Goal: Task Accomplishment & Management: Manage account settings

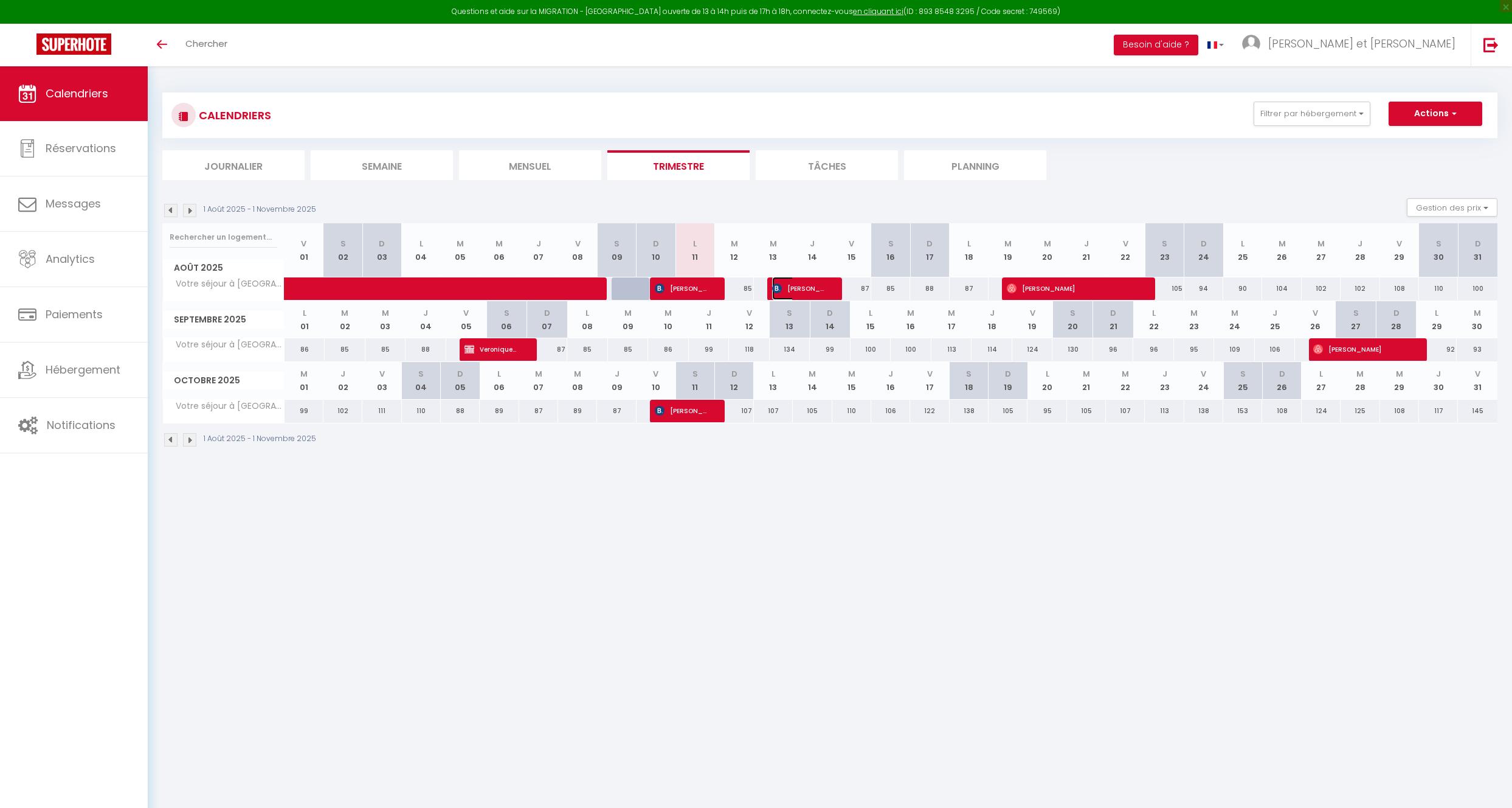
click at [784, 293] on span "[PERSON_NAME]" at bounding box center [798, 288] width 53 height 23
select select "OK"
select select "KO"
select select "0"
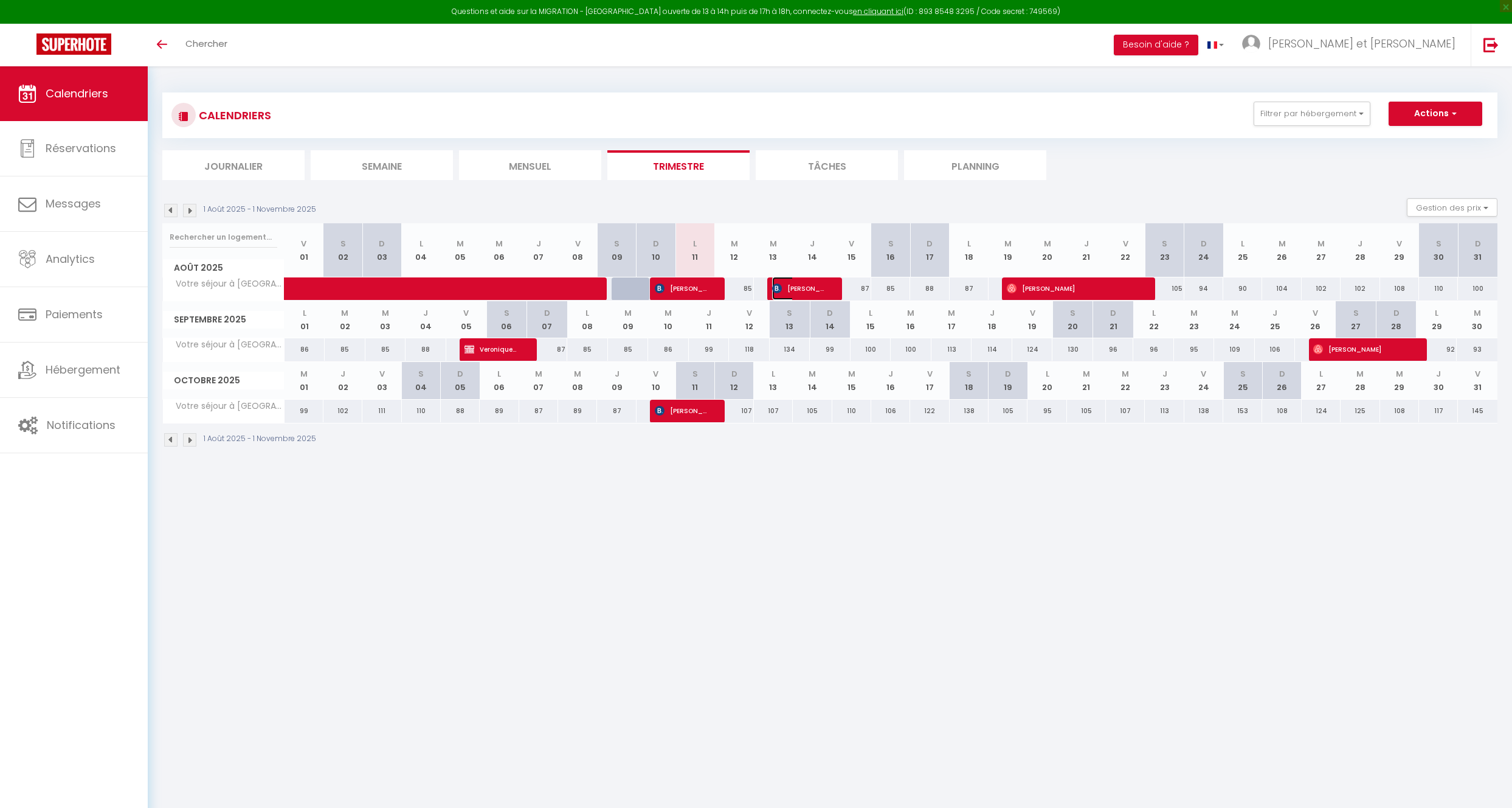
select select "1"
select select
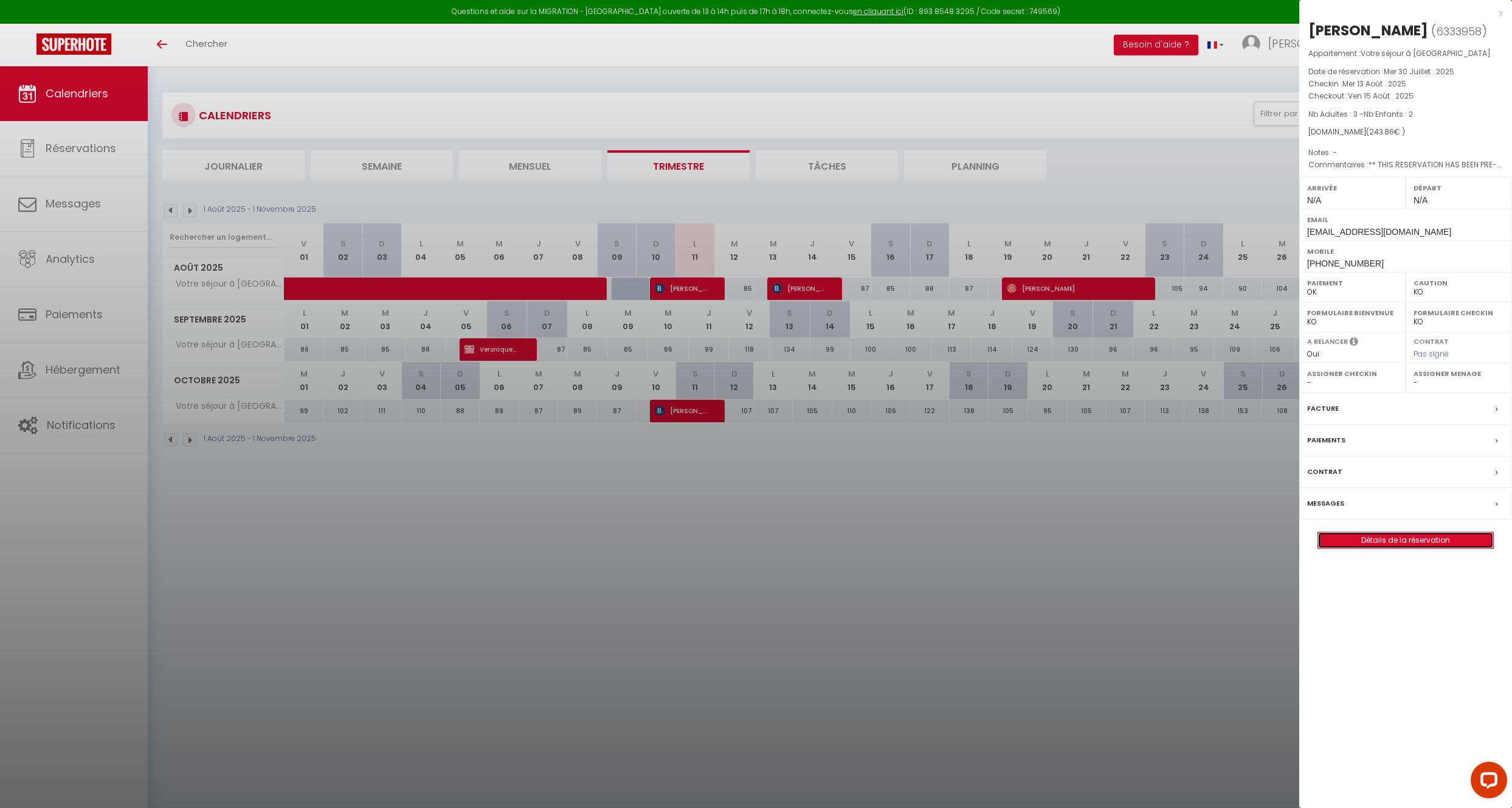
click at [1383, 538] on link "Détails de la réservation" at bounding box center [1405, 540] width 175 height 16
select select
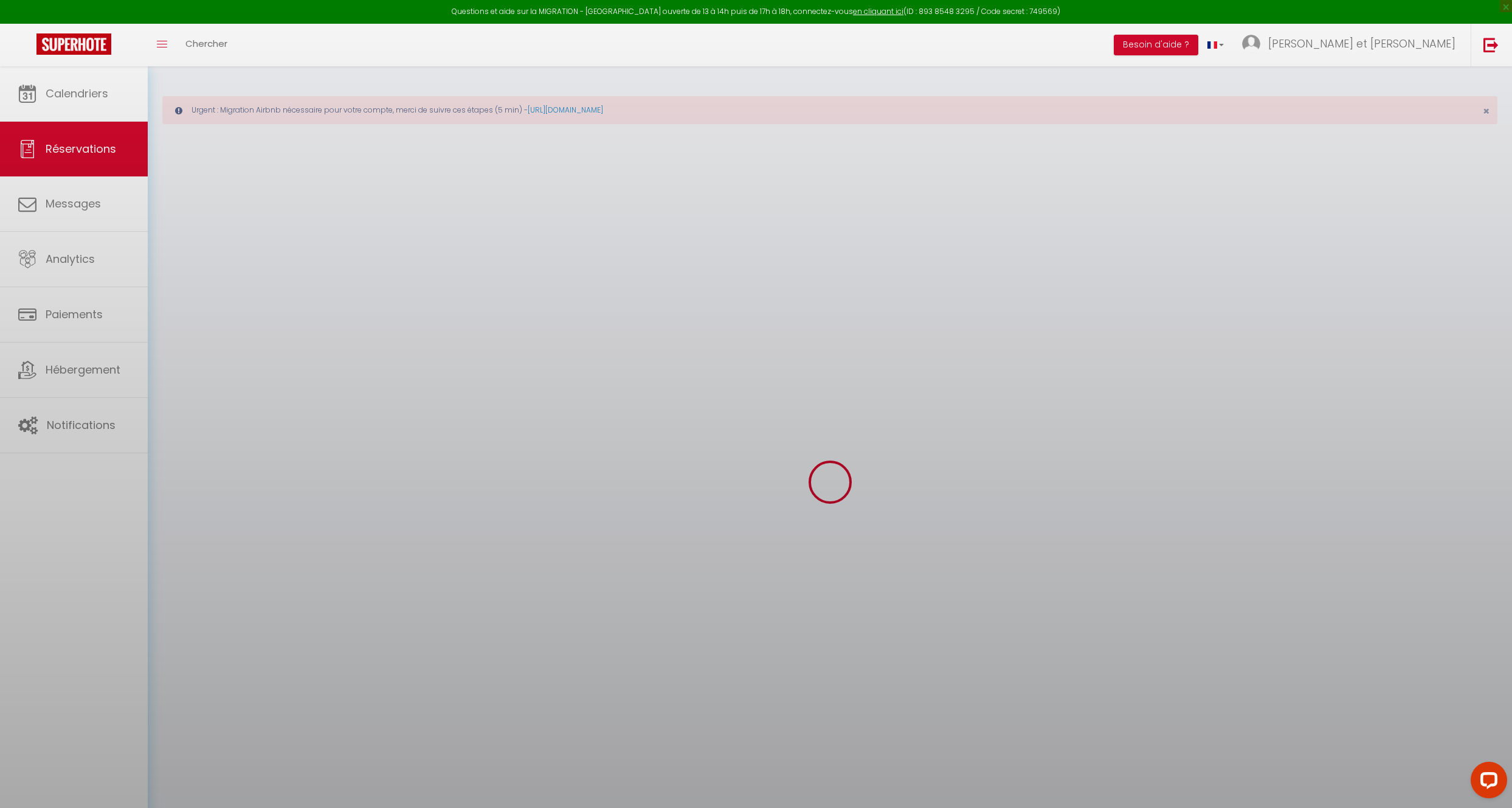
select select
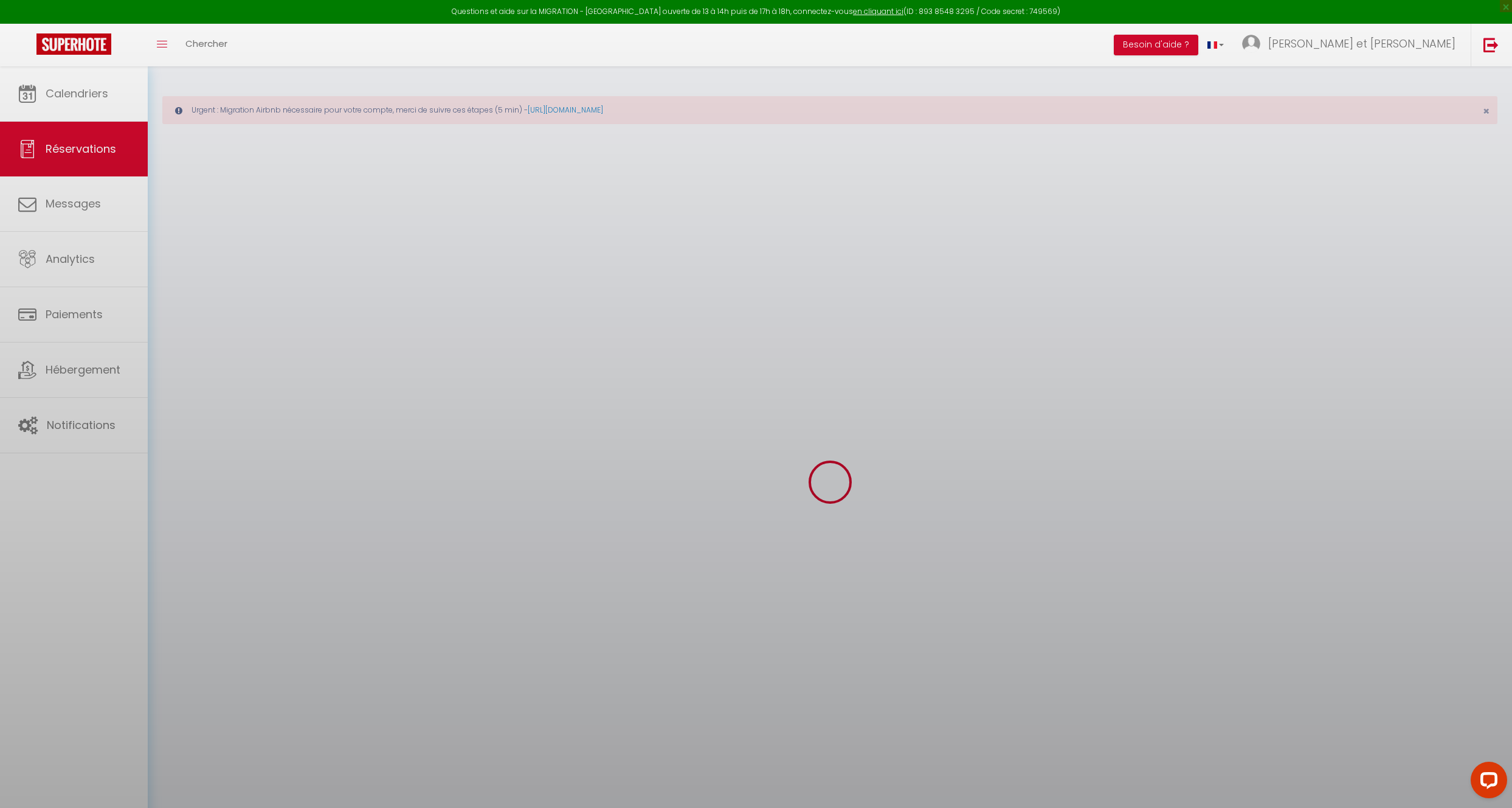
select select
checkbox input "false"
select select
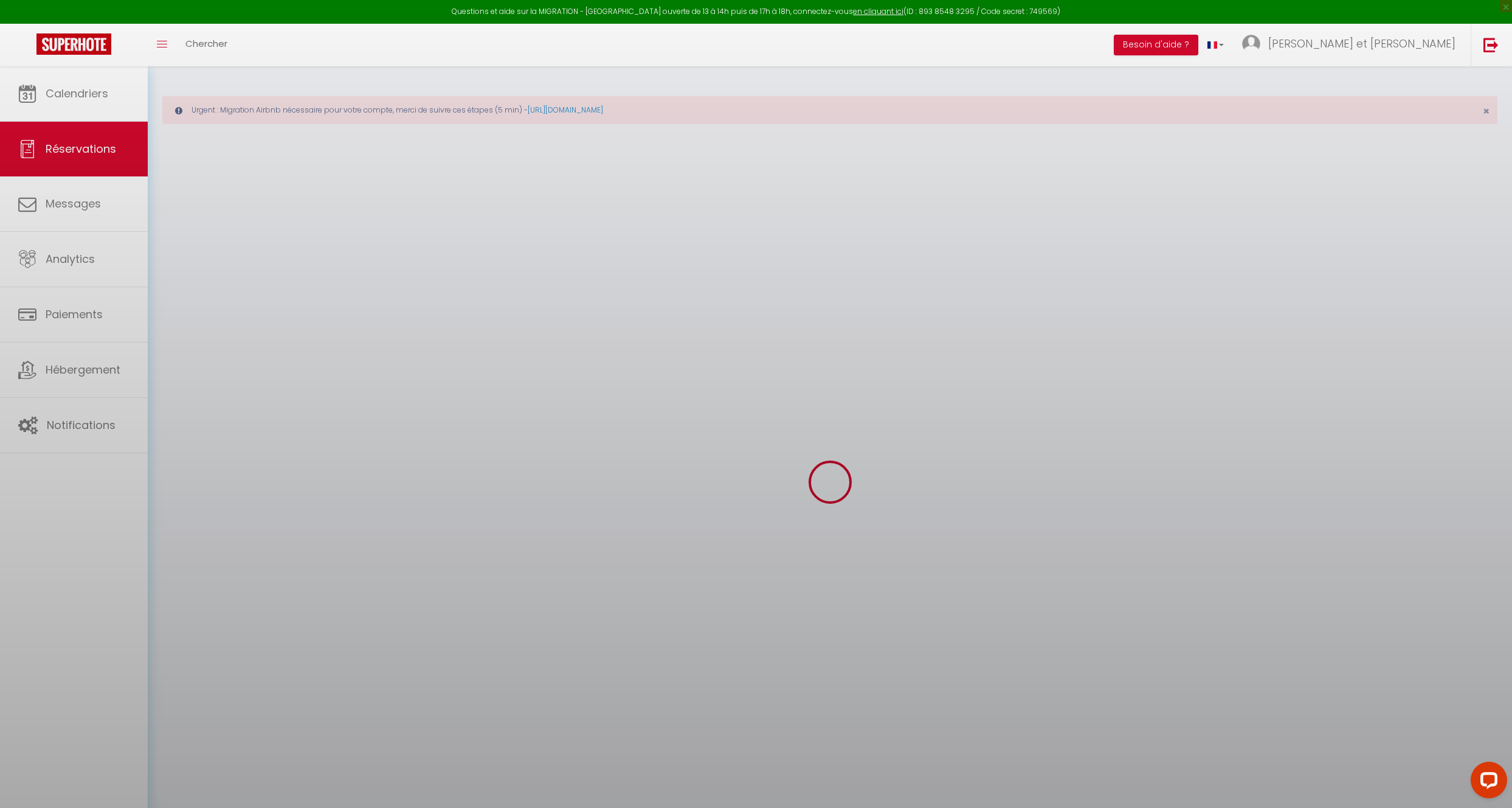
select select
checkbox input "false"
select select
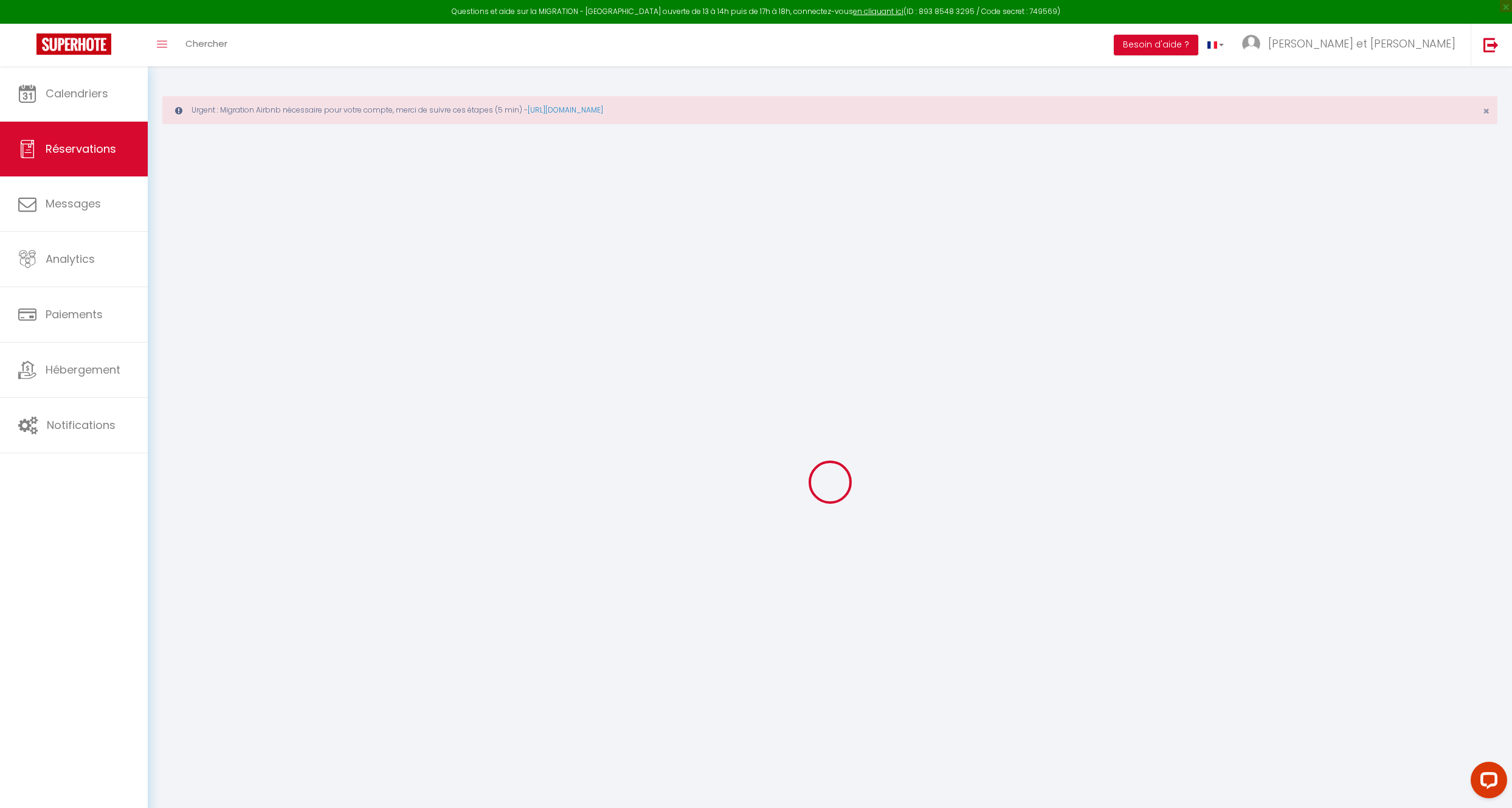
type input "[PERSON_NAME]"
type input "[EMAIL_ADDRESS][DOMAIN_NAME]"
type input "[PHONE_NUMBER]"
type input "."
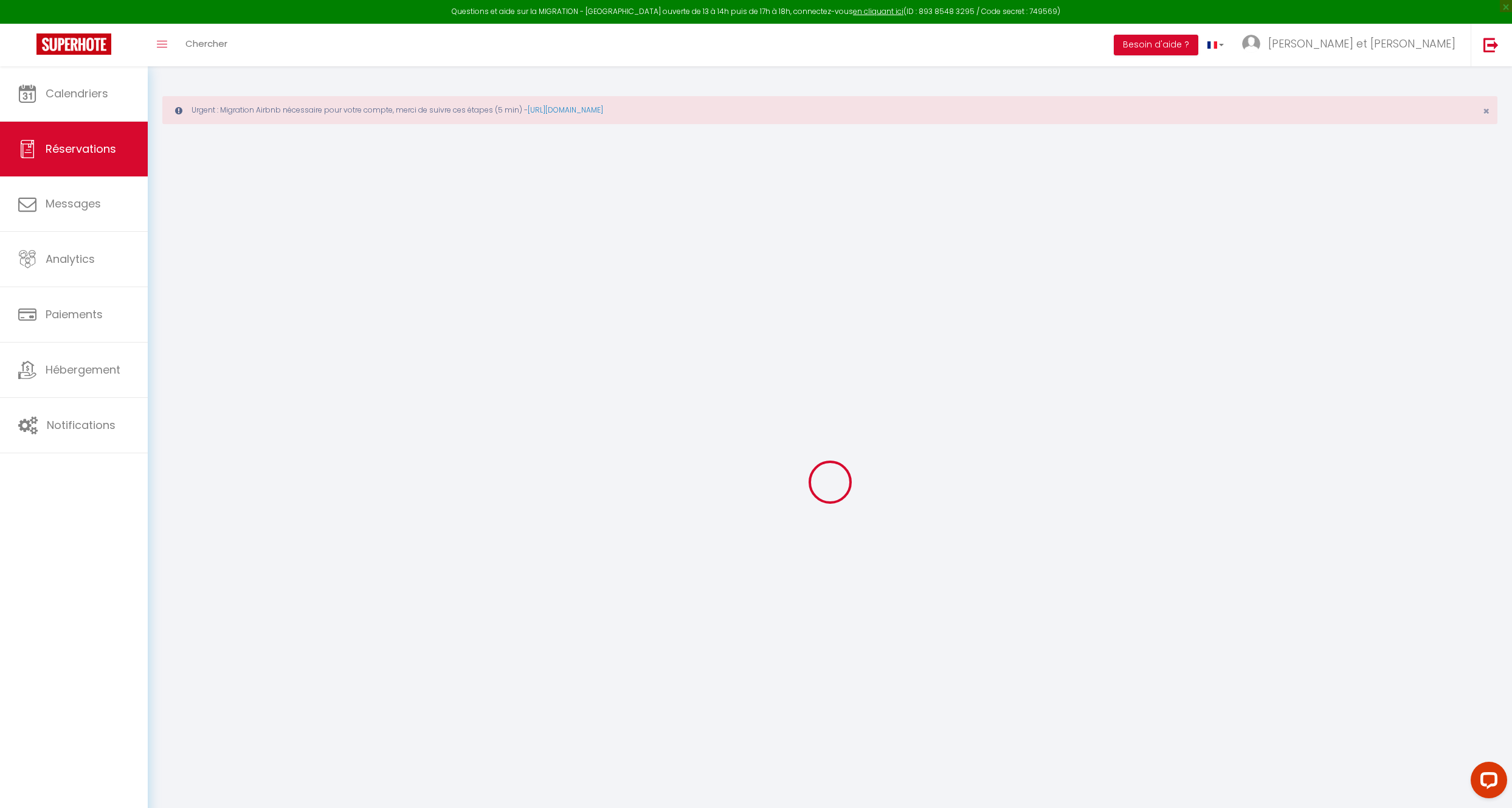
select select "NL"
type input "18"
type input "39.63"
type input "3.41"
select select "4503"
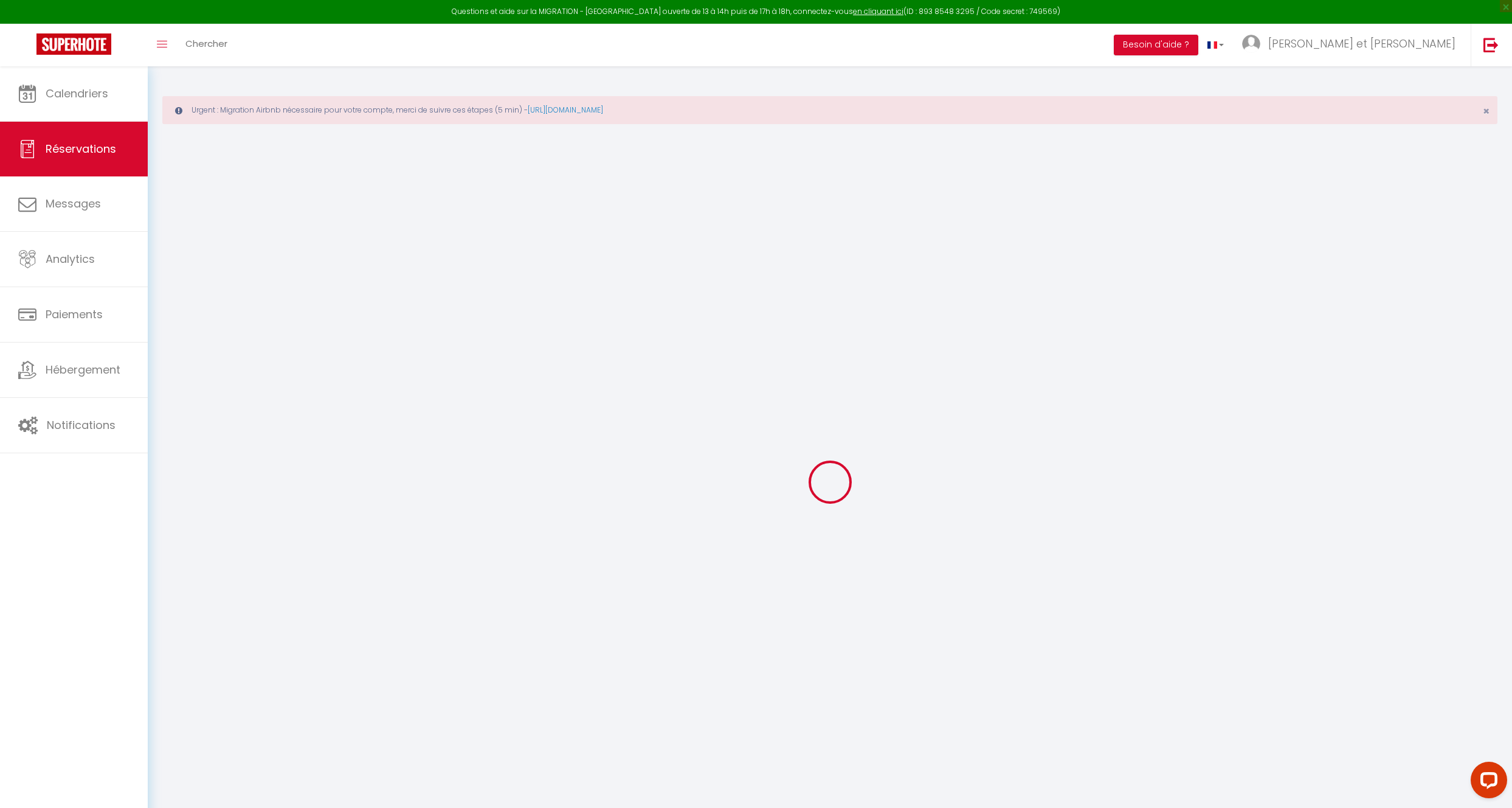
select select "1"
select select
type input "3"
type input "2"
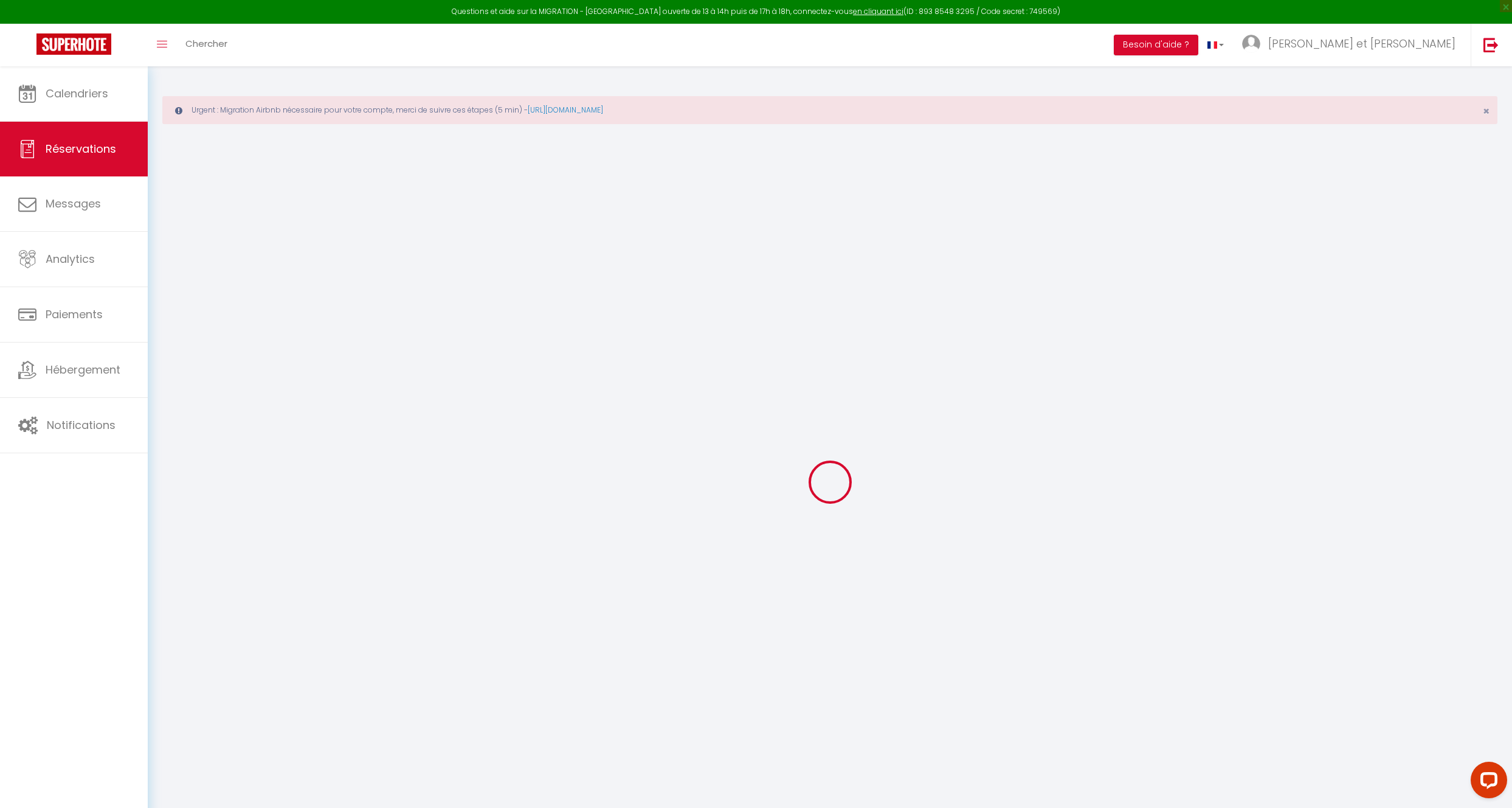
select select "12"
select select
type input "215.1"
checkbox input "false"
type input "0"
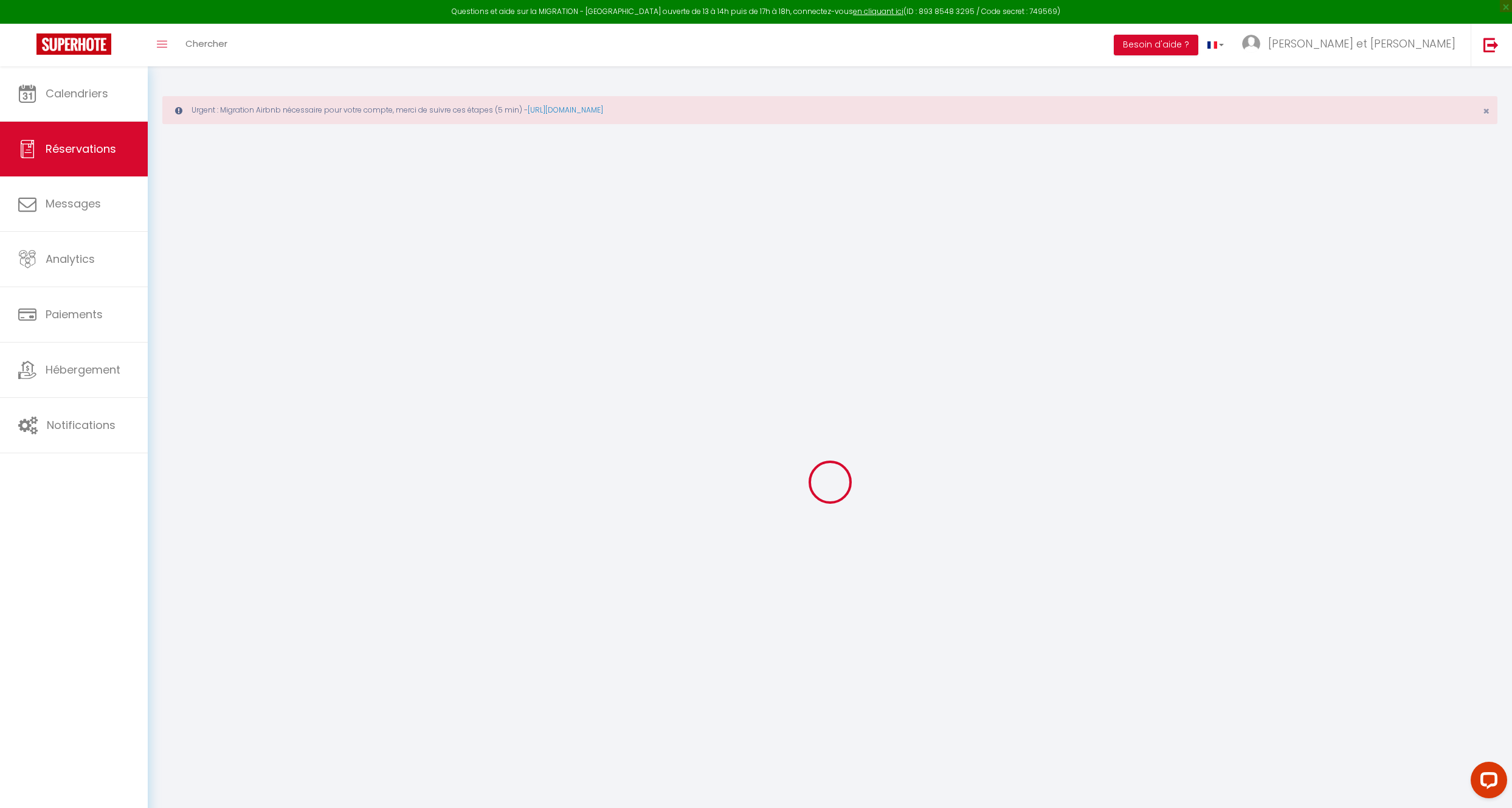
select select "2"
type input "0"
select select
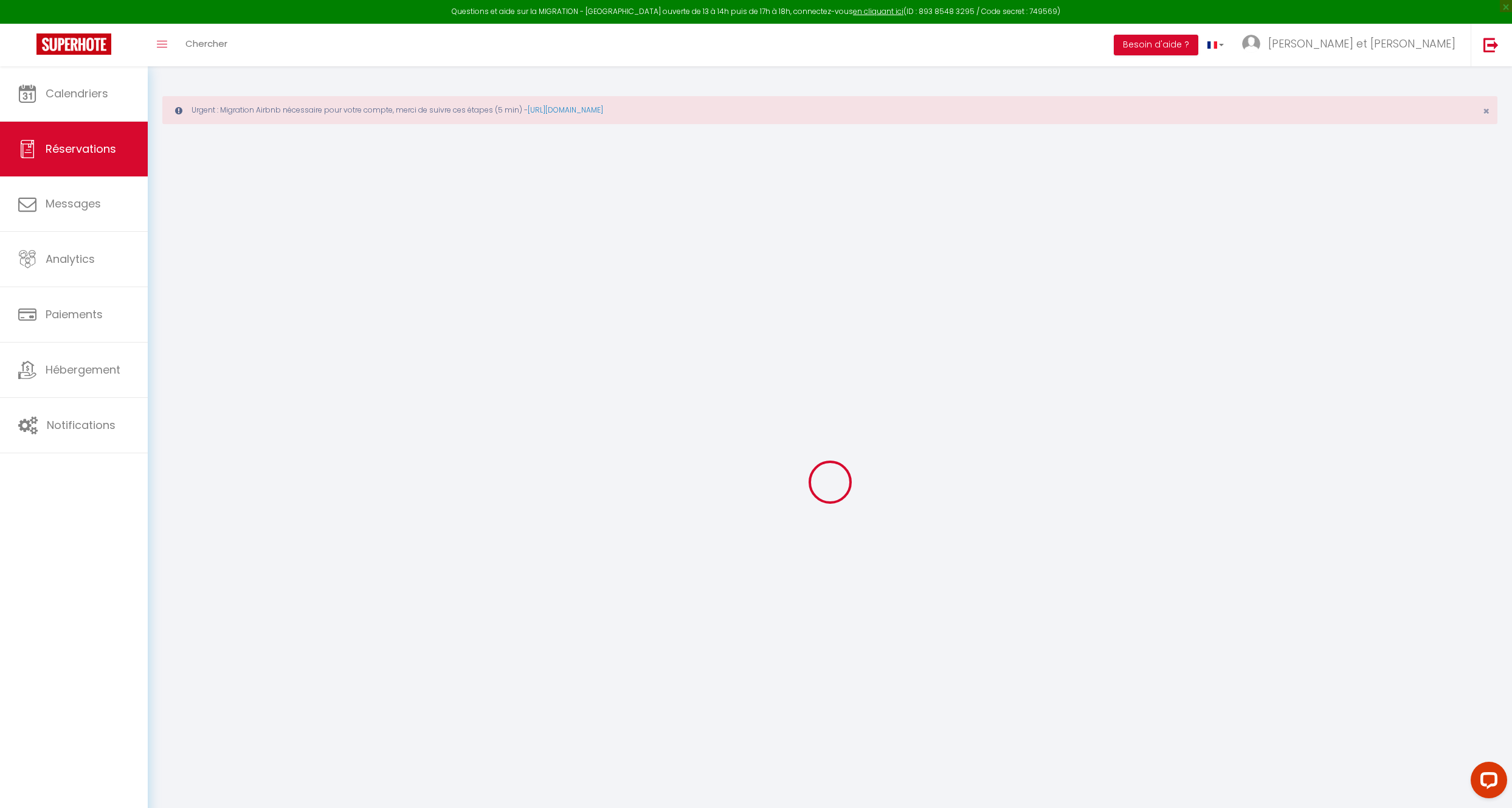
select select
select select "14"
checkbox input "false"
select select
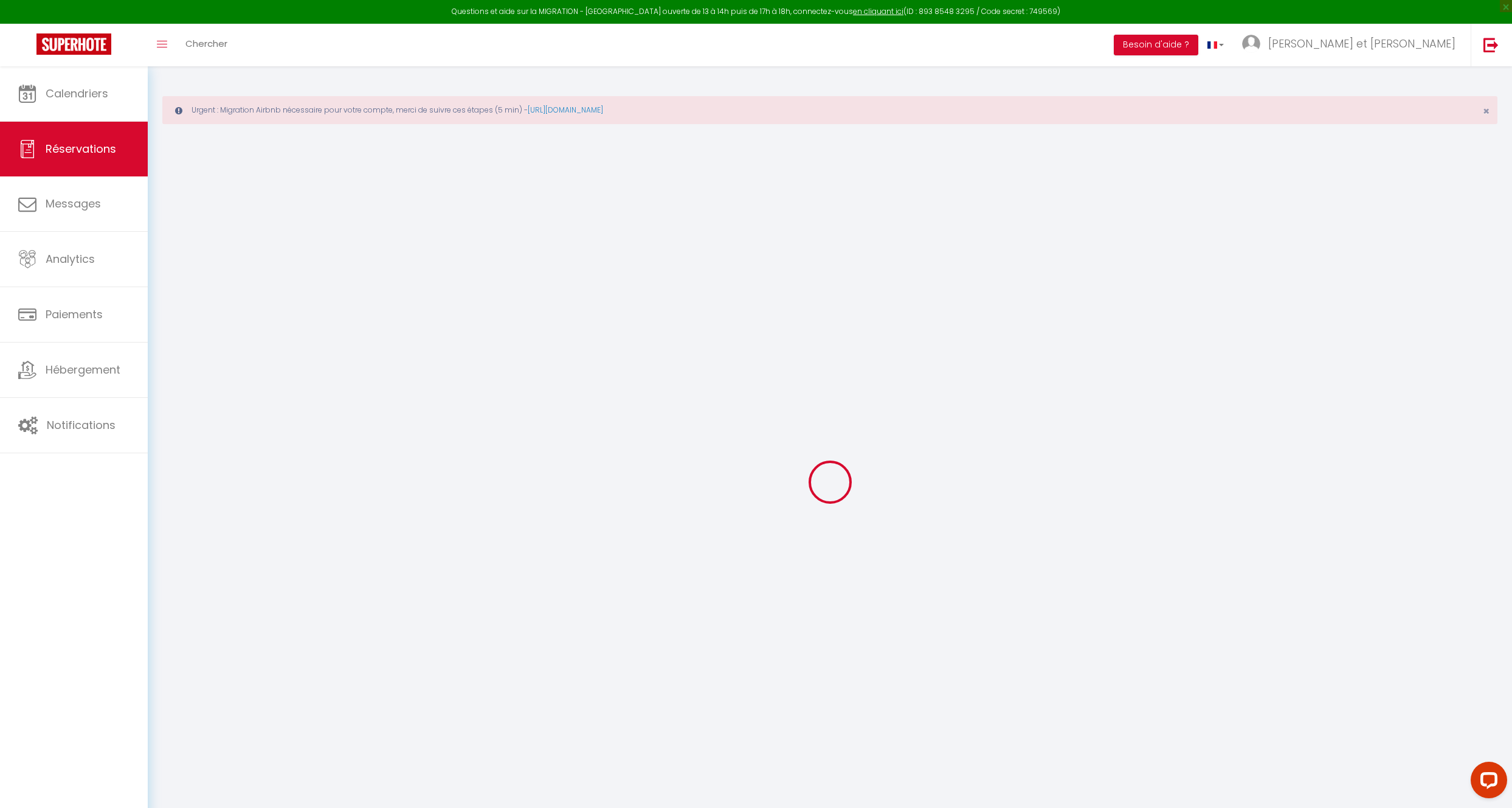
checkbox input "false"
select select
checkbox input "false"
select select
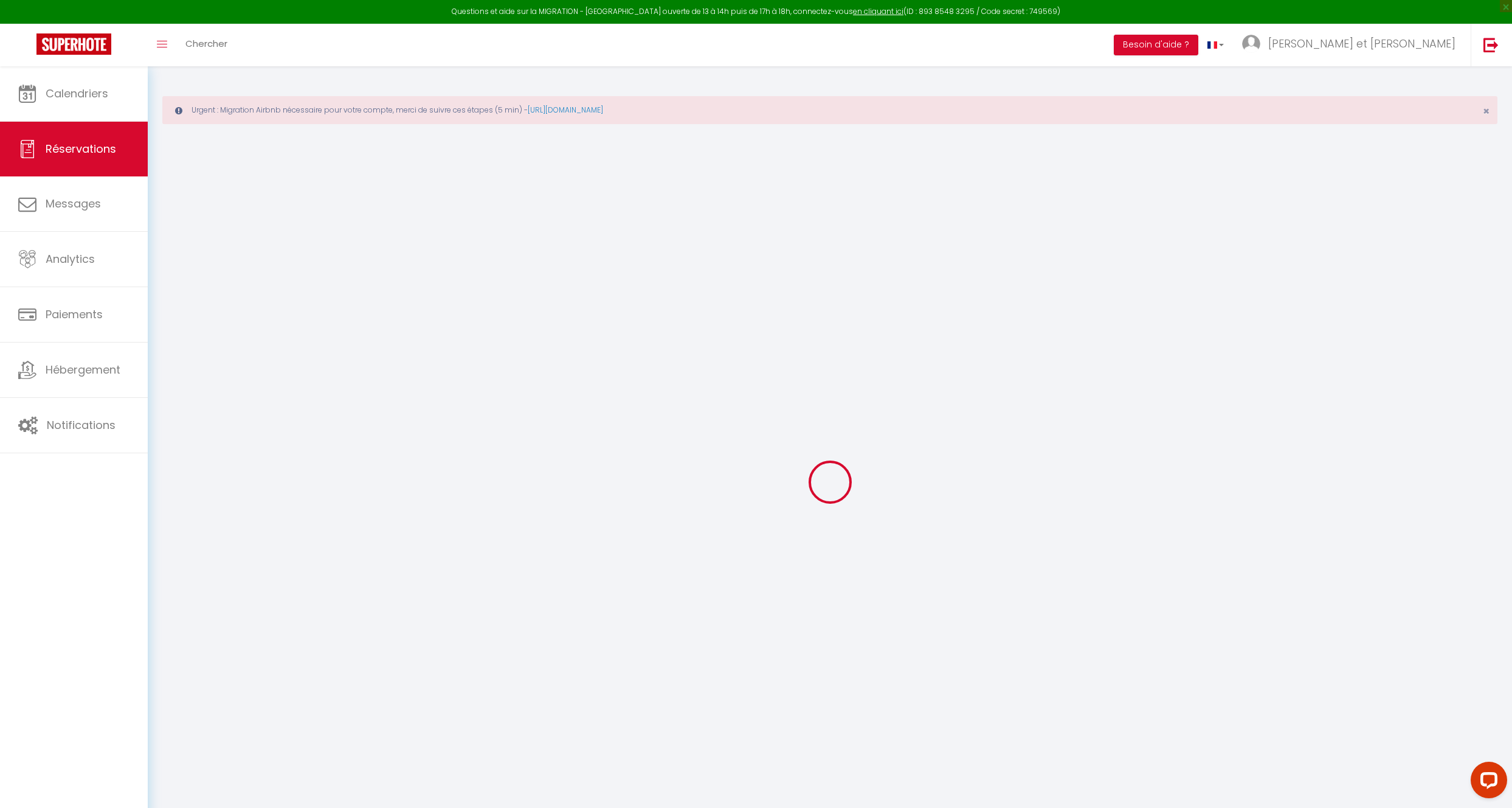
select select
checkbox input "false"
type comments0 "** THIS RESERVATION HAS BEEN PRE-PAID ** BOOKING NOTE : Payment charge is EUR 3…"
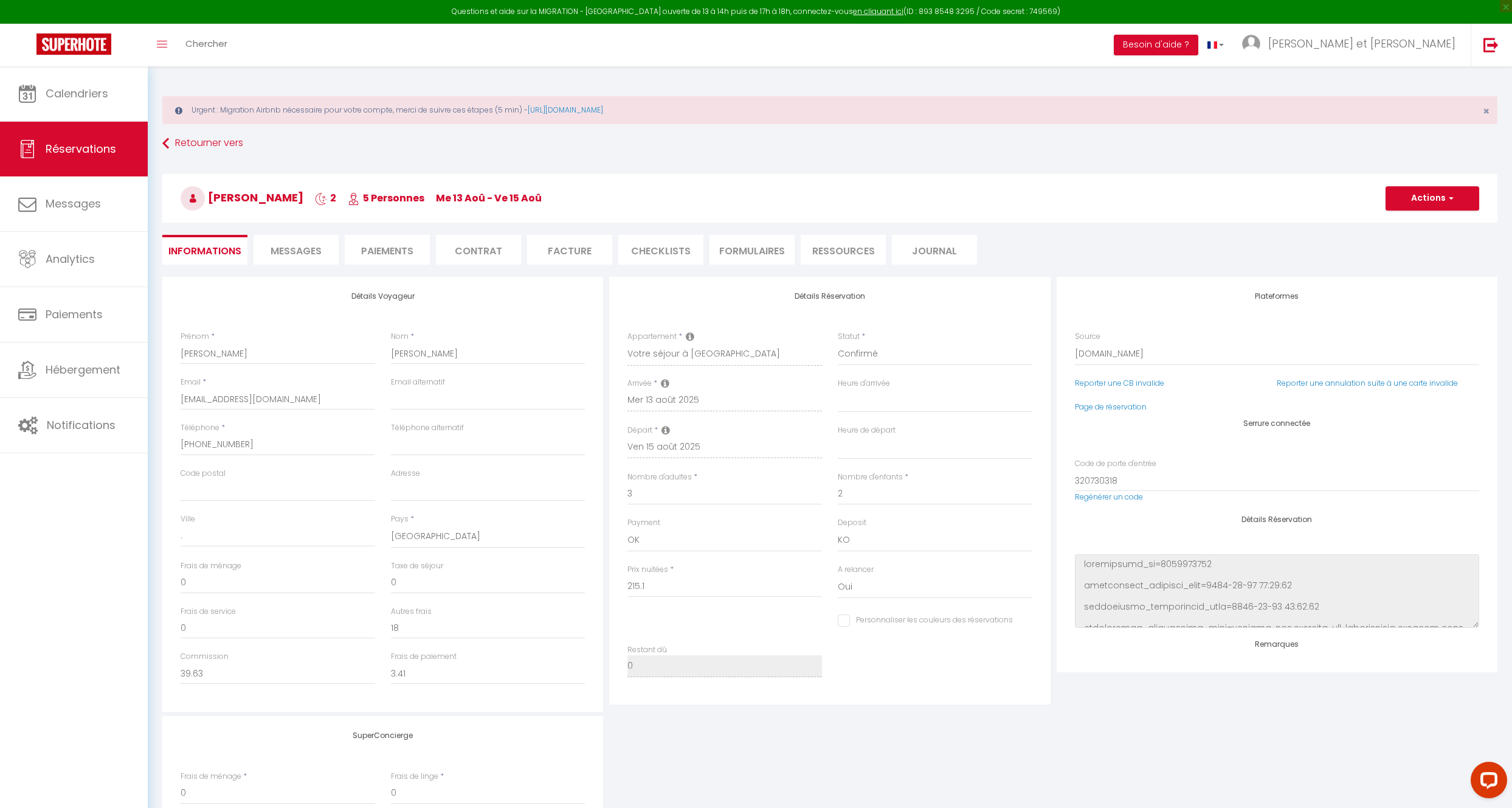
type input "10.76"
select select
checkbox input "false"
select select
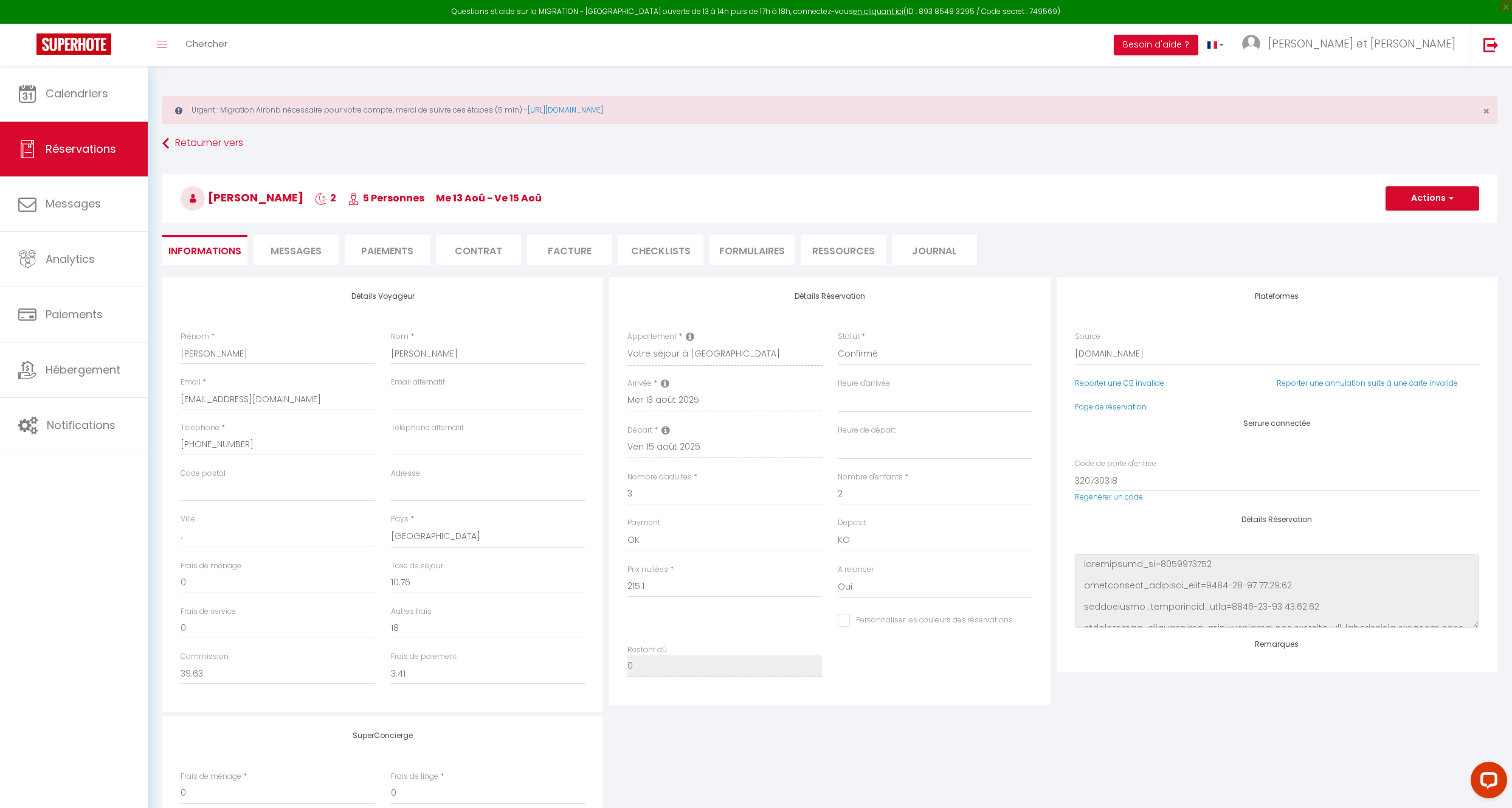
select select
click at [82, 92] on span "Calendriers" at bounding box center [76, 93] width 63 height 15
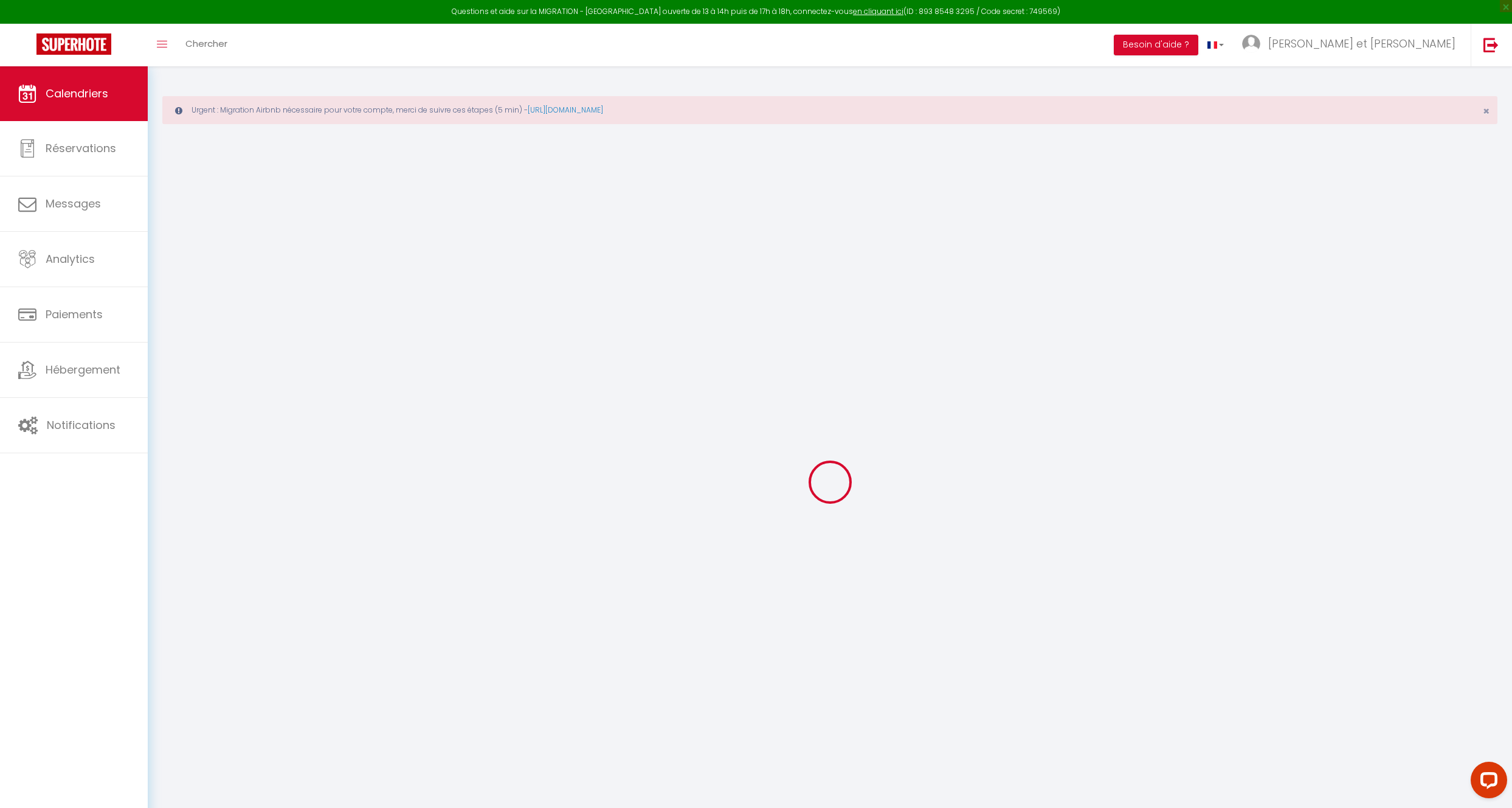
select select
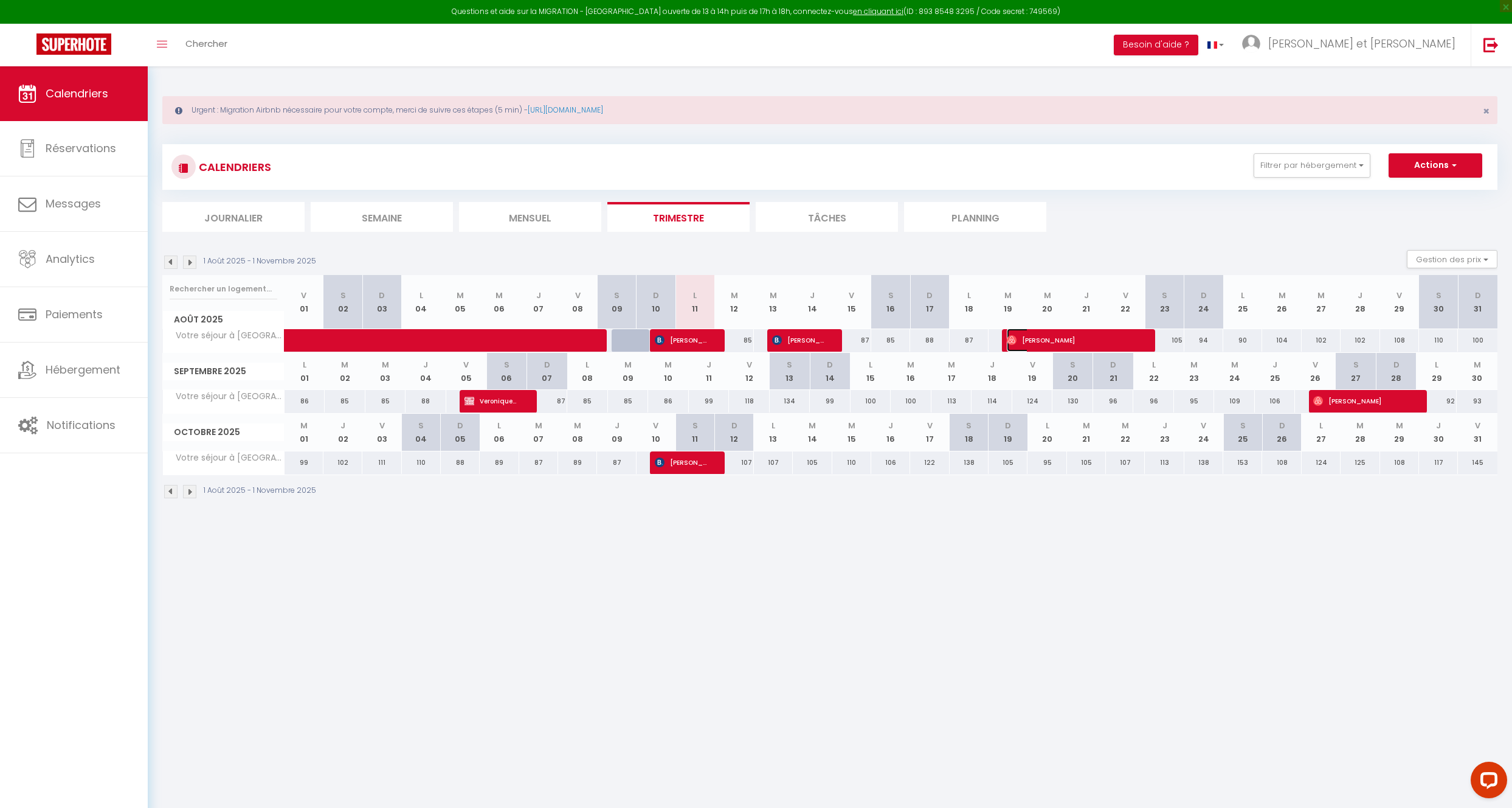
click at [1062, 342] on span "[PERSON_NAME]" at bounding box center [1072, 340] width 130 height 23
select select "OK"
select select "0"
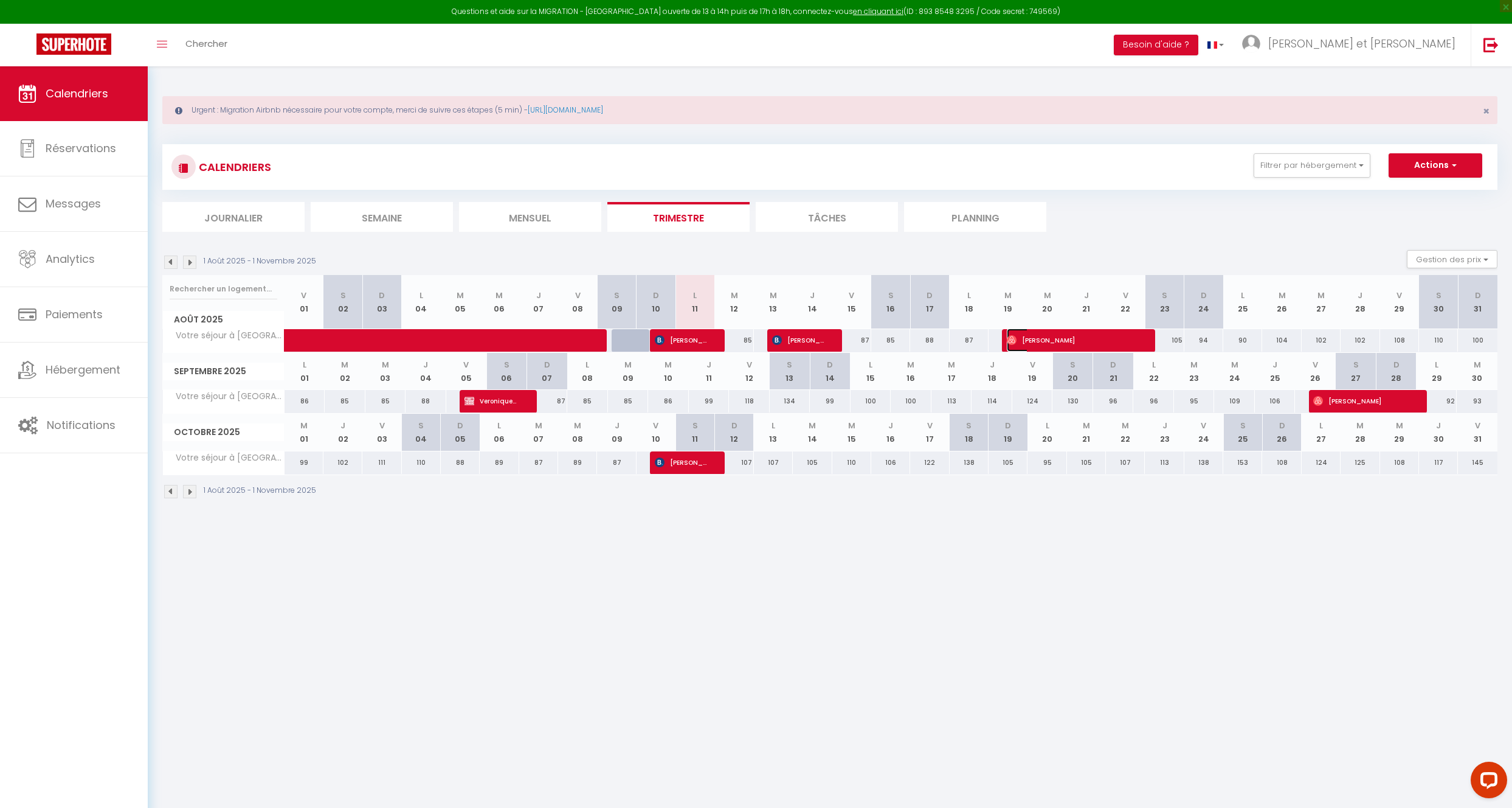
select select "1"
select select
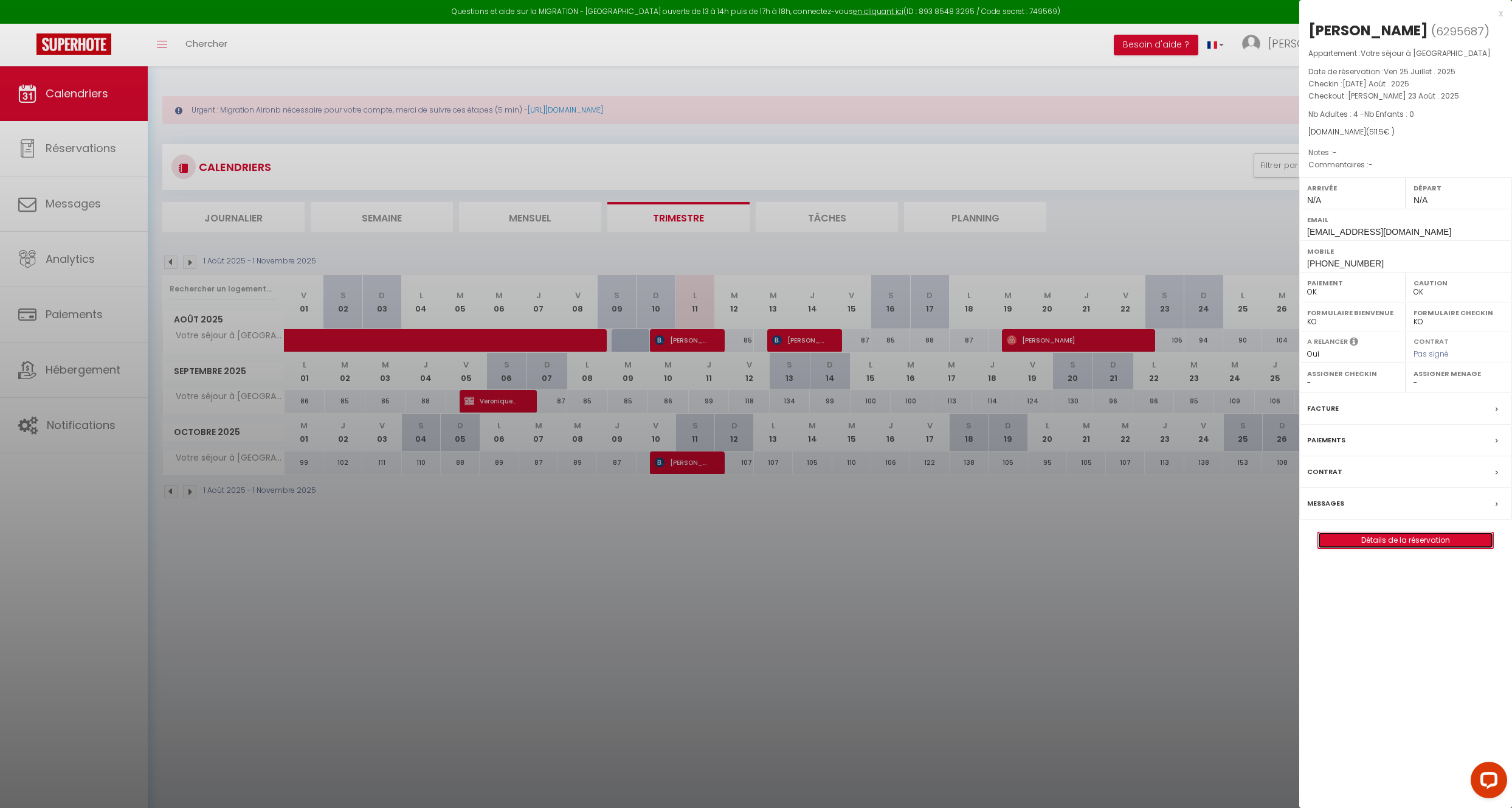
click at [1461, 543] on link "Détails de la réservation" at bounding box center [1405, 540] width 175 height 16
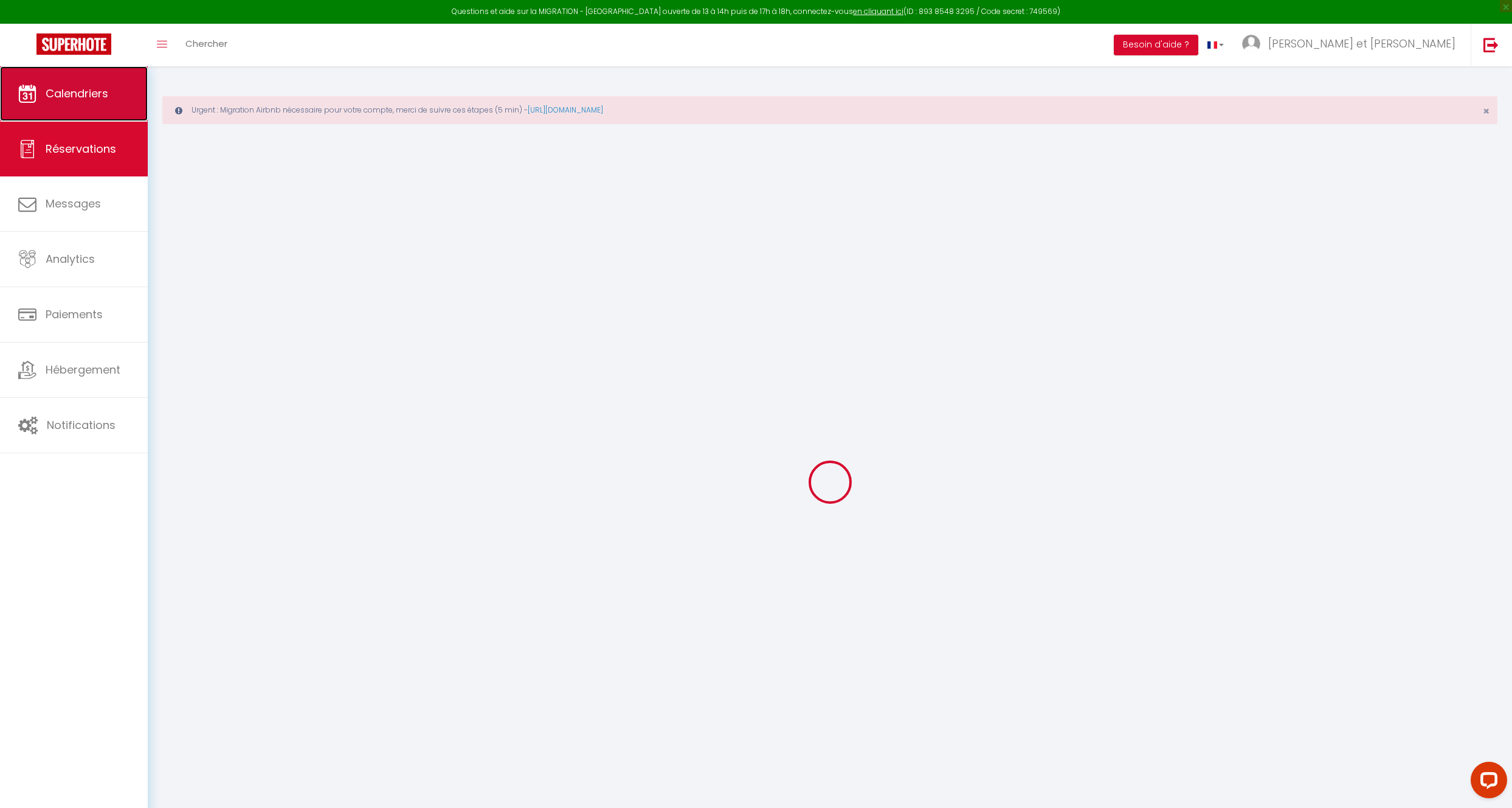
click at [52, 108] on link "Calendriers" at bounding box center [74, 93] width 148 height 55
select select
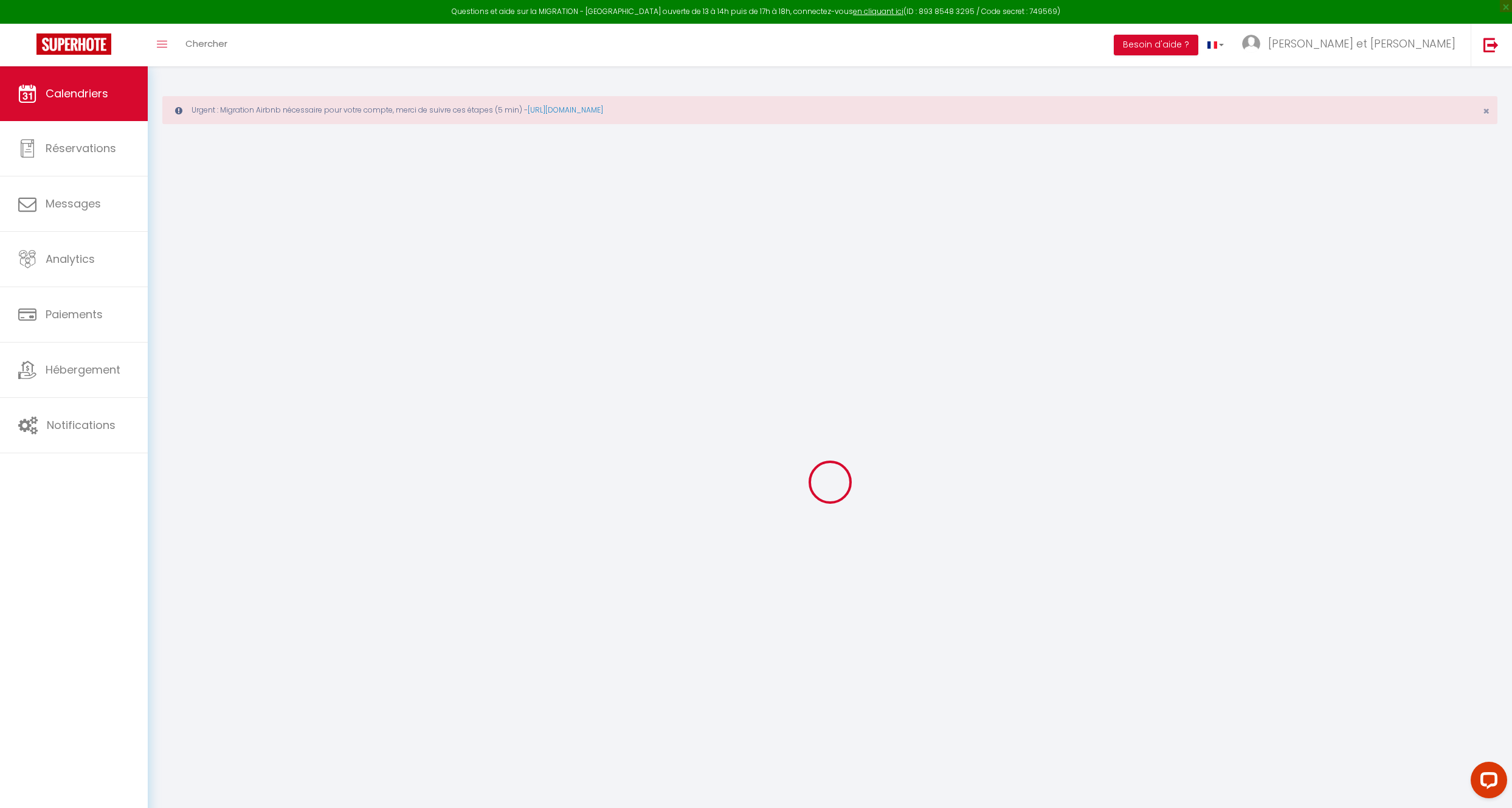
select select
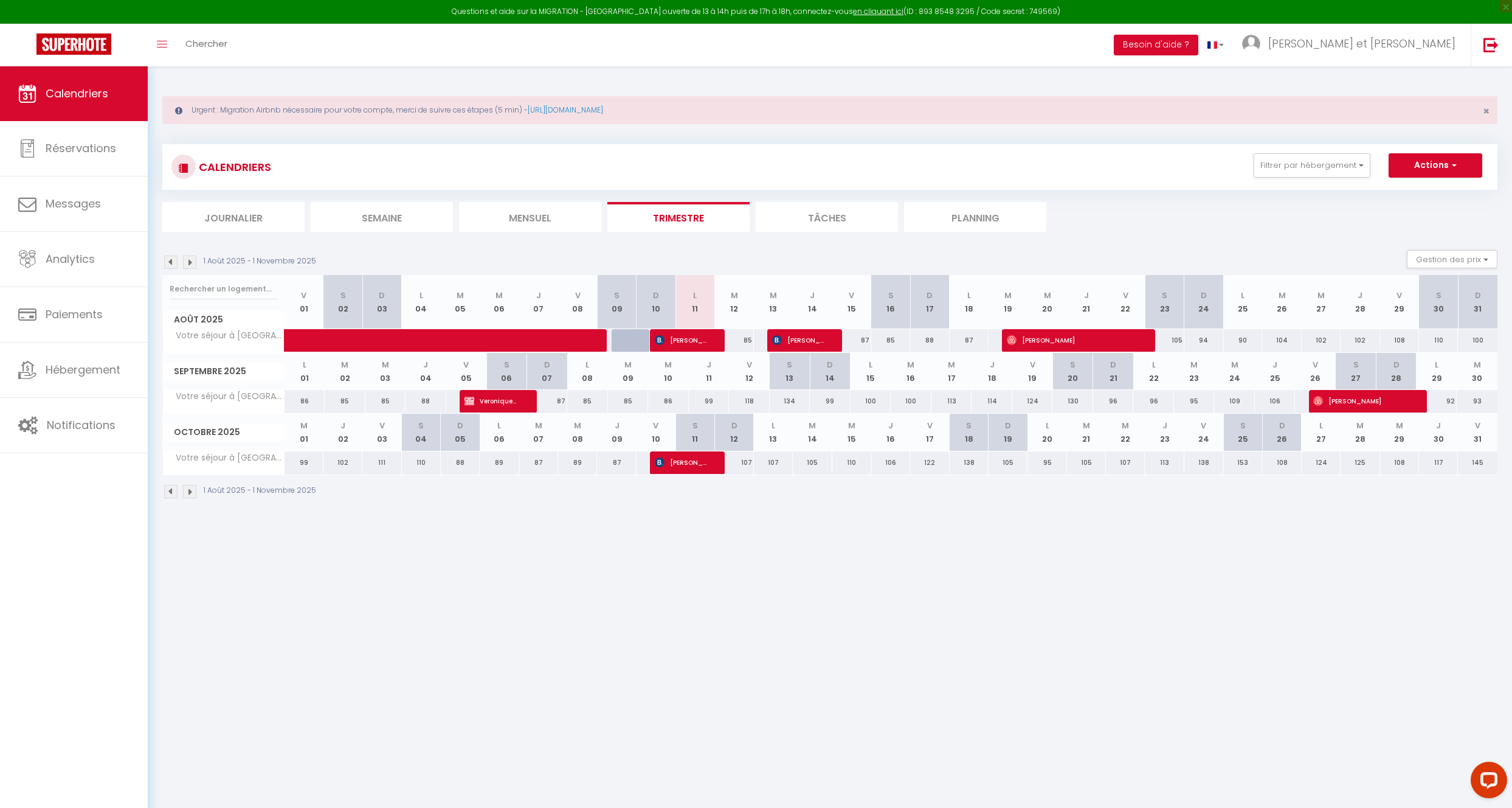
click at [1123, 354] on th "D 21" at bounding box center [1113, 371] width 41 height 37
click at [1123, 342] on span "[PERSON_NAME]" at bounding box center [1072, 340] width 130 height 23
select select "OK"
select select "0"
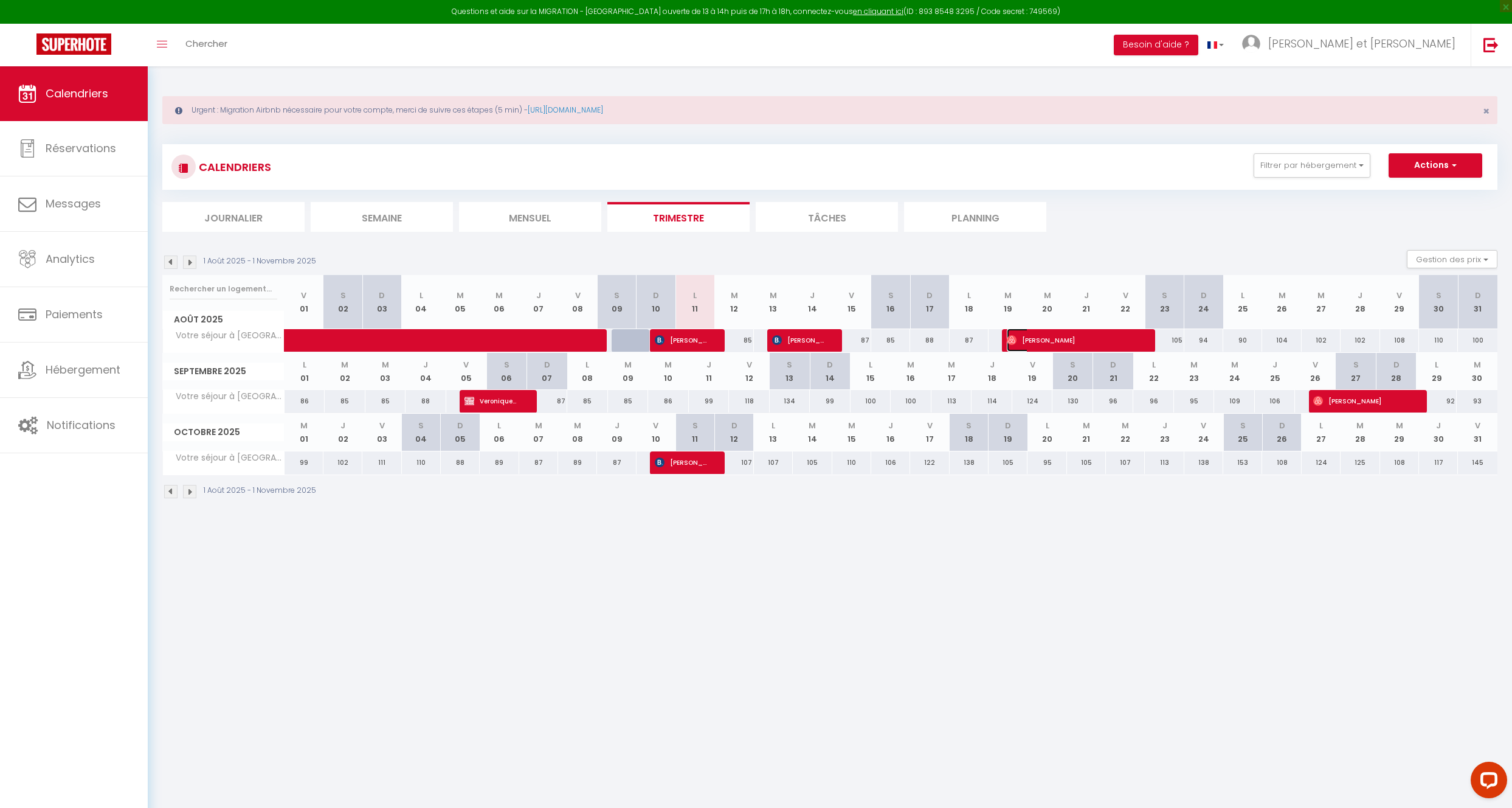
select select "0"
select select "1"
select select
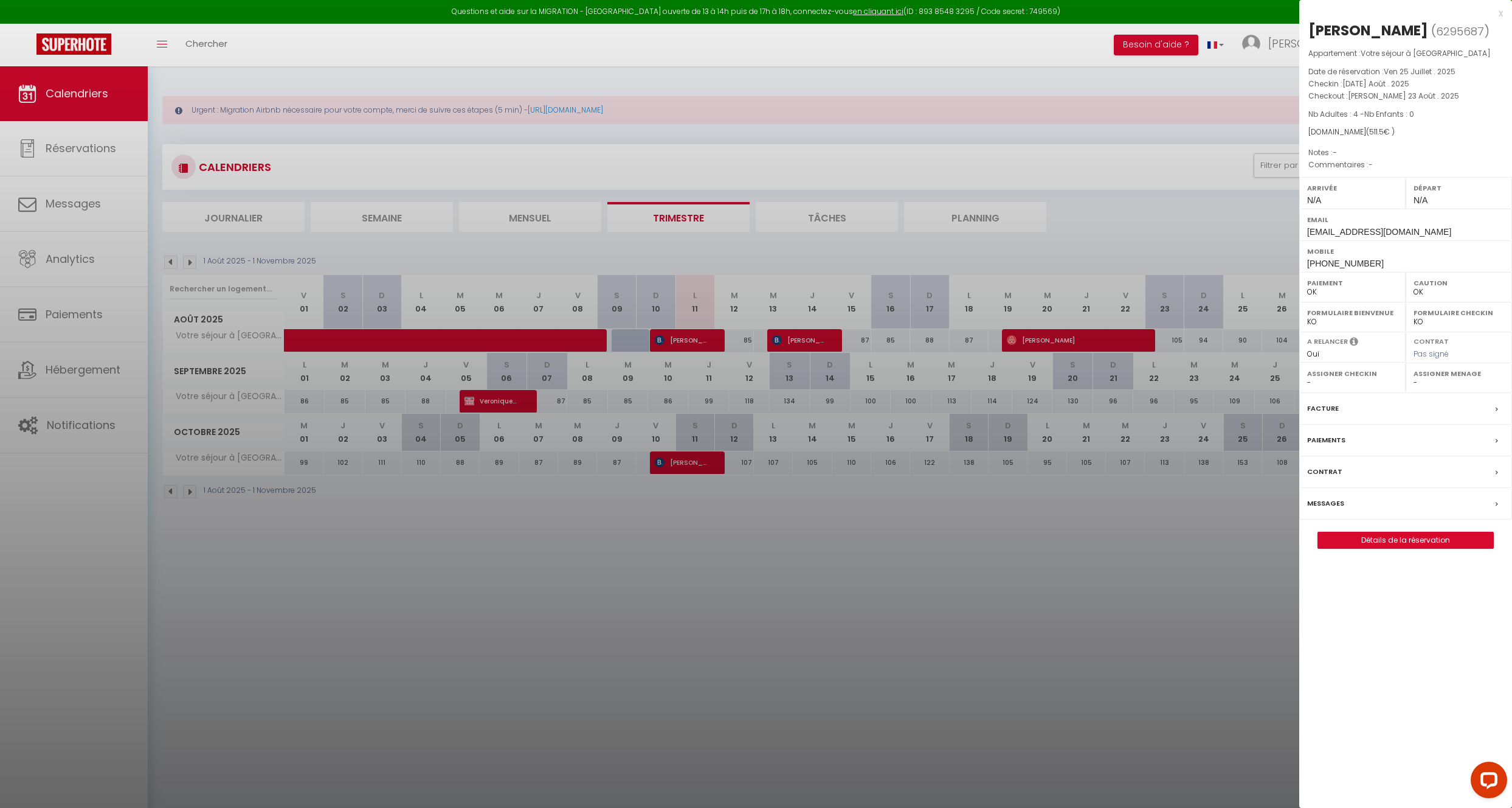
click at [1448, 33] on span "6295687" at bounding box center [1460, 31] width 48 height 15
copy span "6295687"
click at [61, 444] on div at bounding box center [756, 404] width 1512 height 808
click at [62, 442] on div at bounding box center [756, 404] width 1512 height 808
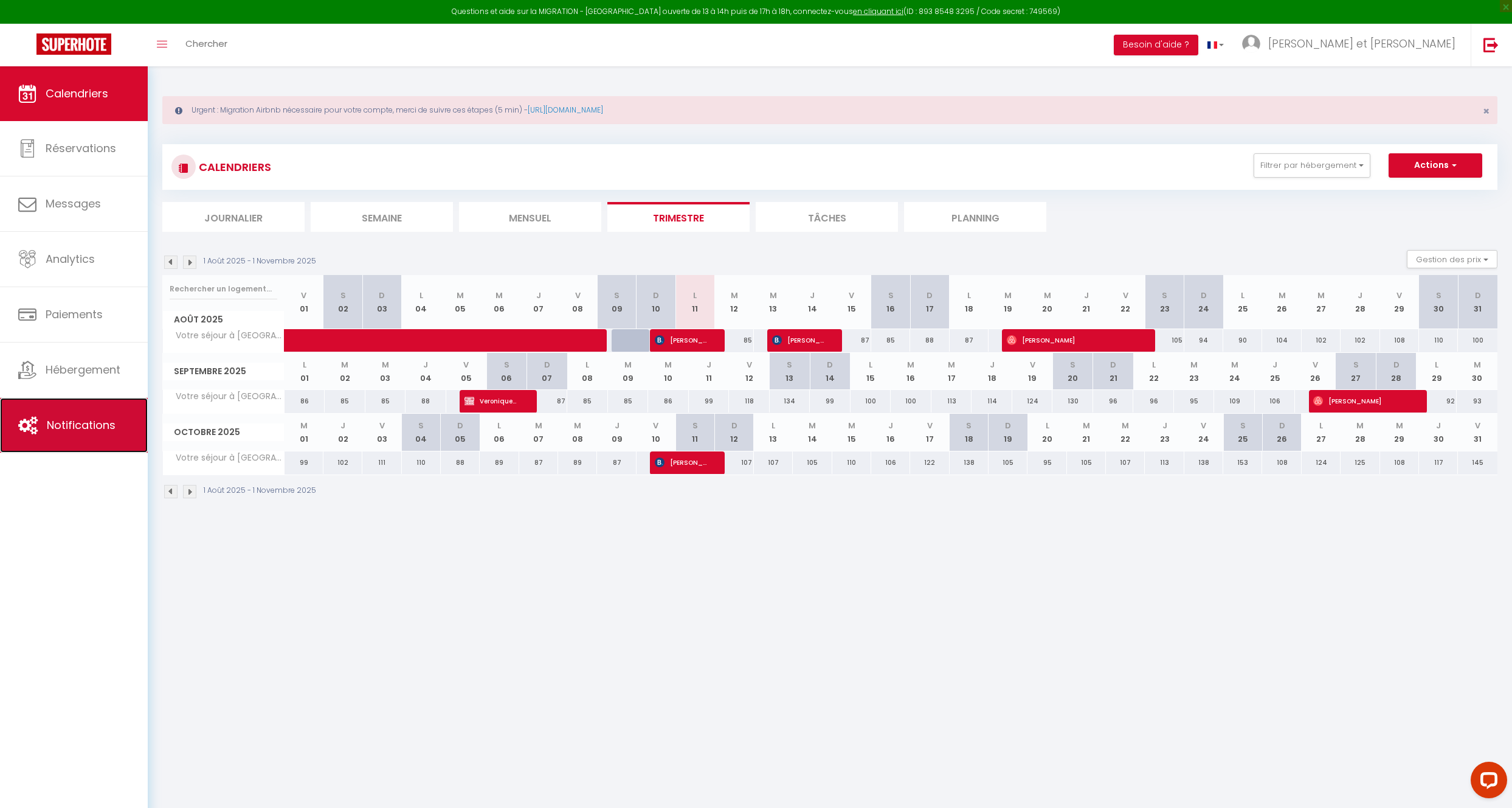
click at [76, 434] on link "Notifications" at bounding box center [74, 425] width 148 height 55
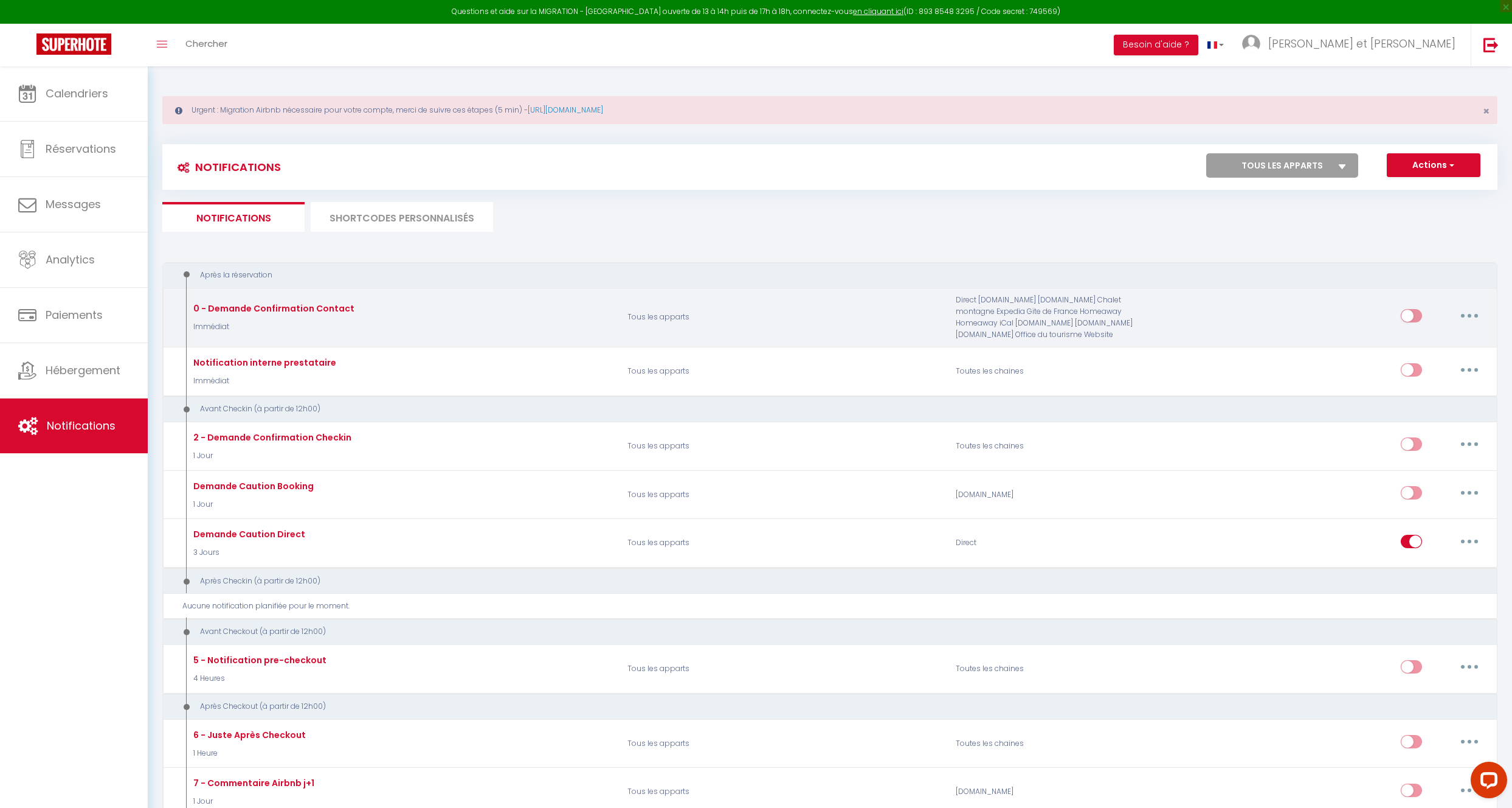
click at [1476, 313] on button "button" at bounding box center [1469, 315] width 34 height 20
click at [1444, 389] on link "Tester" at bounding box center [1438, 387] width 90 height 21
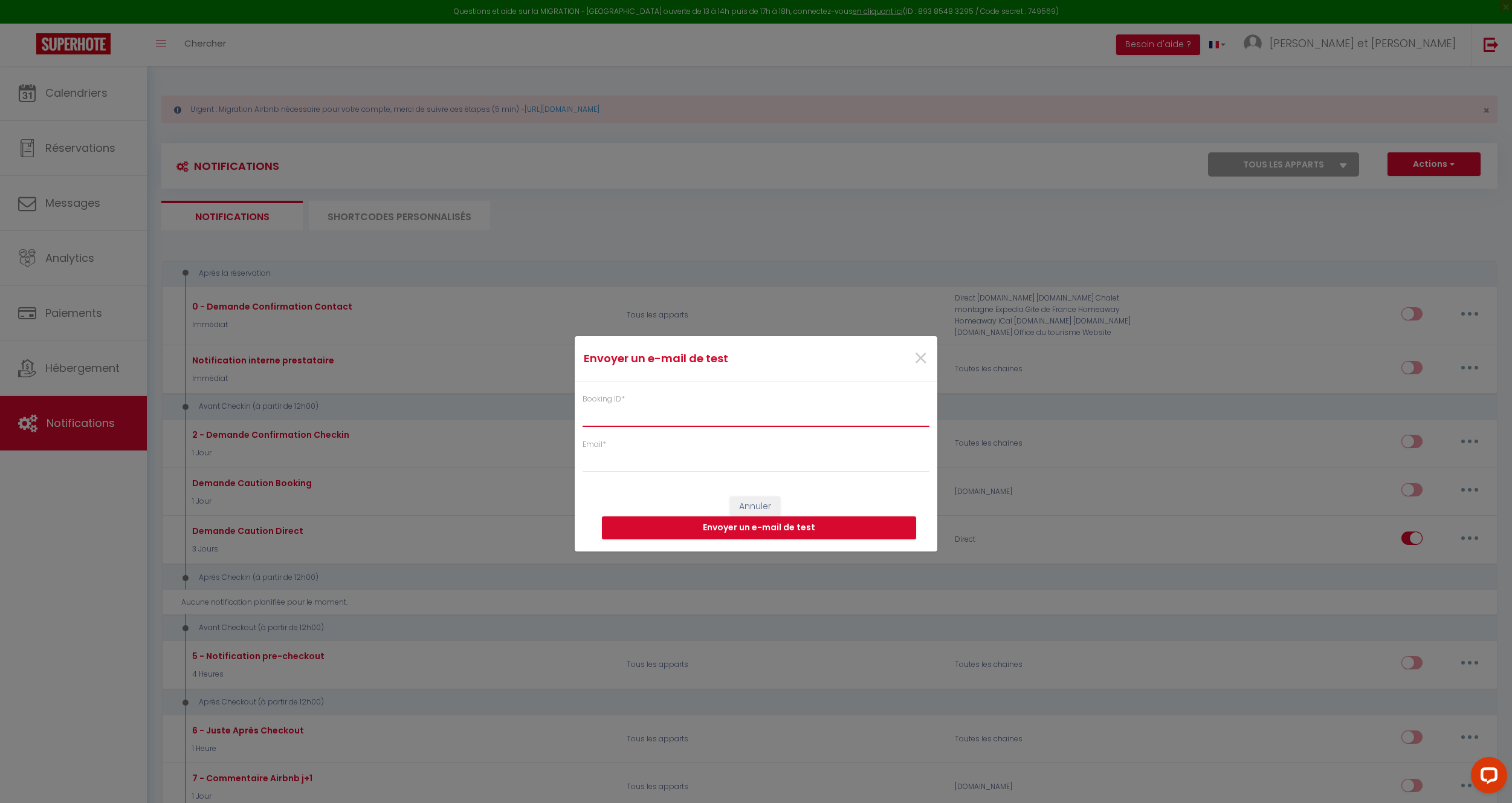
click at [820, 423] on input "Booking ID *" at bounding box center [756, 416] width 347 height 22
paste input "6295687"
type input "6295687"
click at [771, 467] on input "Email *" at bounding box center [756, 461] width 347 height 22
type input "[DOMAIN_NAME][EMAIL_ADDRESS][DOMAIN_NAME]"
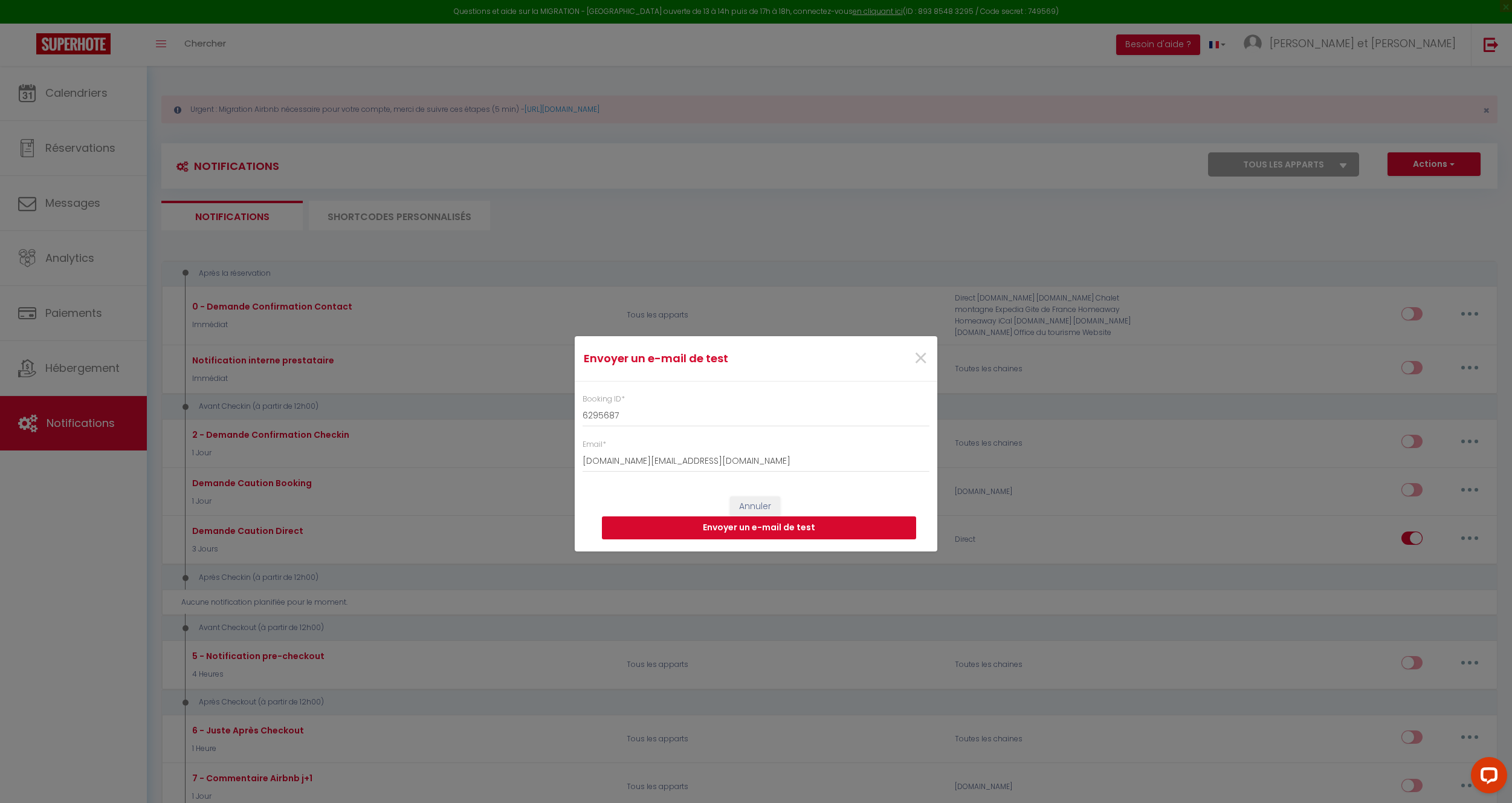
click at [807, 528] on button "Envoyer un e-mail de test" at bounding box center [759, 527] width 314 height 23
click at [924, 361] on span "×" at bounding box center [920, 358] width 15 height 36
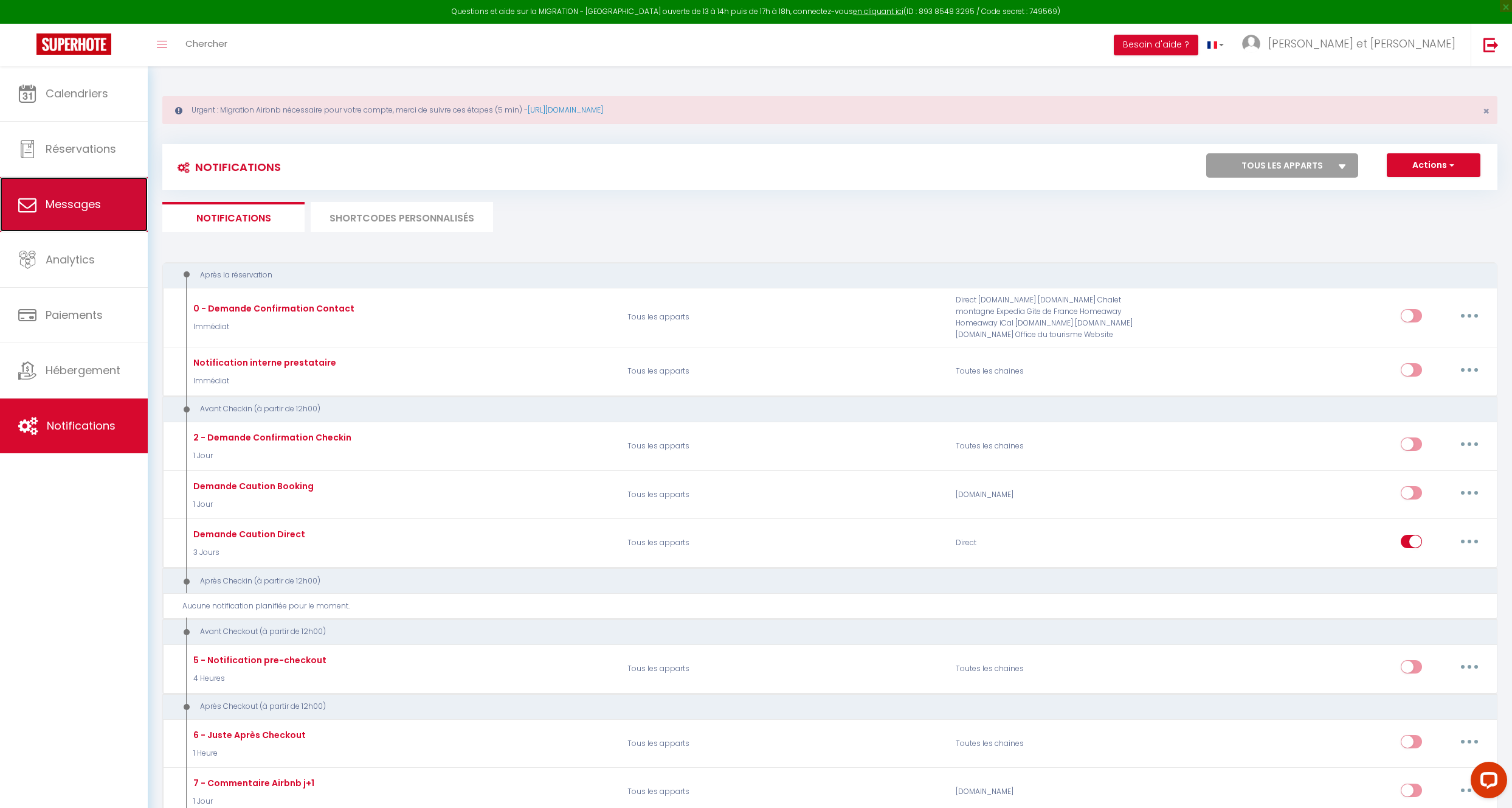
click at [68, 203] on span "Messages" at bounding box center [73, 204] width 55 height 15
select select "message"
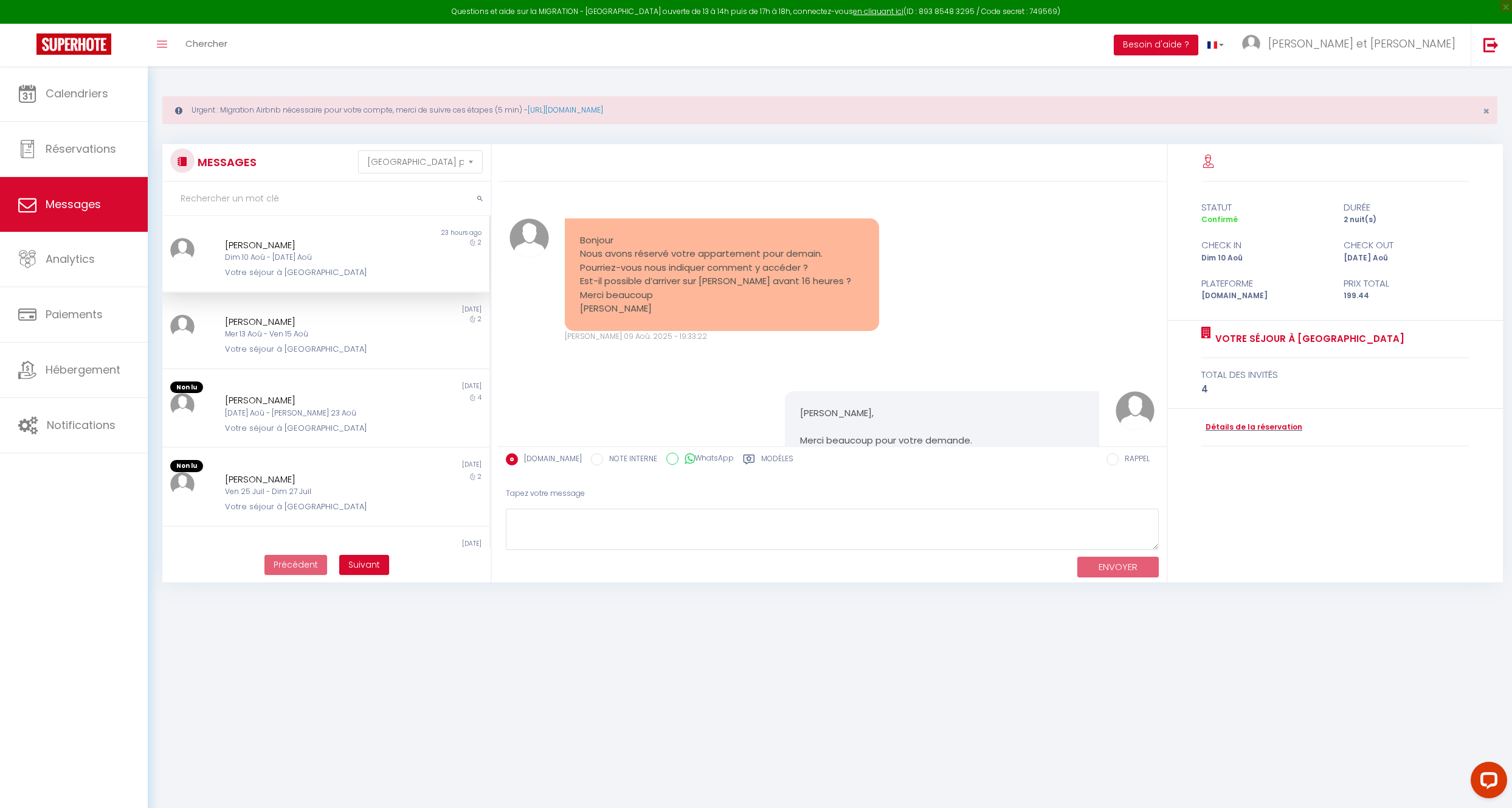
scroll to position [3761, 0]
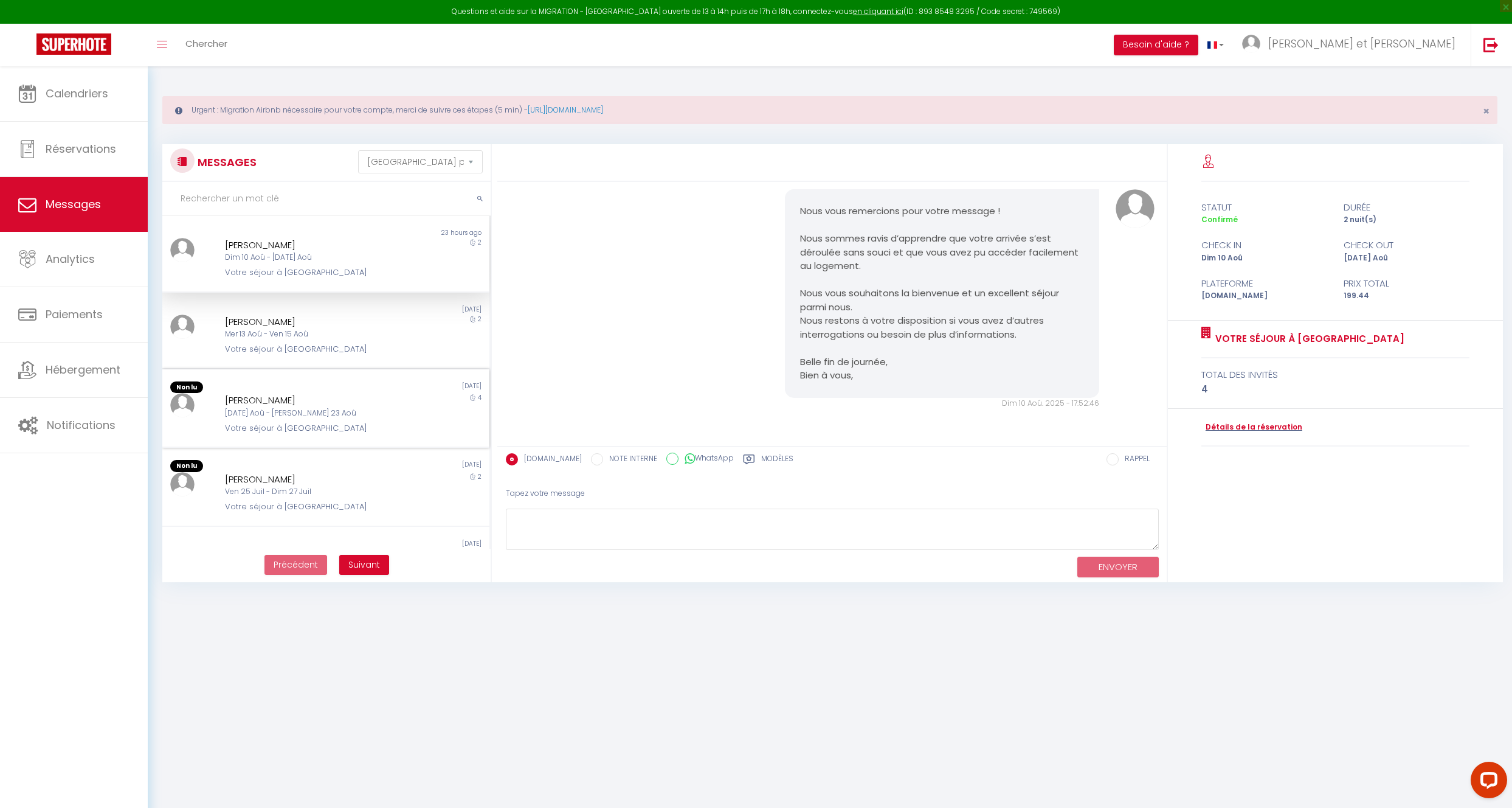
click at [408, 415] on div "4" at bounding box center [449, 413] width 82 height 41
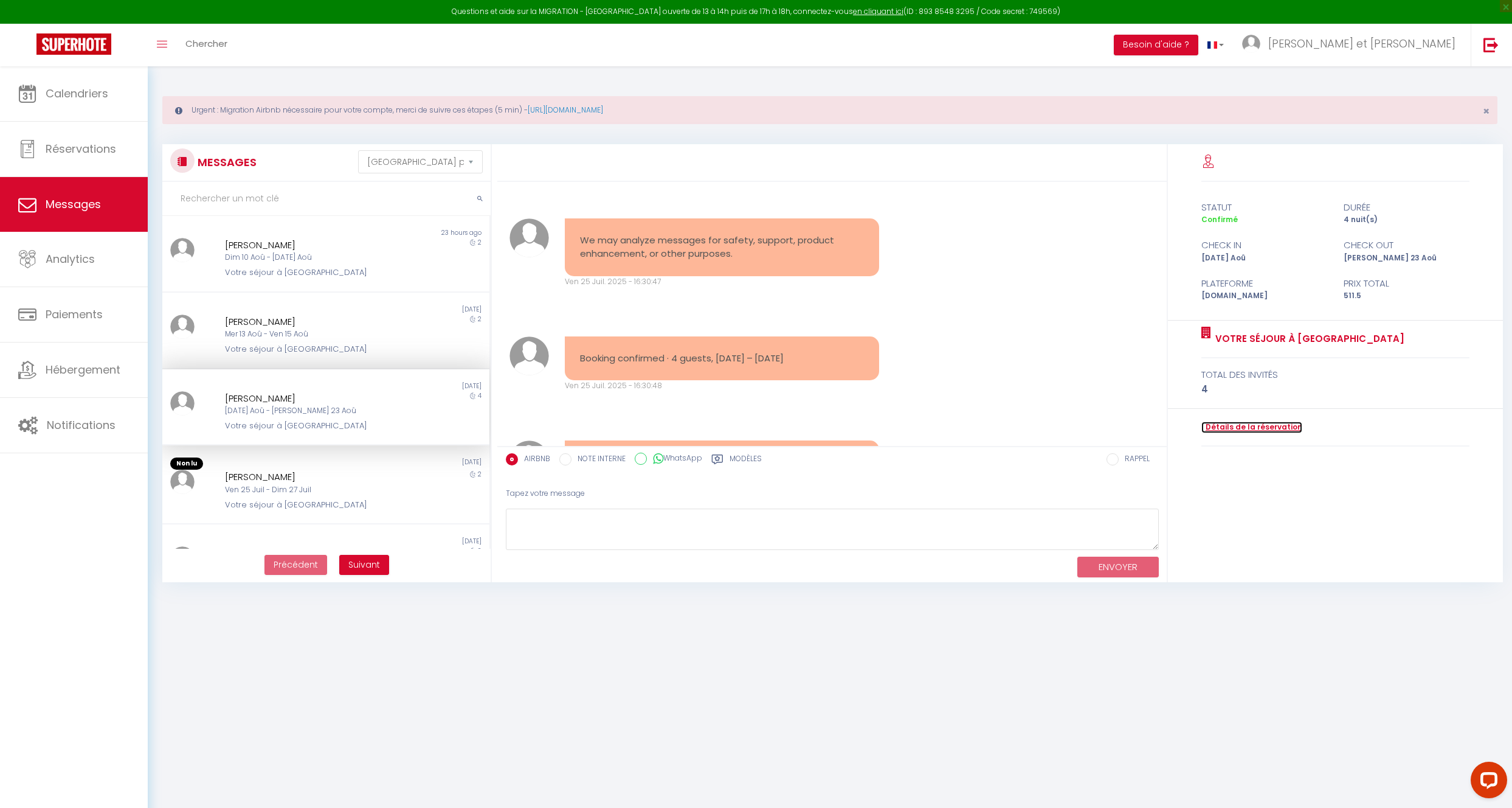
click at [1282, 429] on link "Détails de la réservation" at bounding box center [1252, 427] width 101 height 11
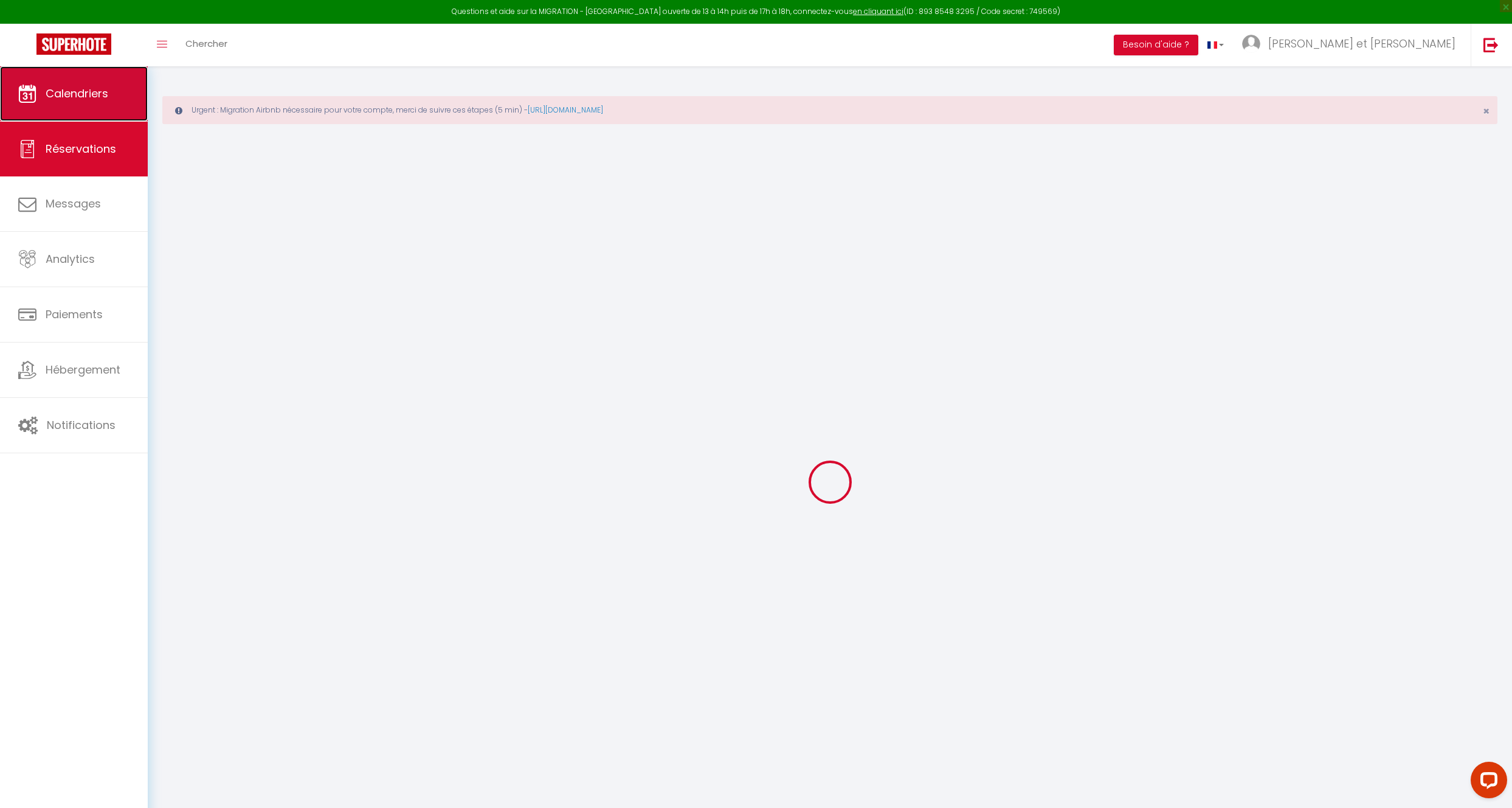
click at [105, 102] on link "Calendriers" at bounding box center [74, 93] width 148 height 55
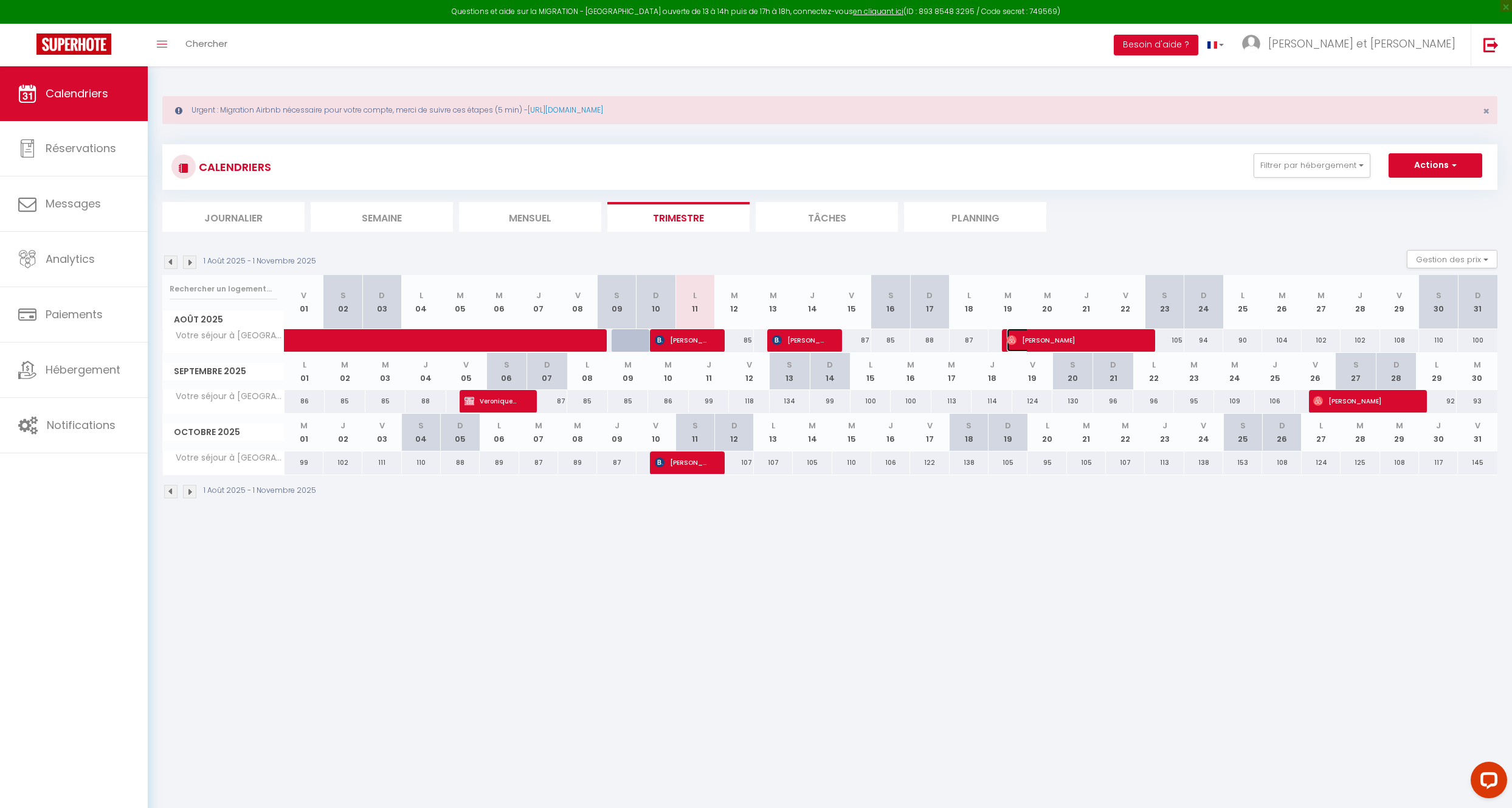
click at [1071, 350] on span "[PERSON_NAME]" at bounding box center [1072, 340] width 130 height 23
select select "OK"
select select "0"
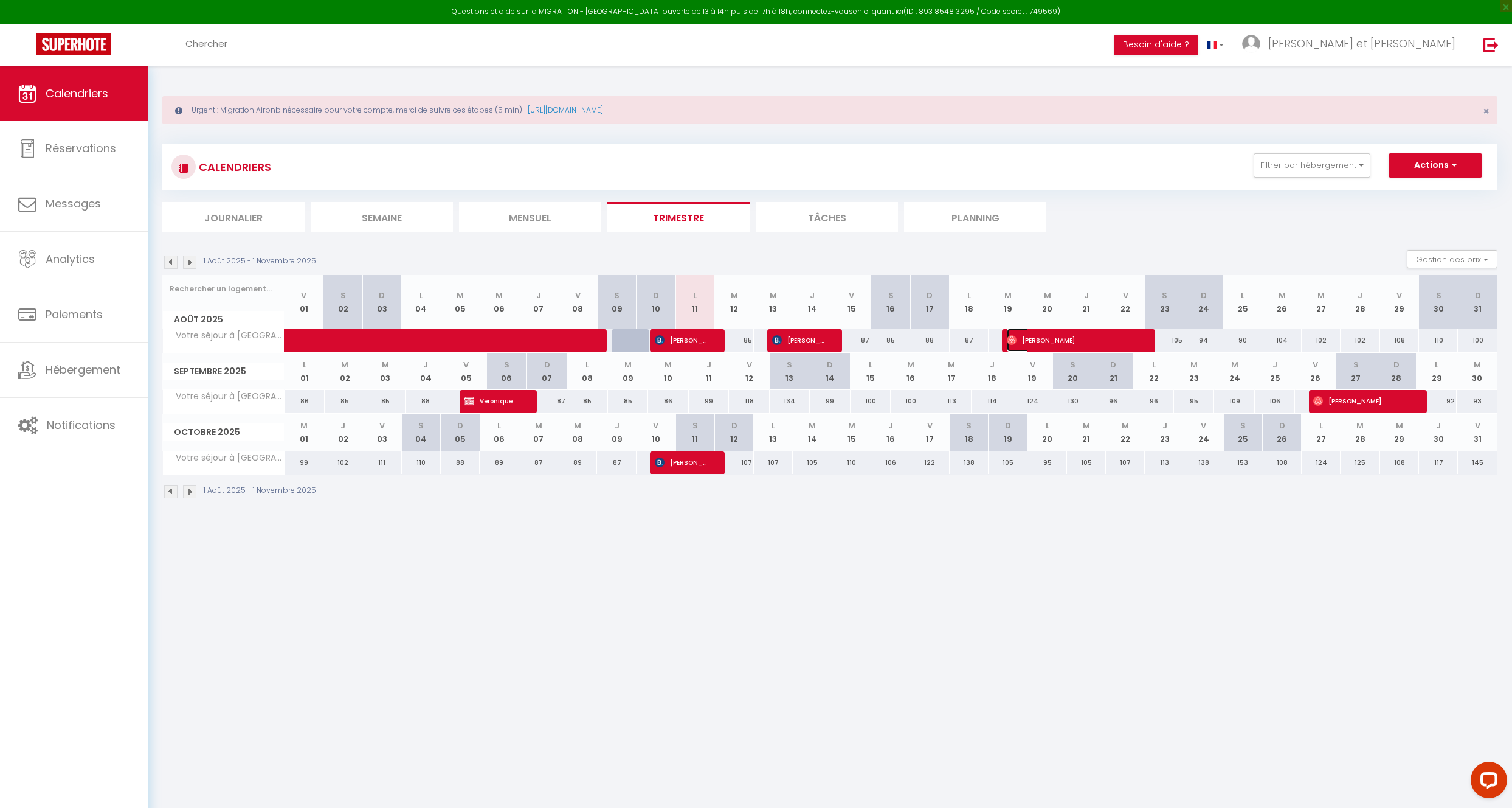
select select "1"
select select
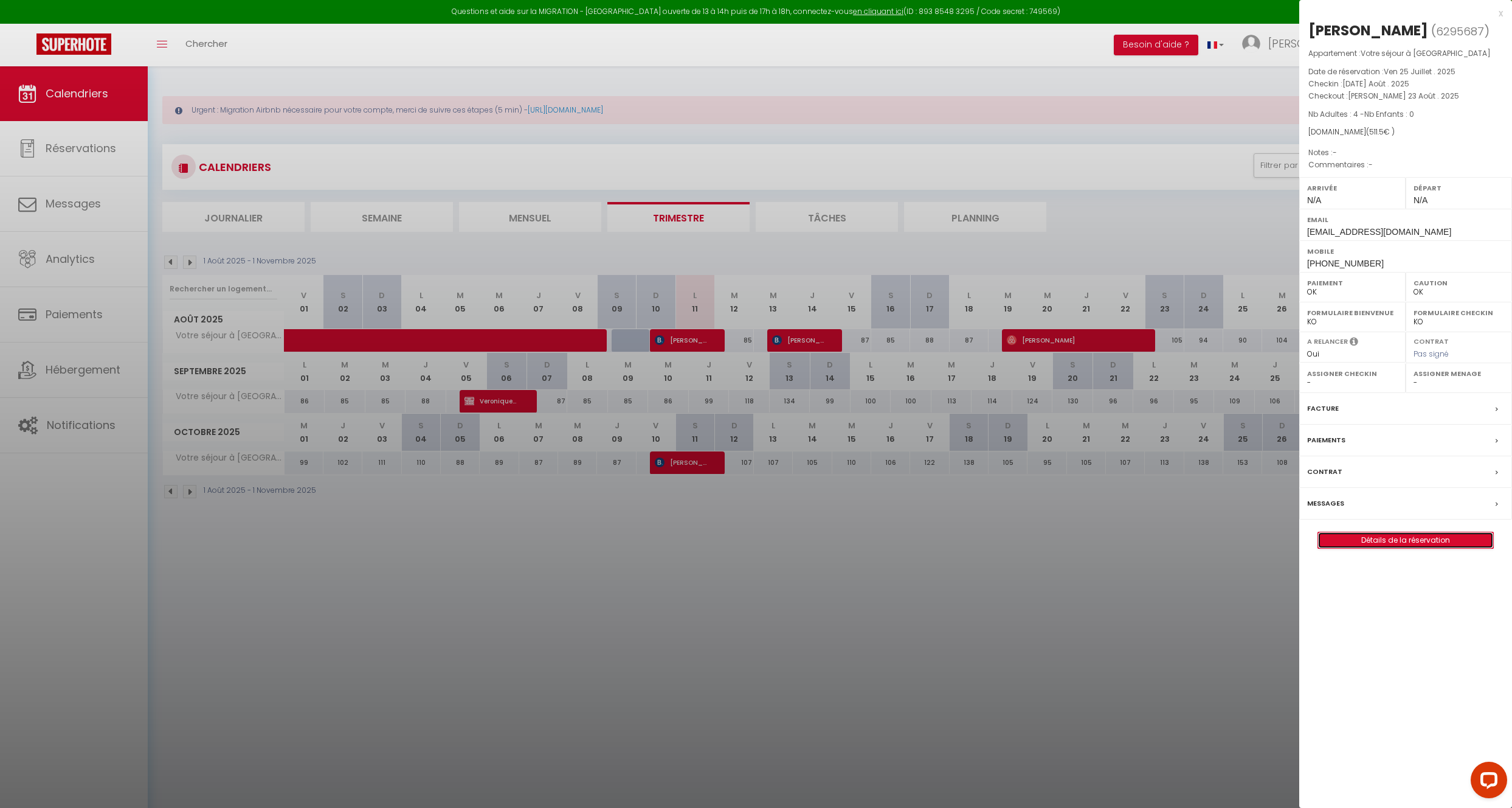
click at [1453, 540] on link "Détails de la réservation" at bounding box center [1405, 540] width 175 height 16
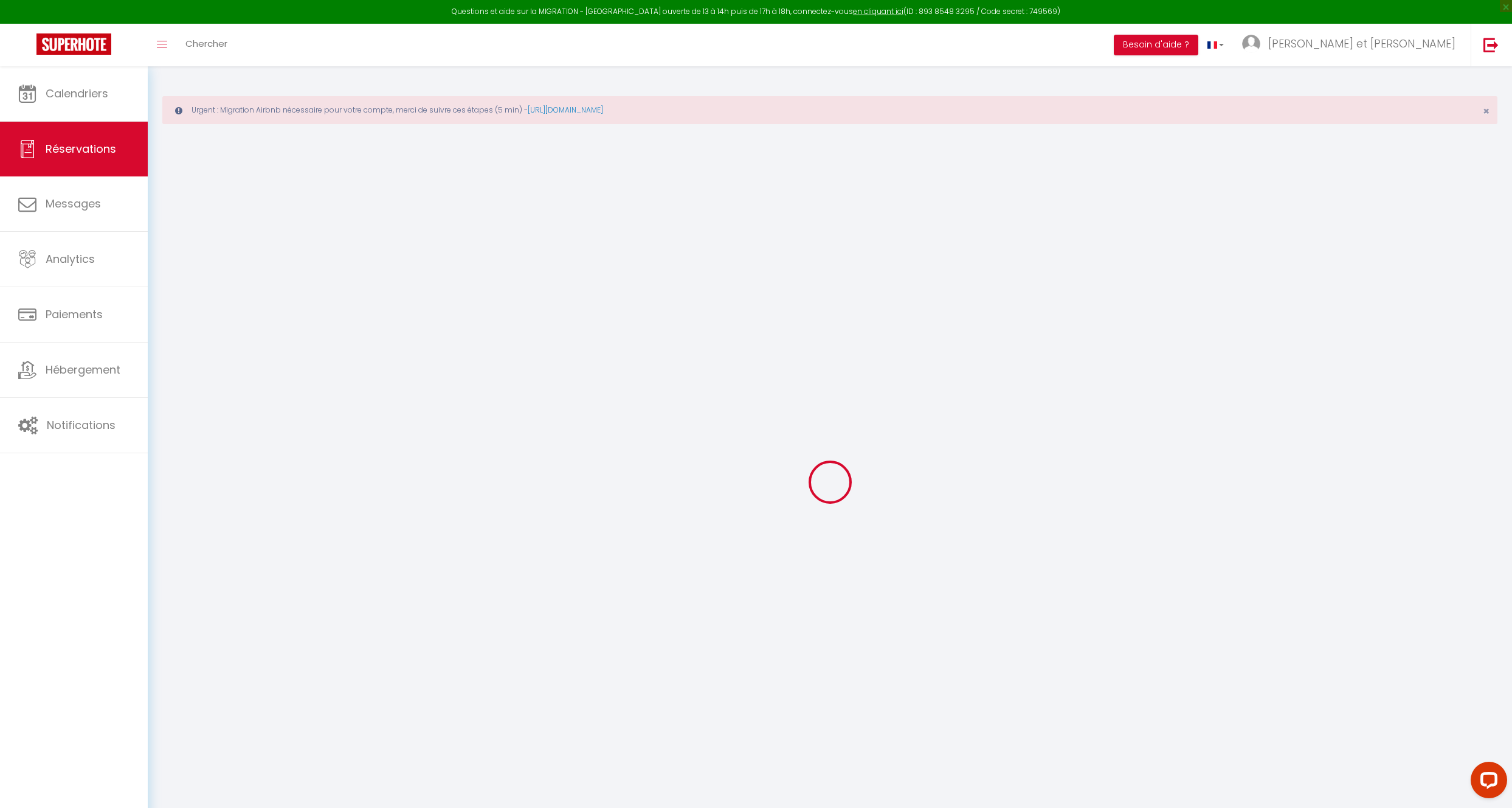
type input "[PERSON_NAME]"
type input "Floret"
type input "[EMAIL_ADDRESS][DOMAIN_NAME]"
type input "[PHONE_NUMBER]"
select select
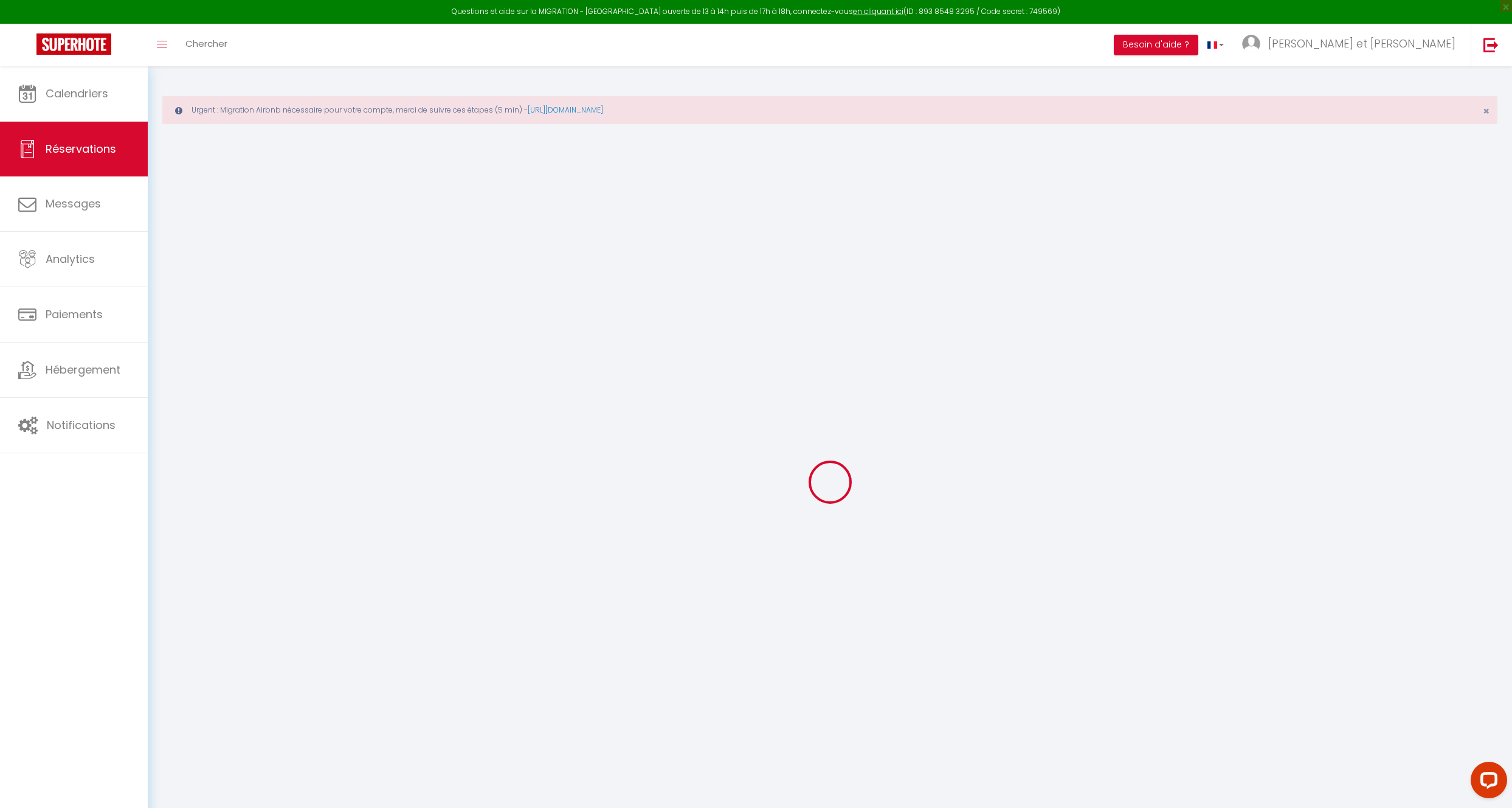
type input "17.57"
select select "4503"
select select "1"
select select
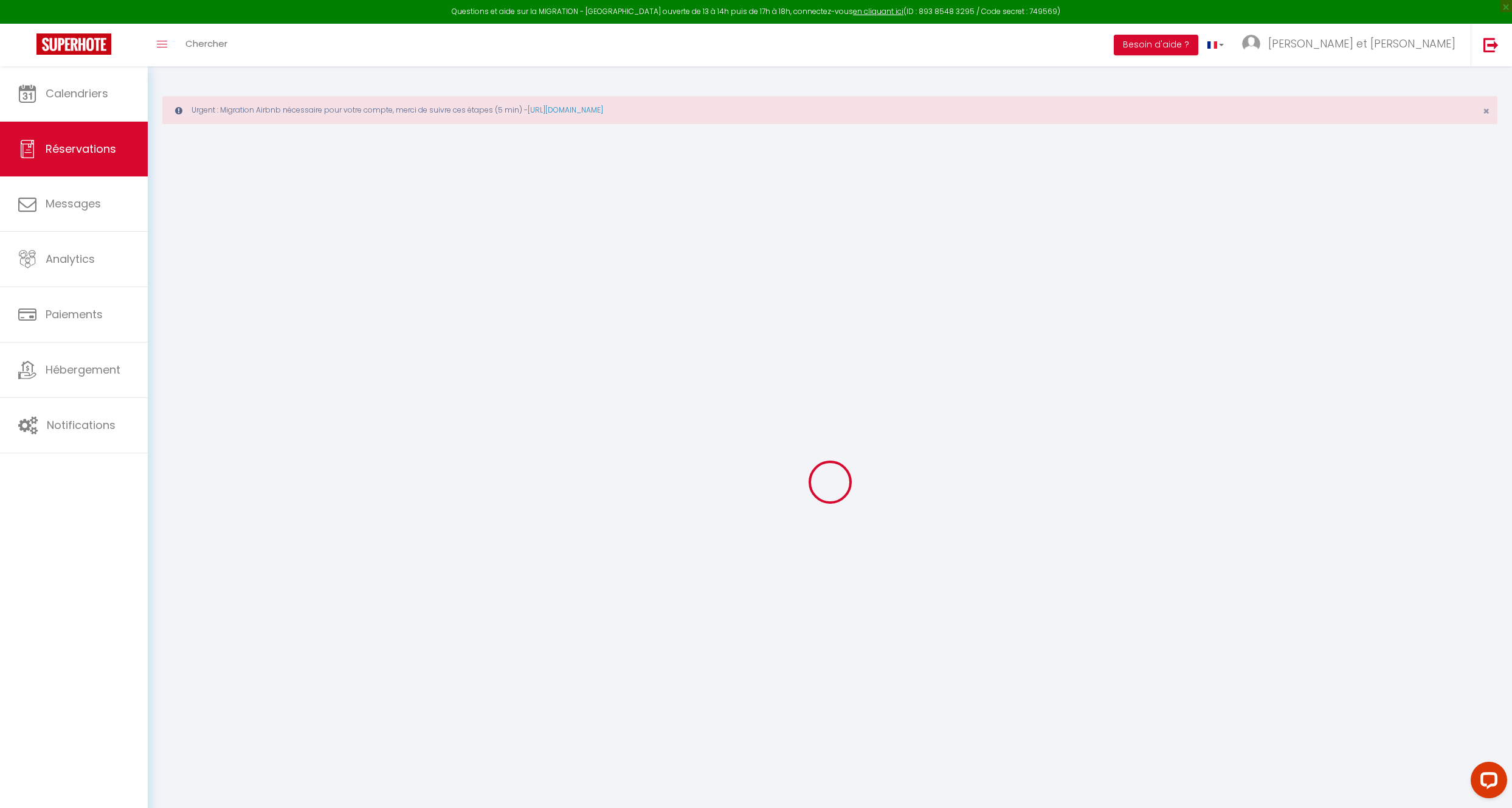
type input "4"
select select "12"
select select
type input "470"
checkbox input "false"
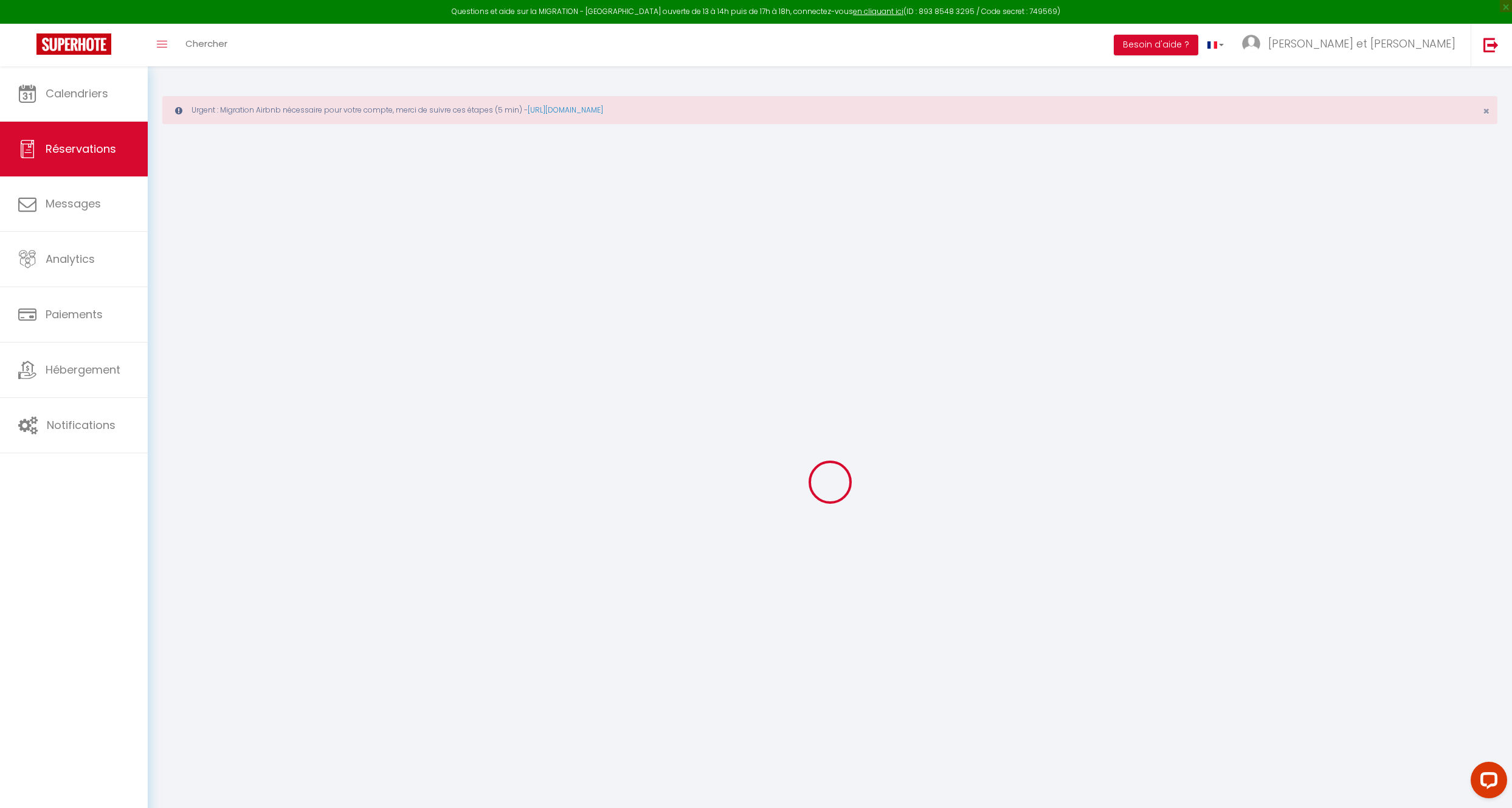
type input "0"
select select "1"
type input "0"
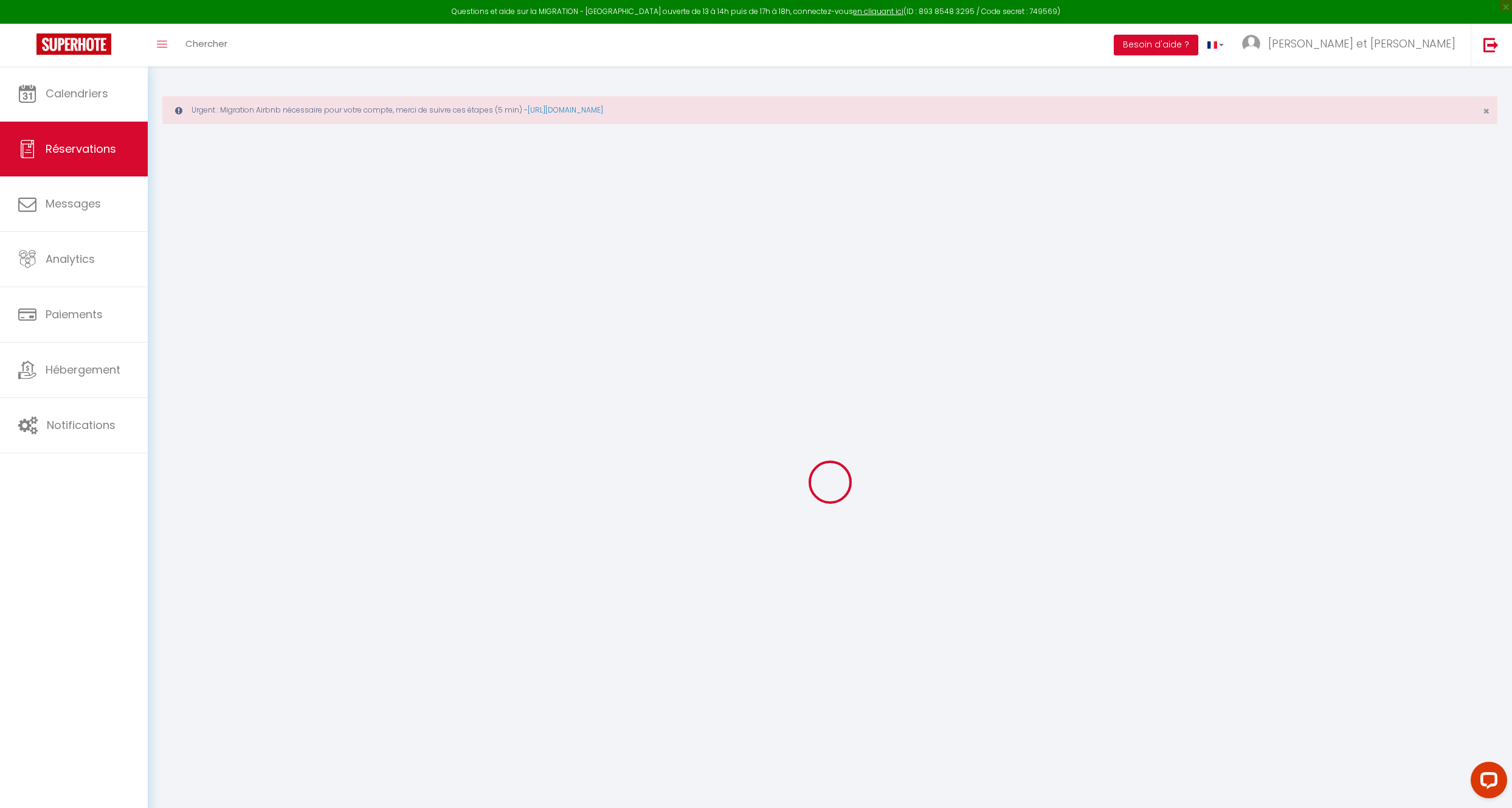
select select
select select "15"
checkbox input "false"
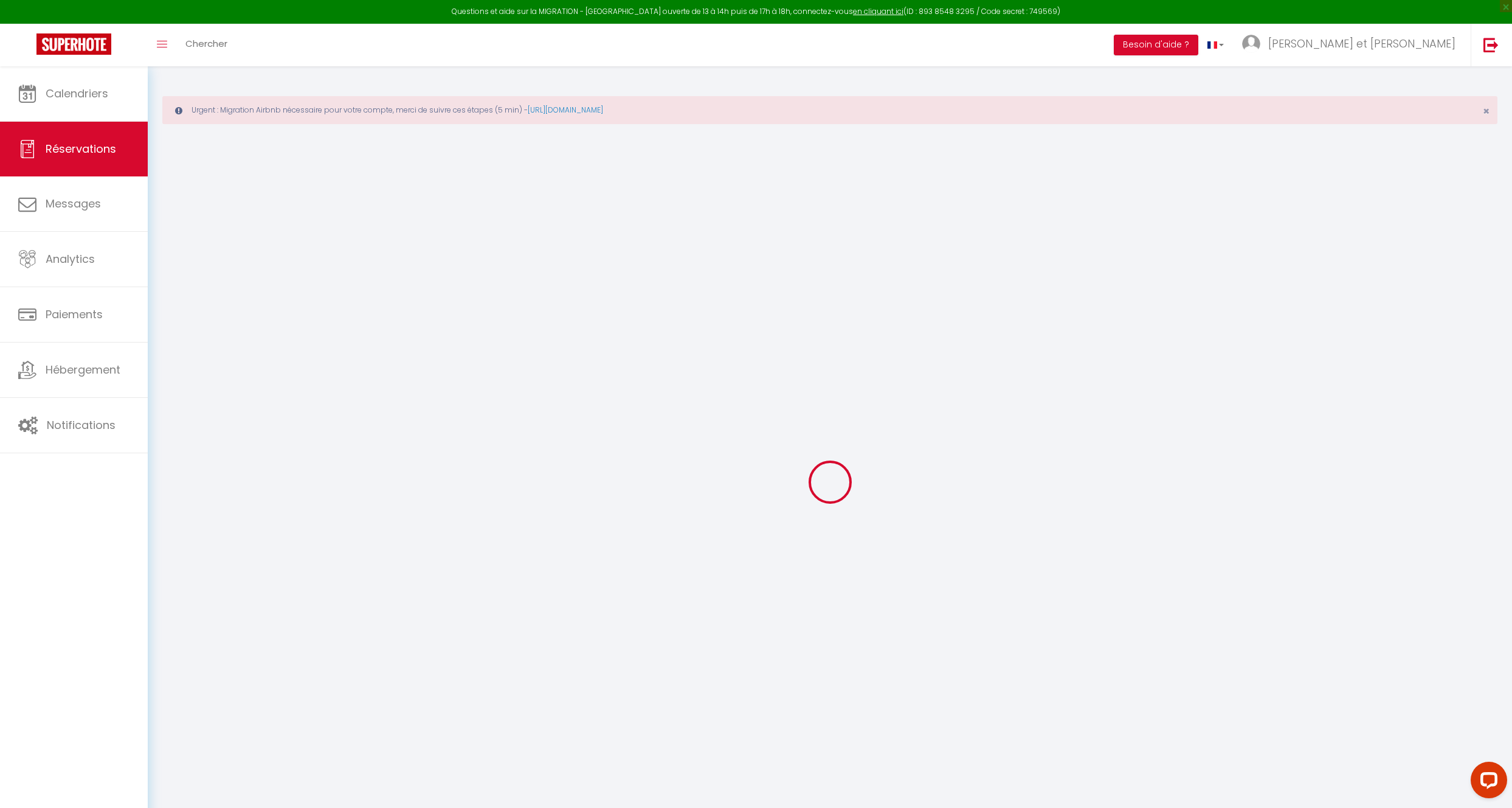
select select
checkbox input "false"
select select
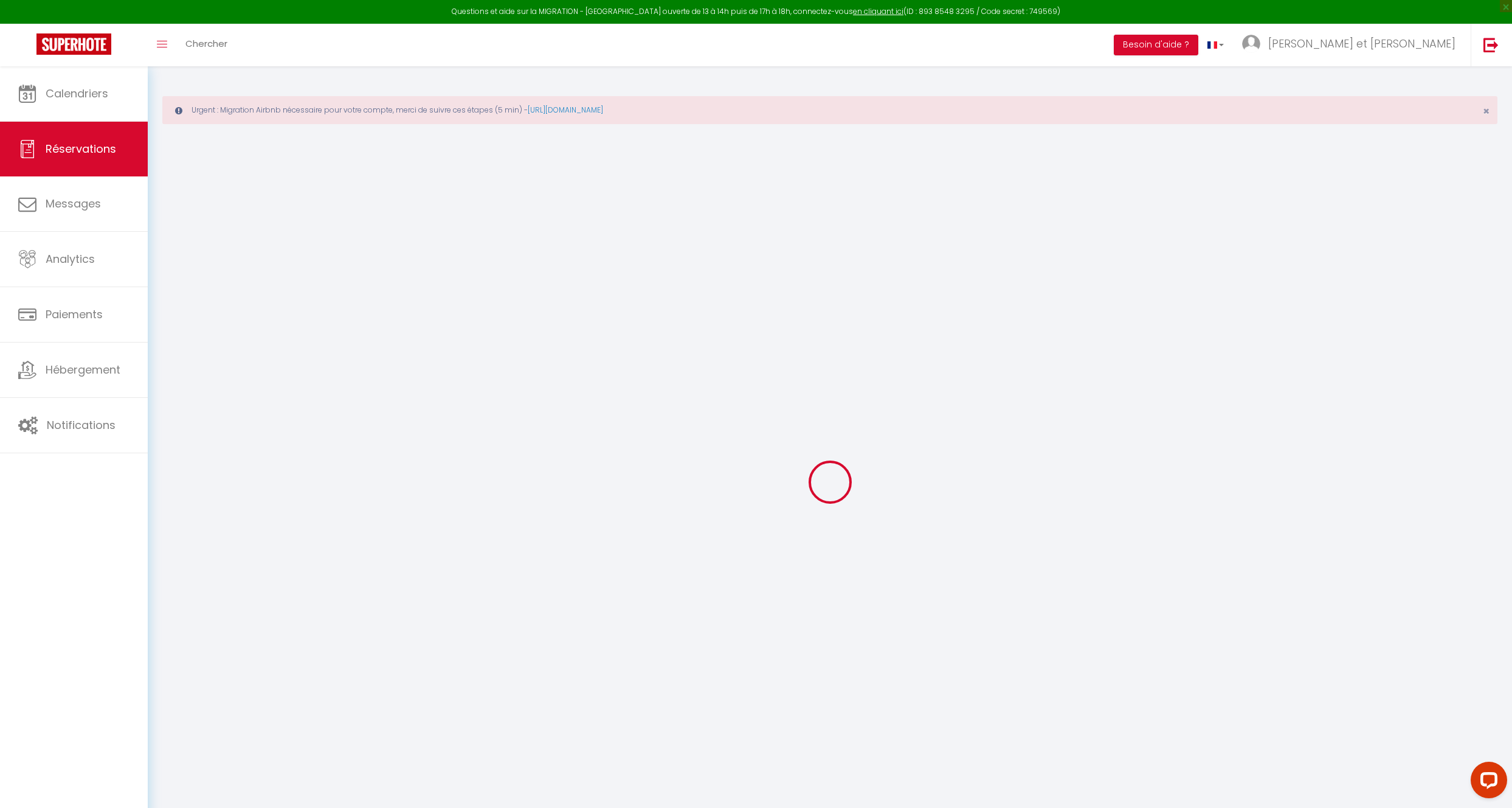
select select
checkbox input "false"
select select
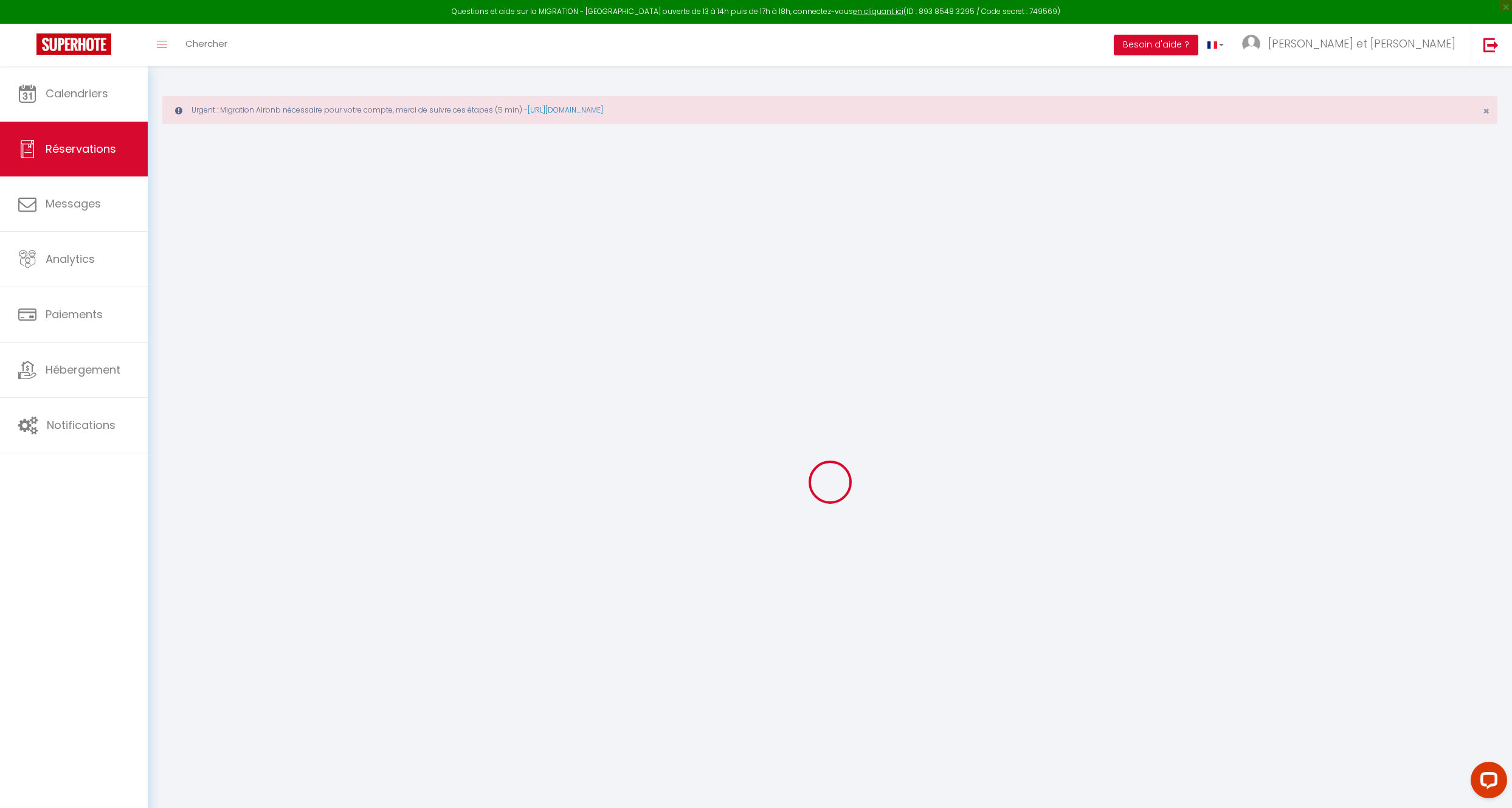
select select
checkbox input "false"
select select
type input "18"
type input "23.5"
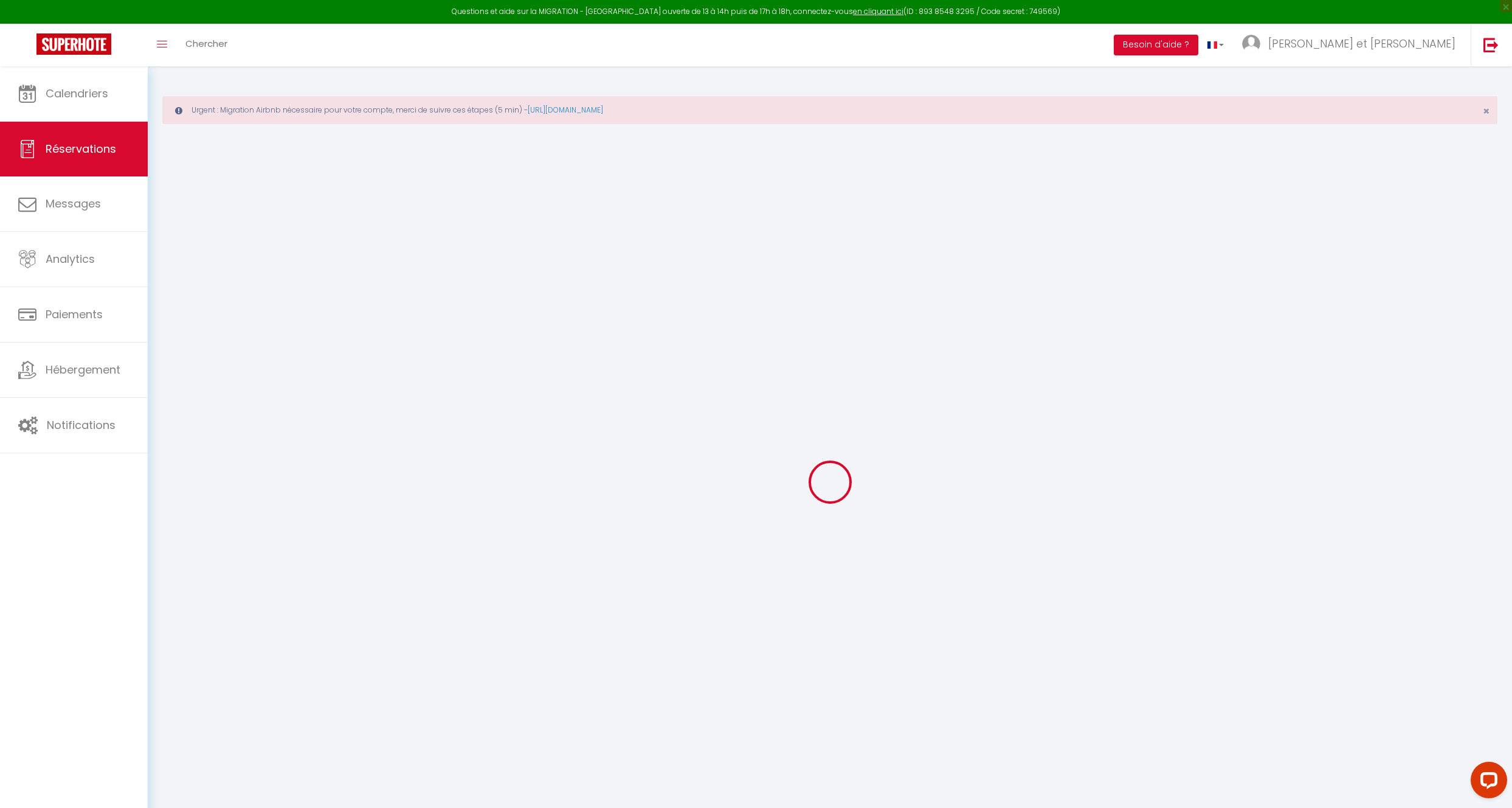
select select
checkbox input "false"
select select
checkbox input "false"
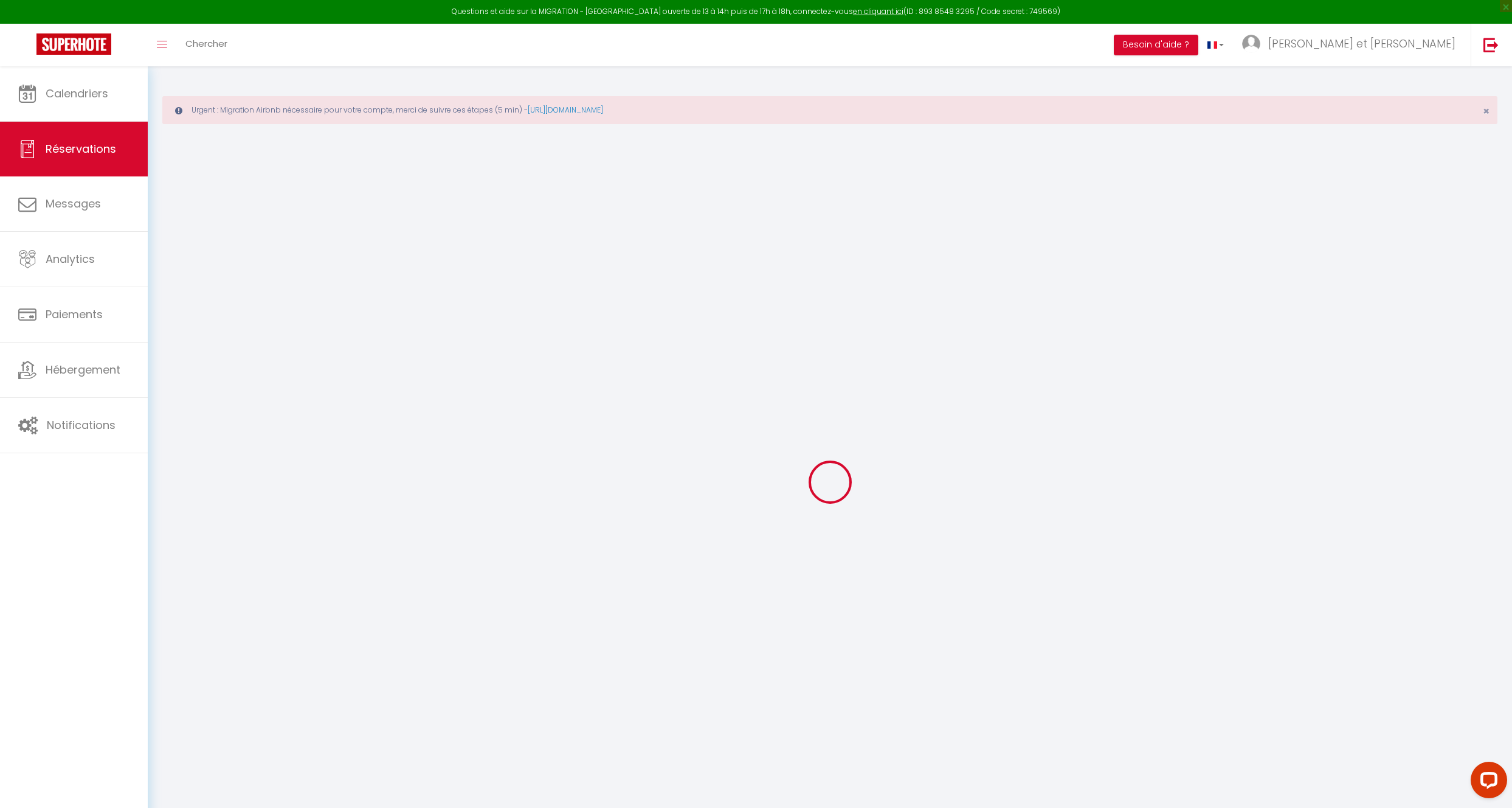
select select
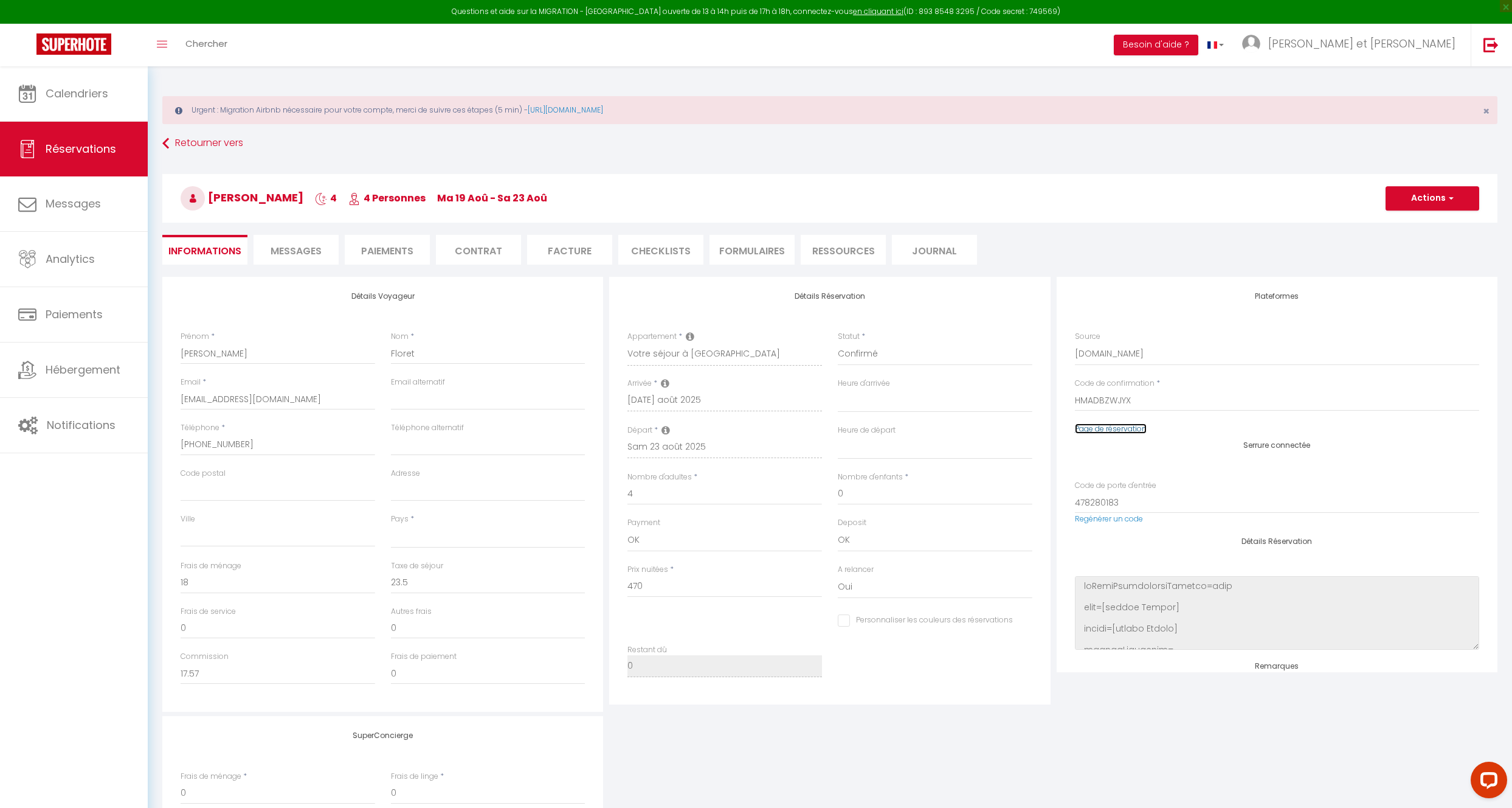
click at [1104, 428] on link "Page de réservation" at bounding box center [1111, 428] width 72 height 10
click at [94, 108] on link "Calendriers" at bounding box center [74, 93] width 148 height 55
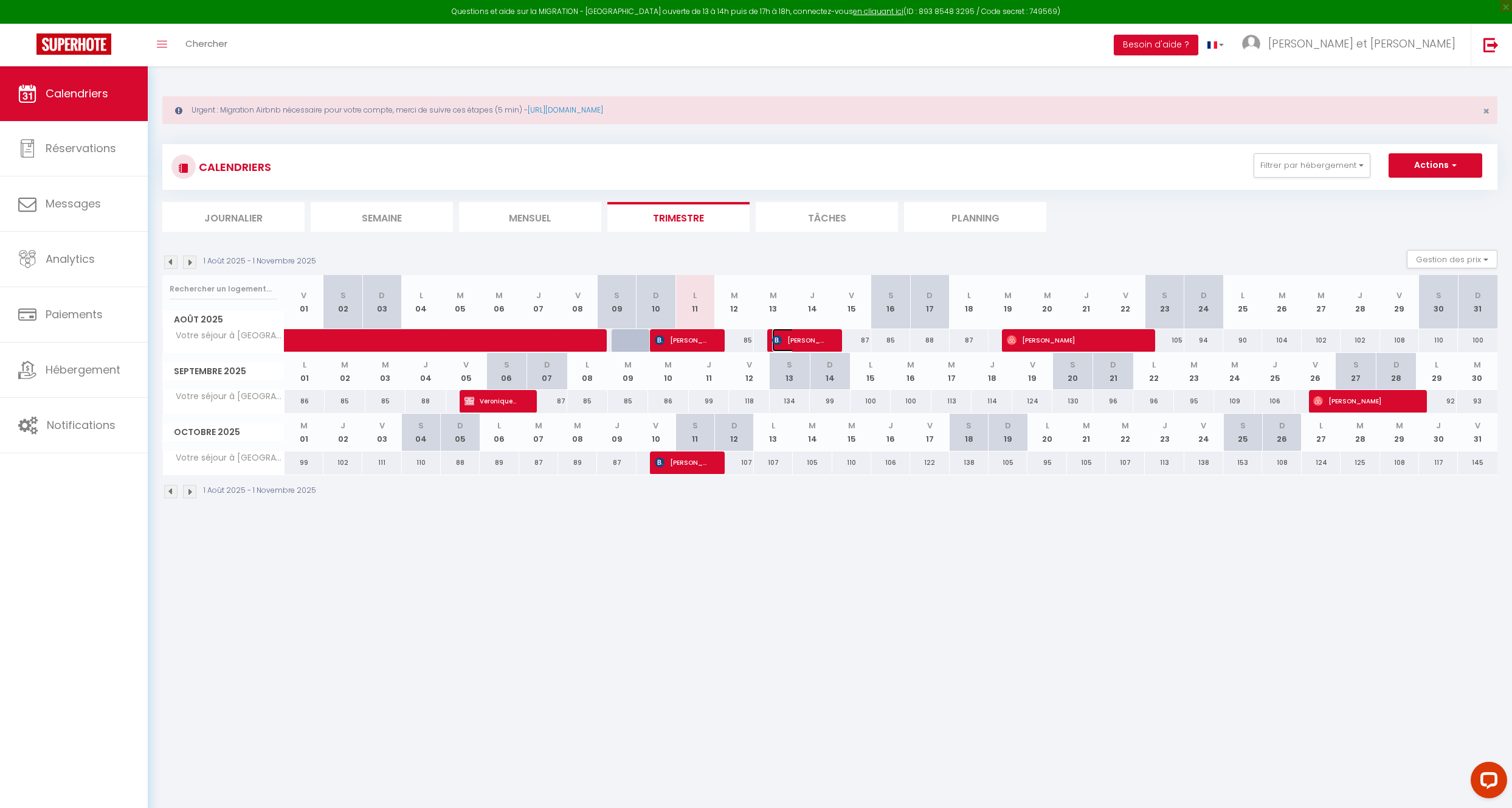
click at [791, 341] on span "[PERSON_NAME]" at bounding box center [798, 340] width 51 height 23
select select "OK"
select select "KO"
select select "0"
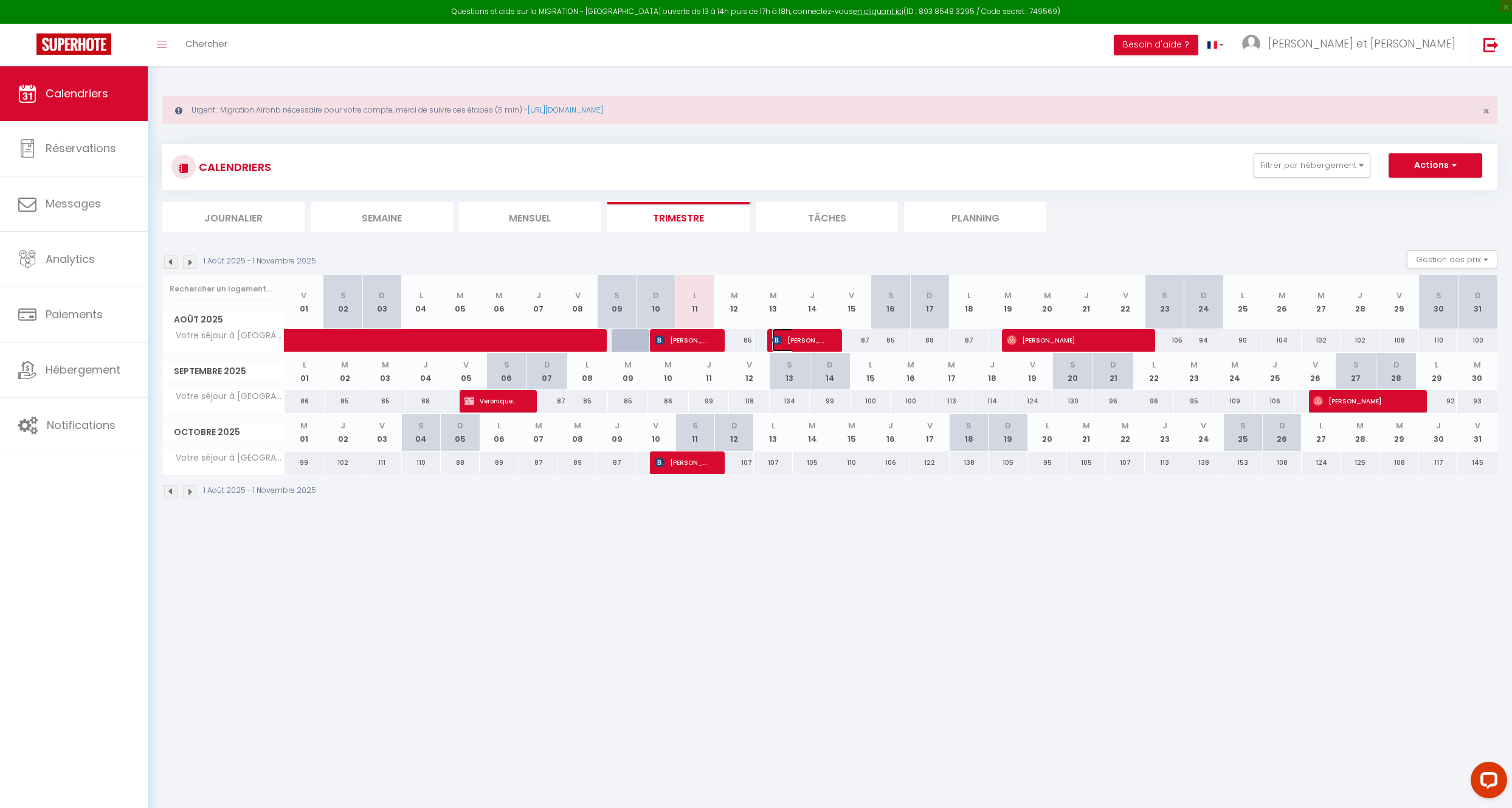
select select "1"
select select
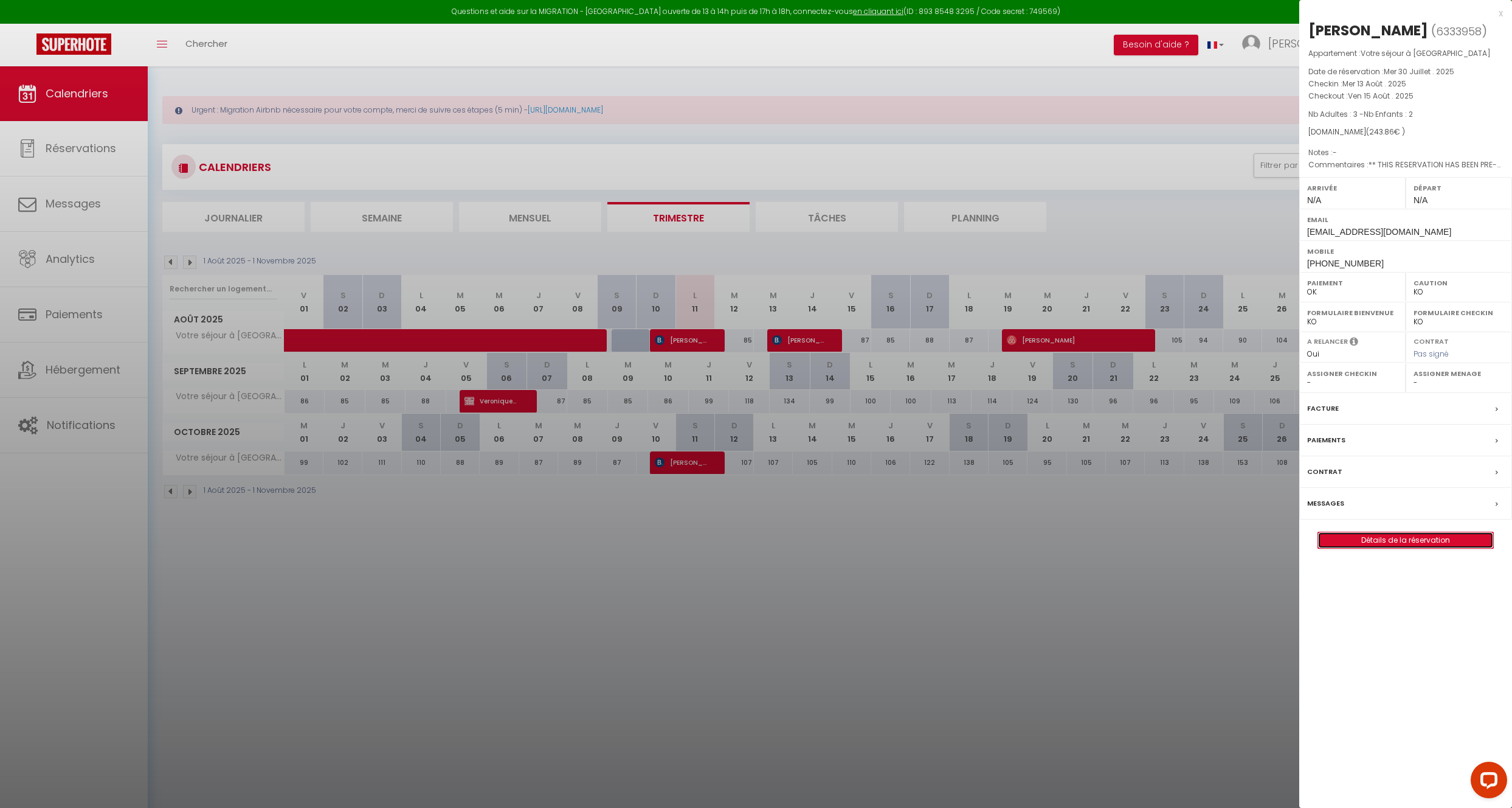
click at [1436, 543] on link "Détails de la réservation" at bounding box center [1405, 540] width 175 height 16
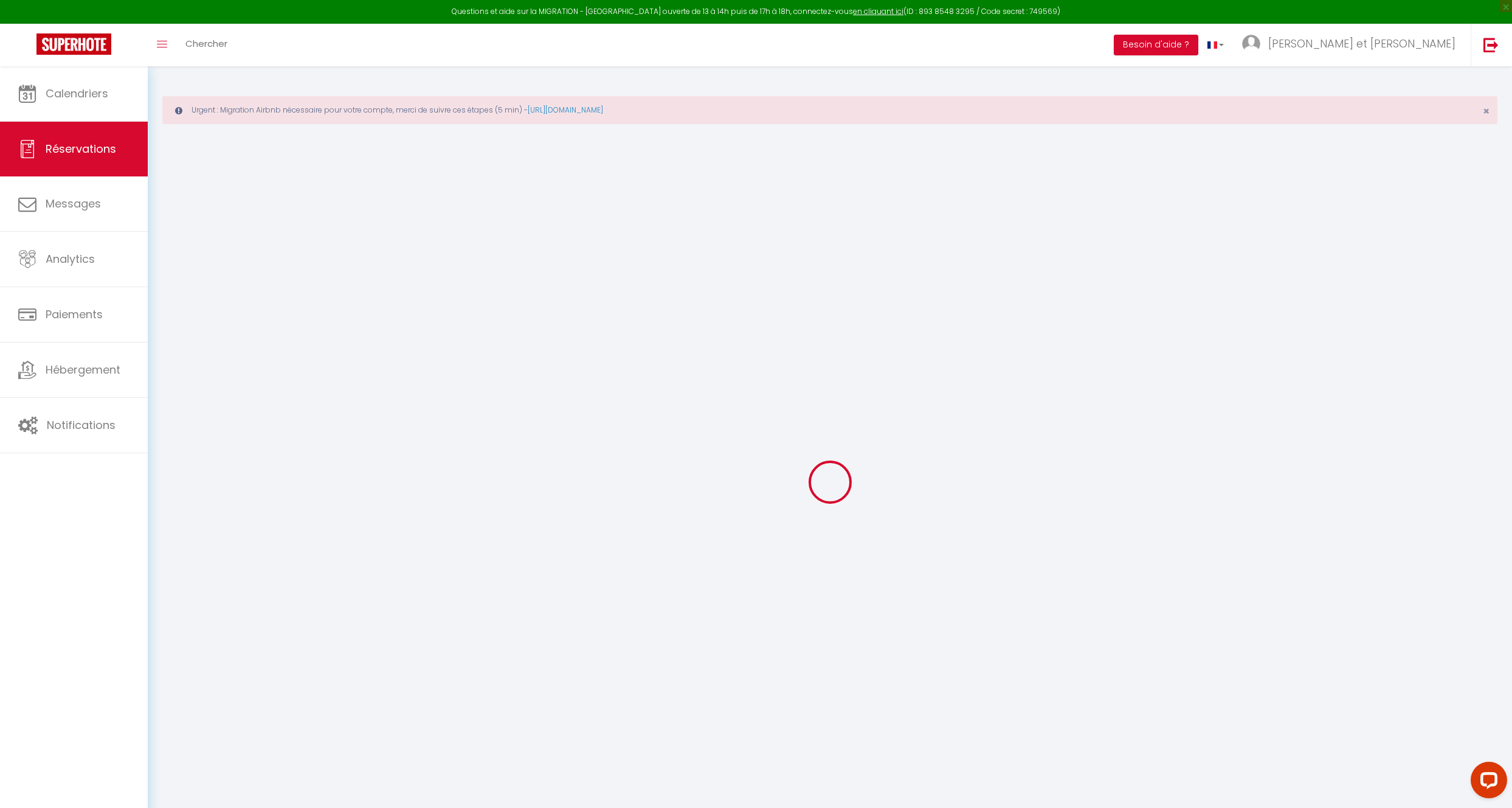
type input "[PERSON_NAME]"
type input "[EMAIL_ADDRESS][DOMAIN_NAME]"
type input "[PHONE_NUMBER]"
type input "."
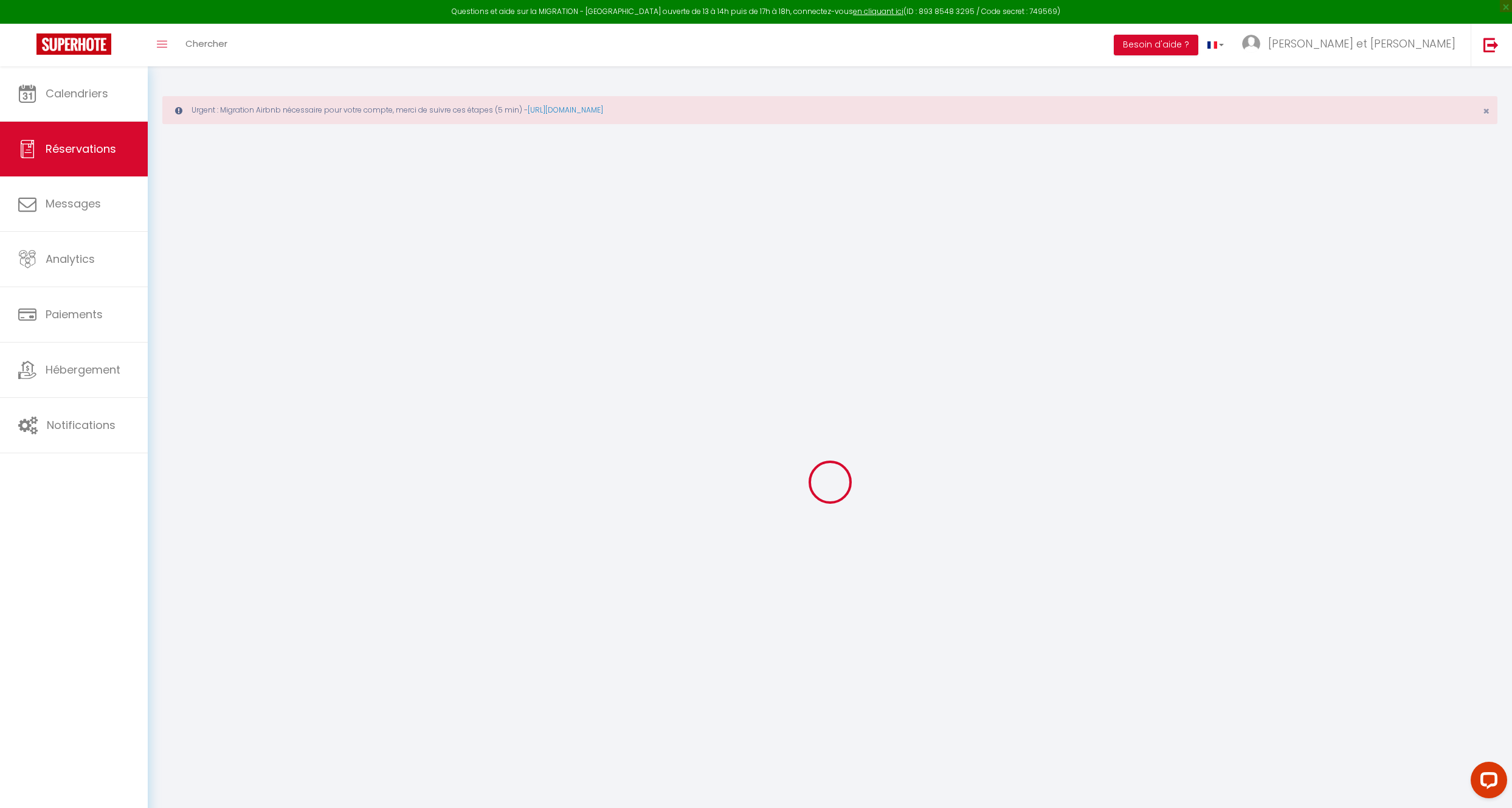
select select "NL"
type input "18"
type input "39.63"
type input "3.41"
select select "4503"
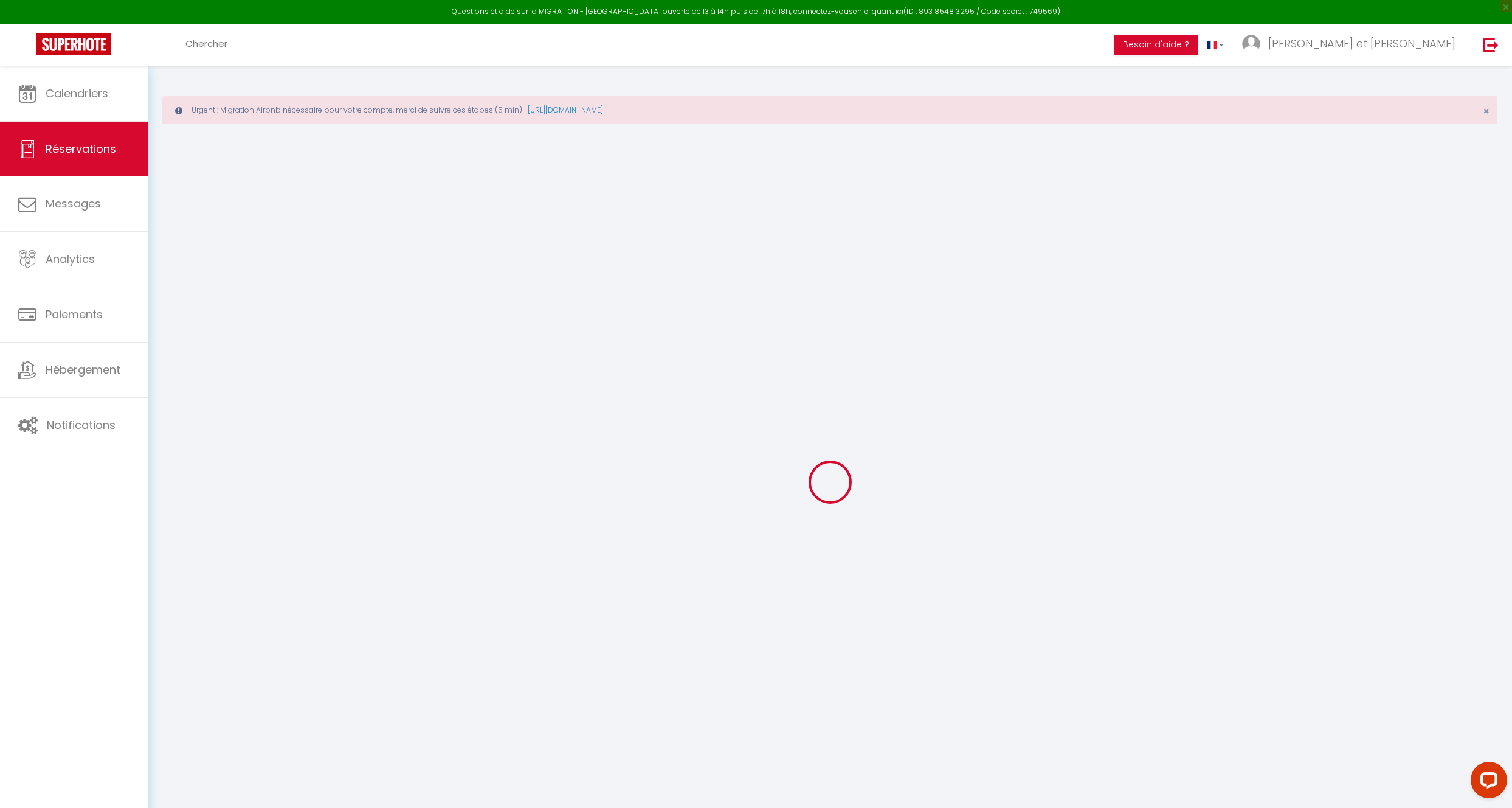
select select "1"
select select
type input "3"
type input "2"
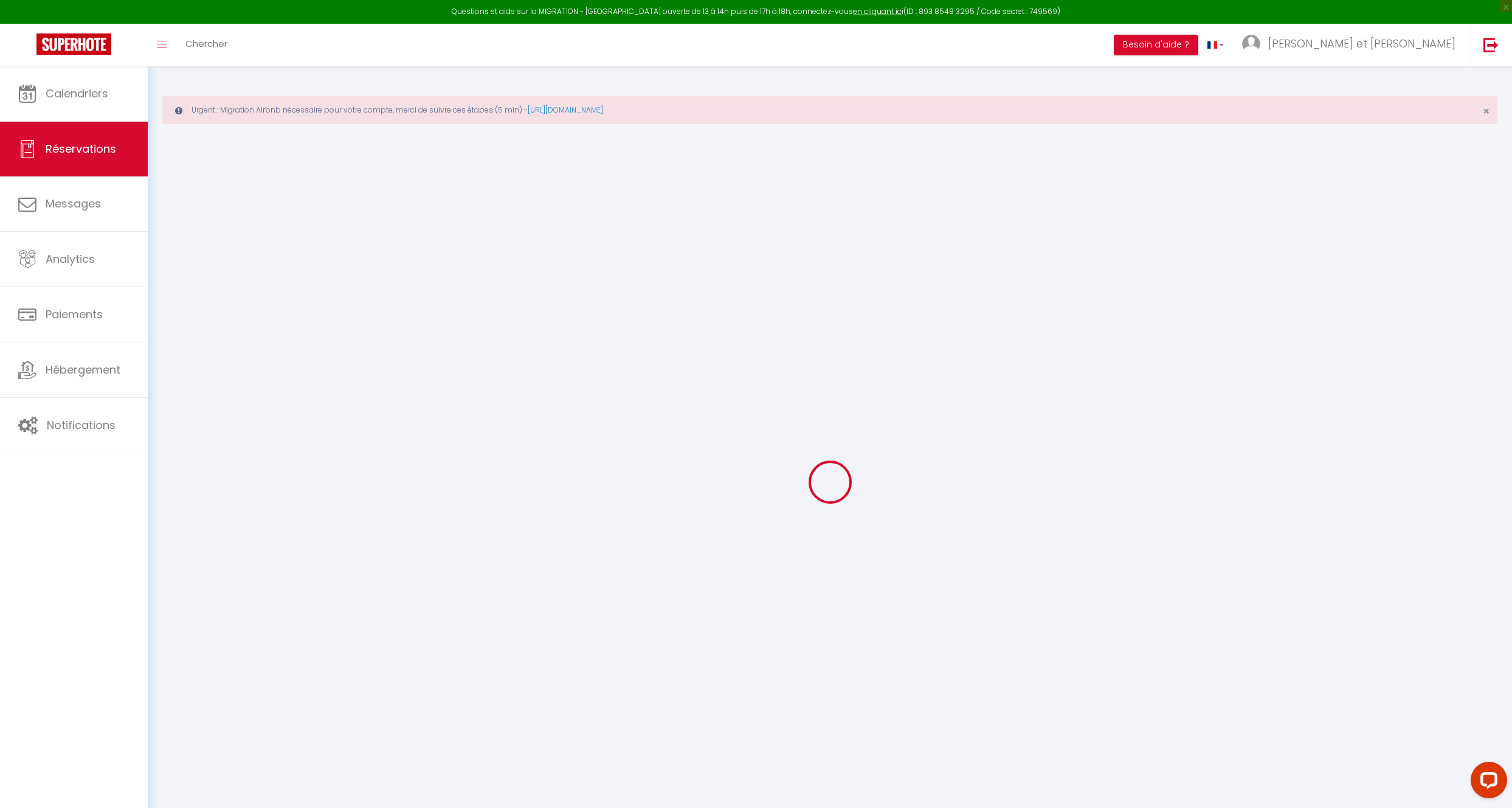
select select "12"
select select
type input "215.1"
checkbox input "false"
type input "0"
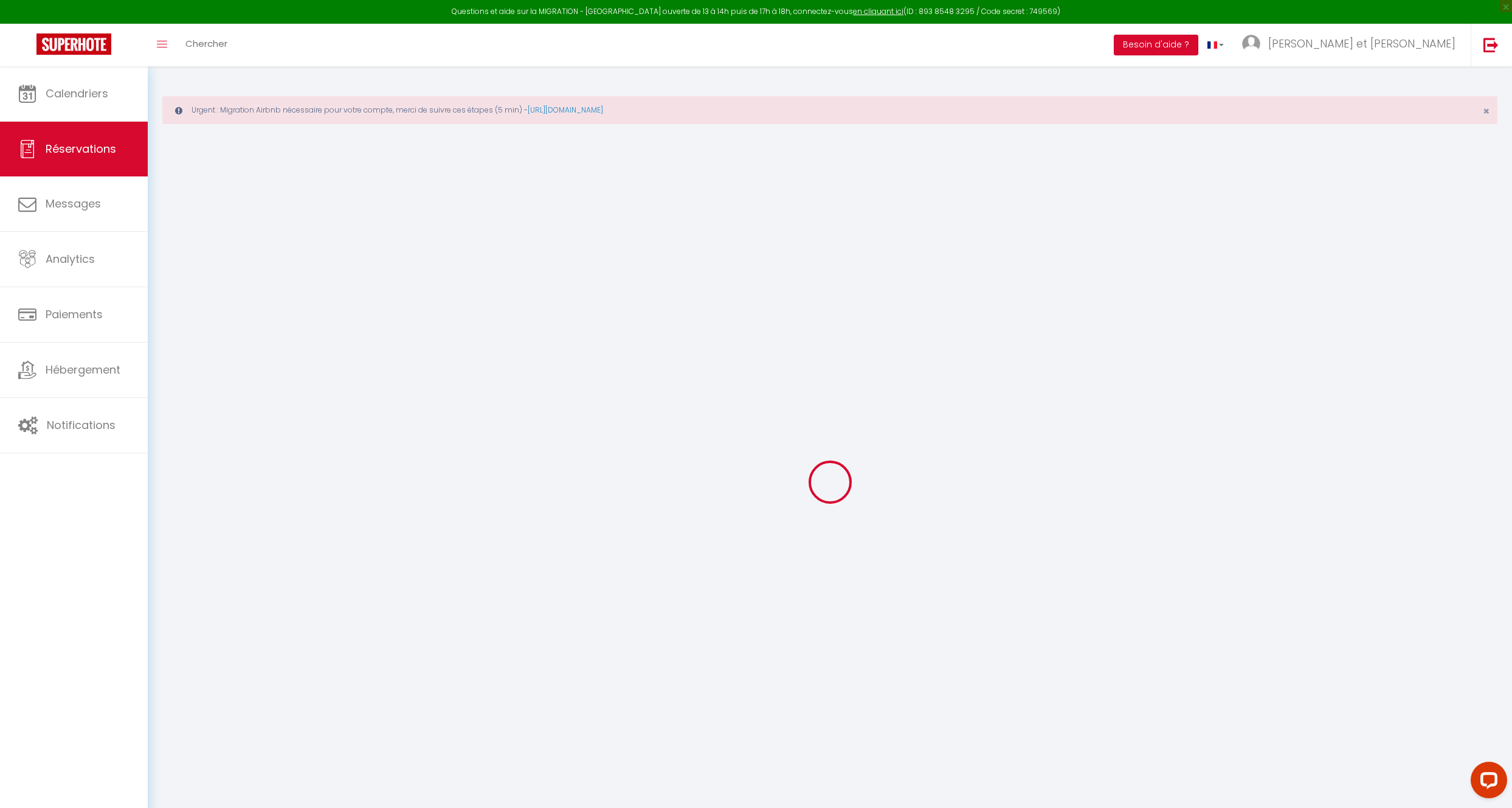
select select "2"
type input "0"
select select
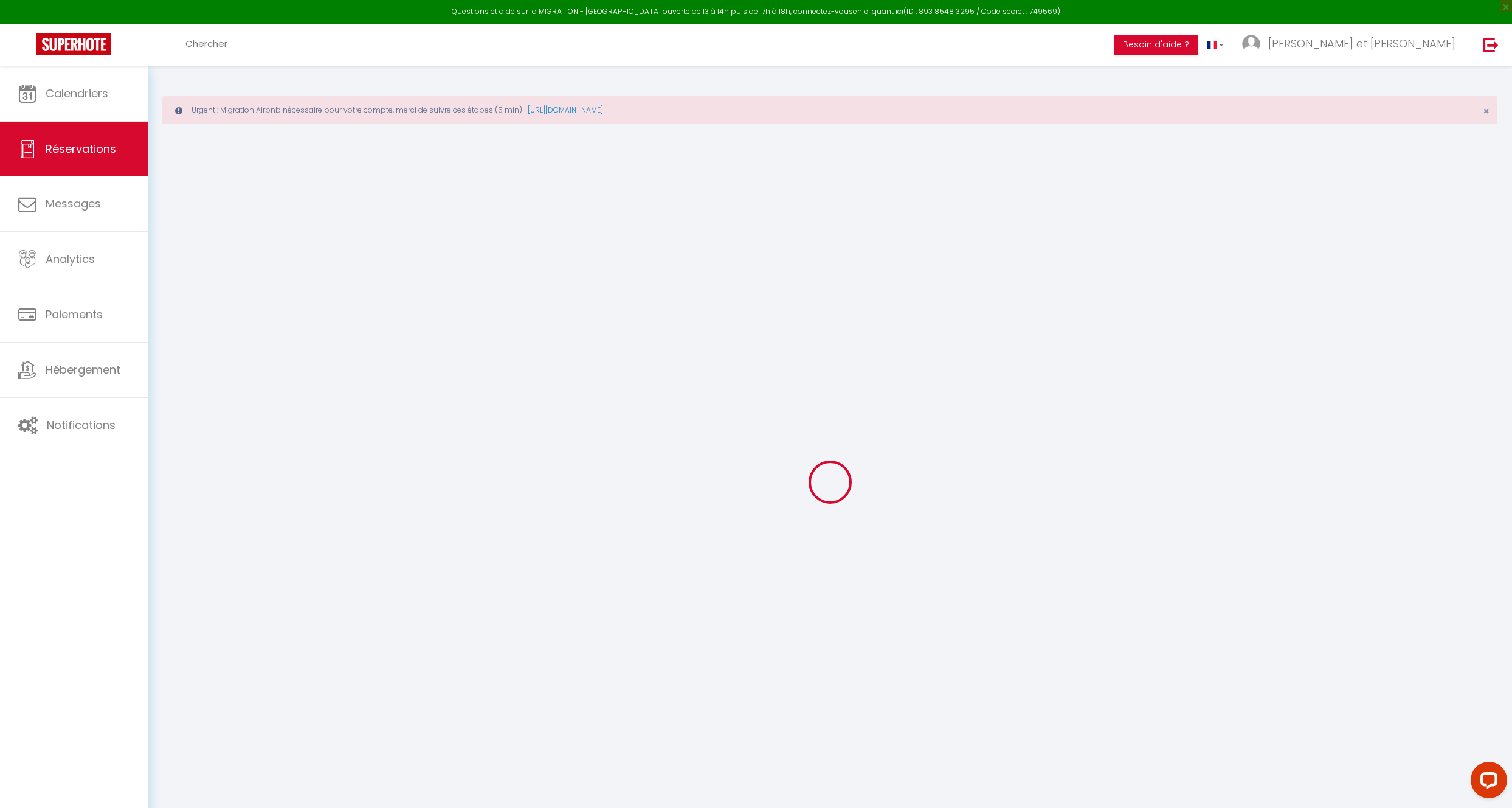
select select
select select "14"
checkbox input "false"
select select
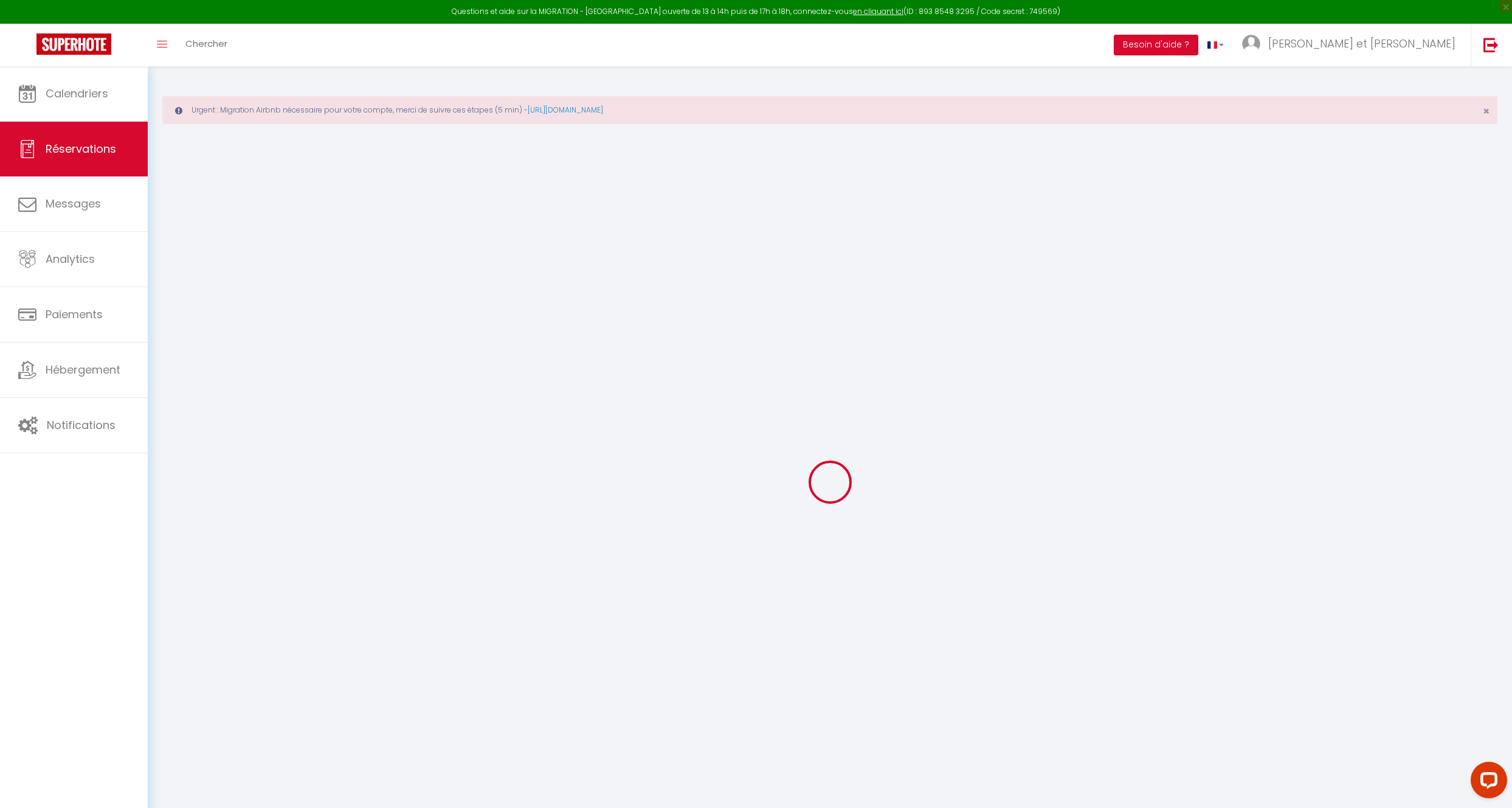
checkbox input "false"
select select
checkbox input "false"
select select
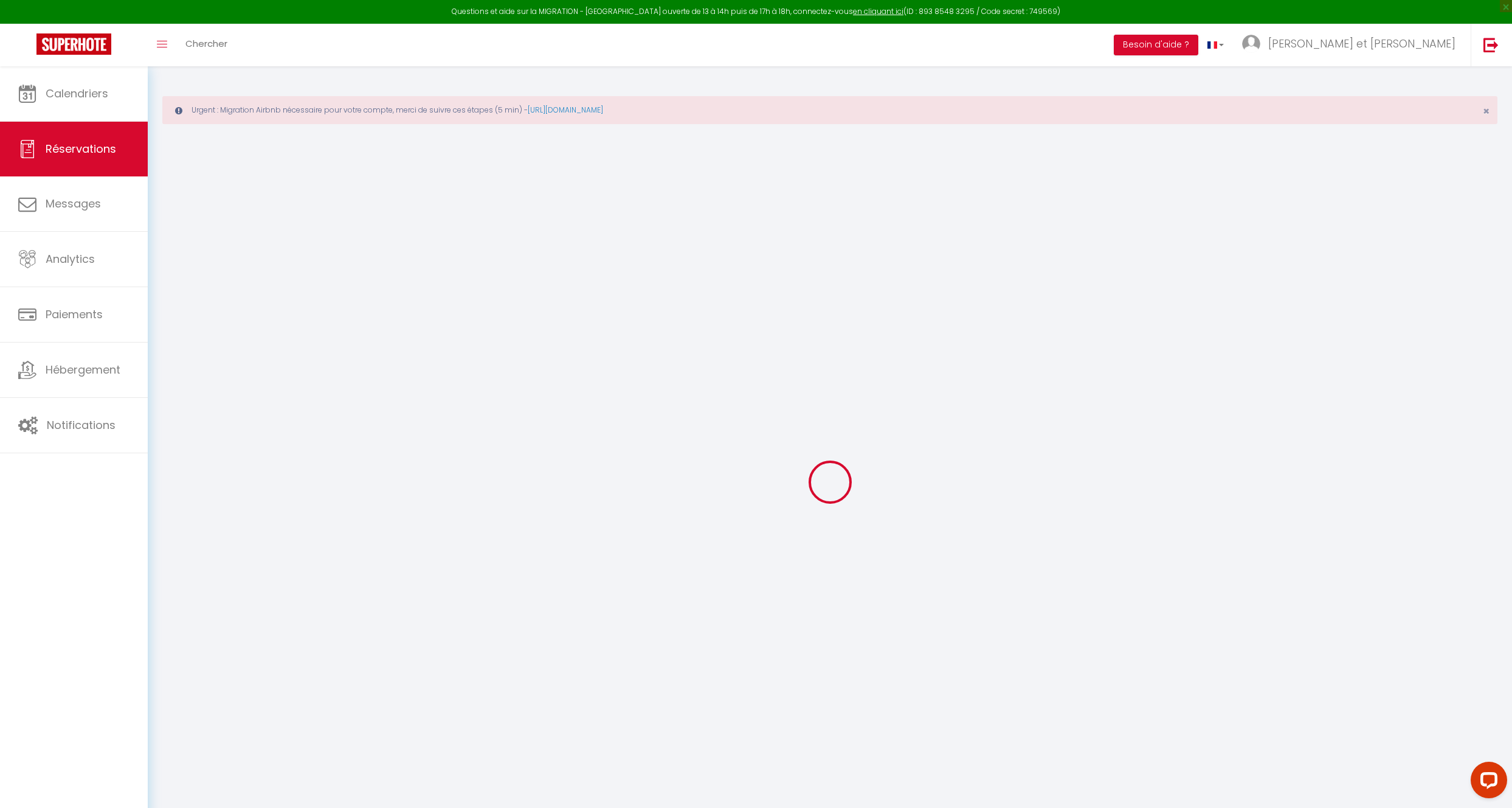
select select
checkbox input "false"
type comments0 "** THIS RESERVATION HAS BEEN PRE-PAID ** BOOKING NOTE : Payment charge is EUR 3…"
type input "10.76"
select select
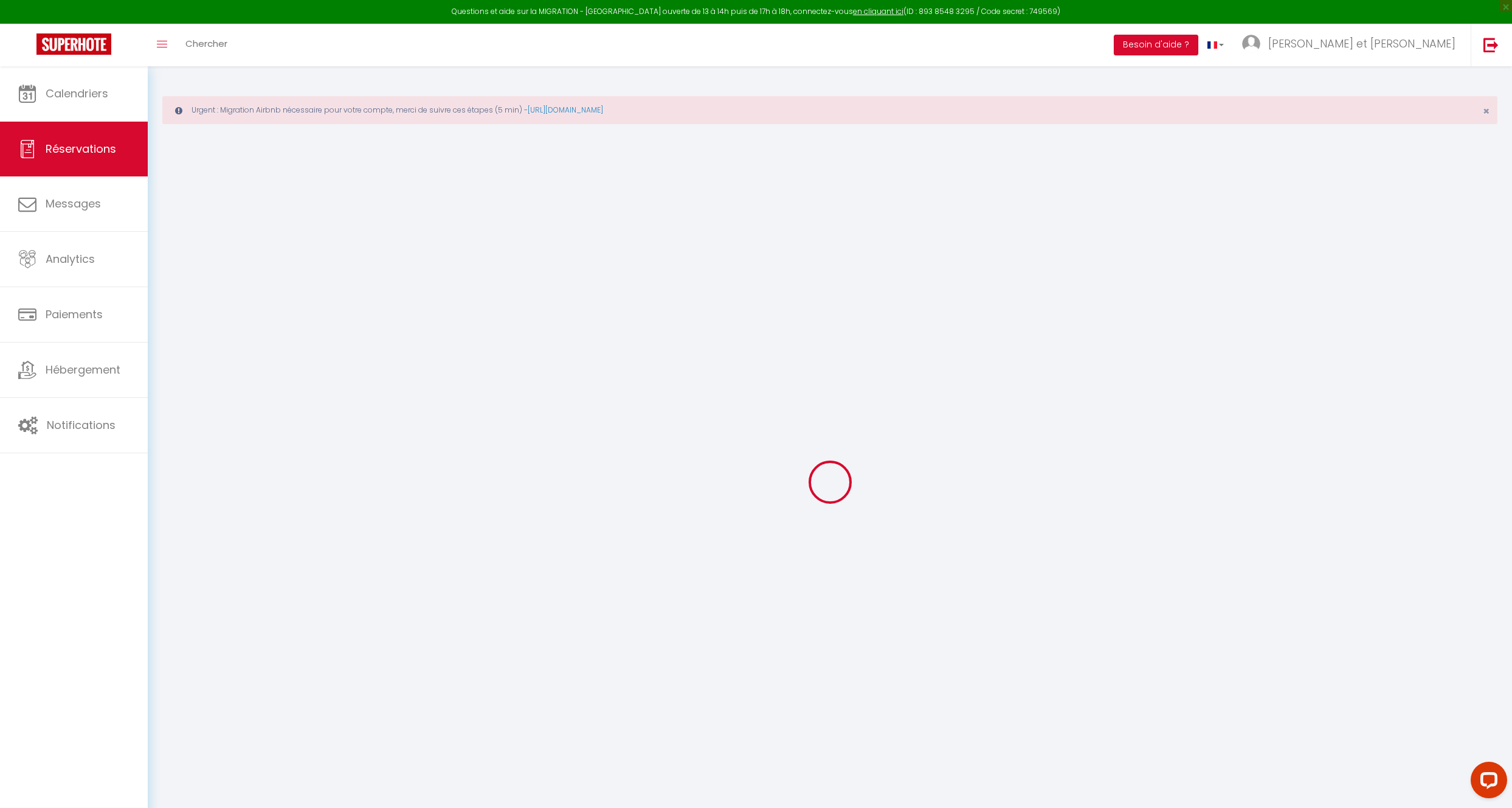
select select
checkbox input "false"
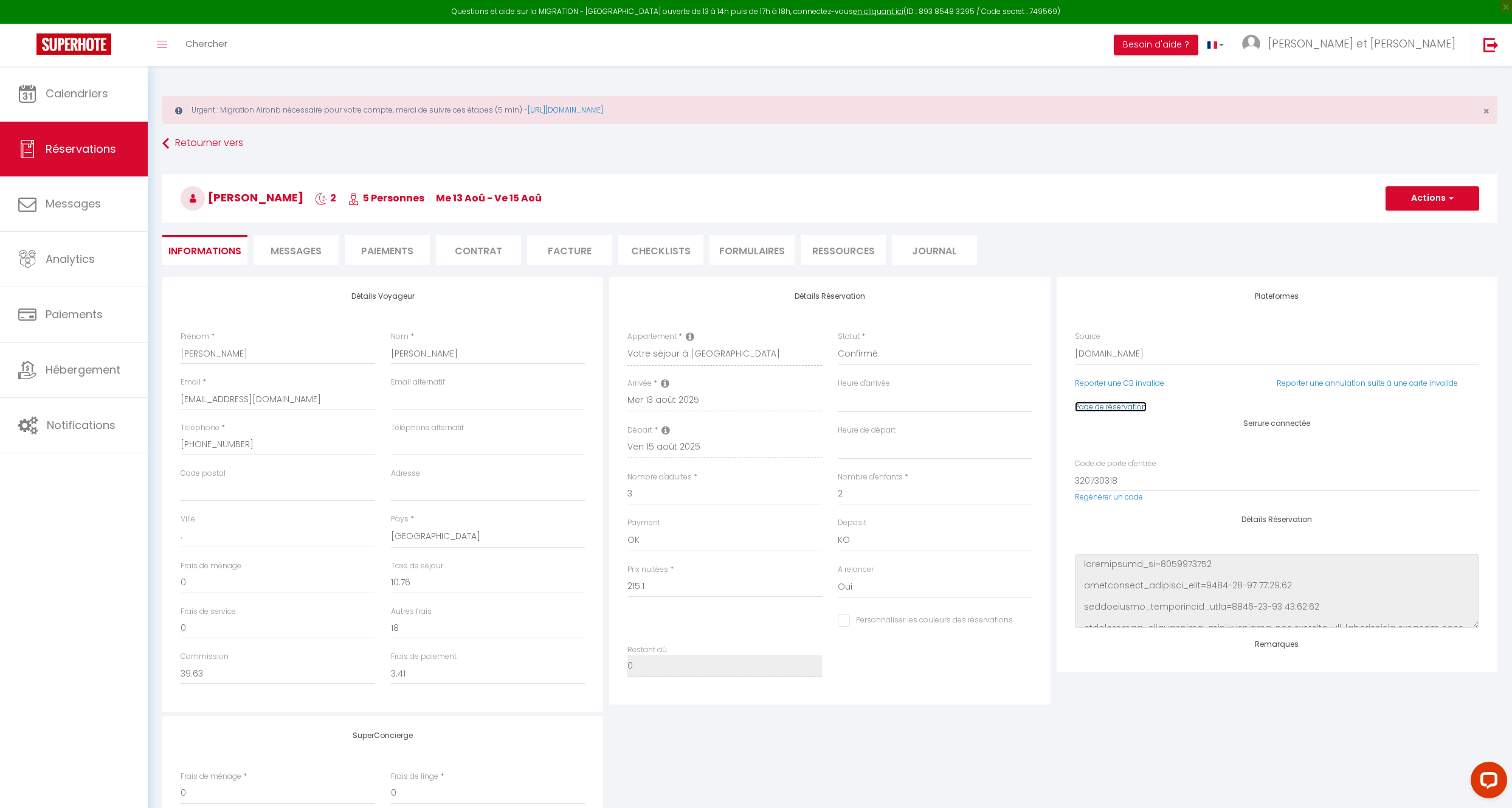
click at [1136, 406] on link "Page de réservation" at bounding box center [1111, 406] width 72 height 10
click at [88, 96] on span "Calendriers" at bounding box center [76, 93] width 63 height 15
